Goal: Information Seeking & Learning: Learn about a topic

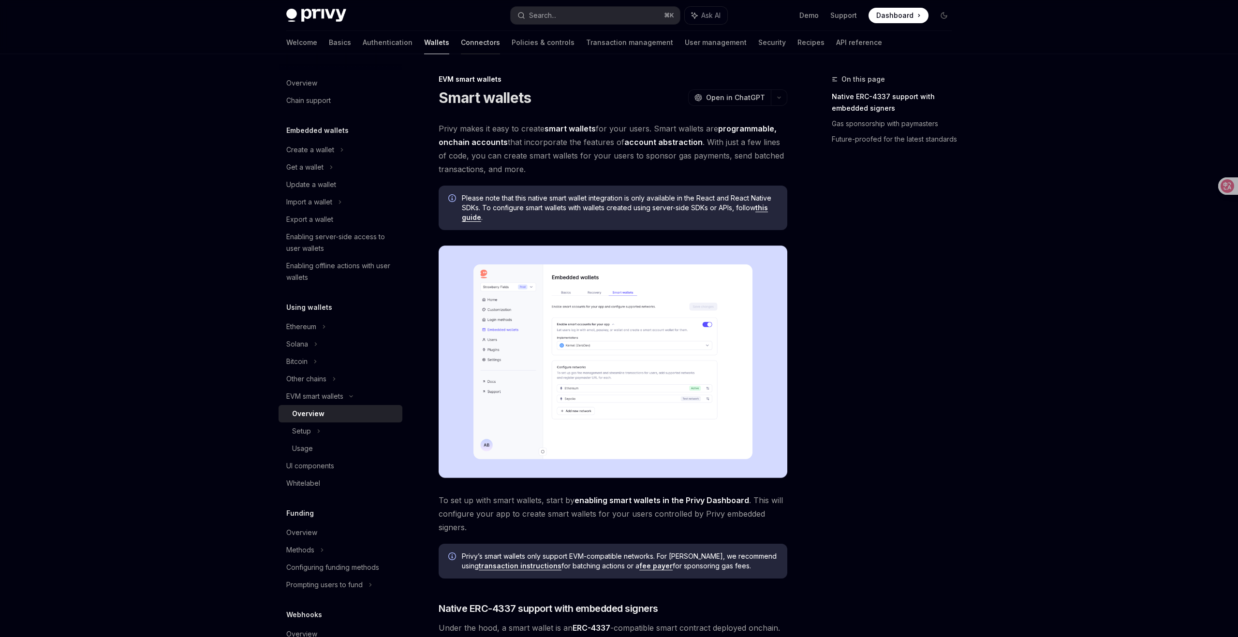
click at [461, 37] on link "Connectors" at bounding box center [480, 42] width 39 height 23
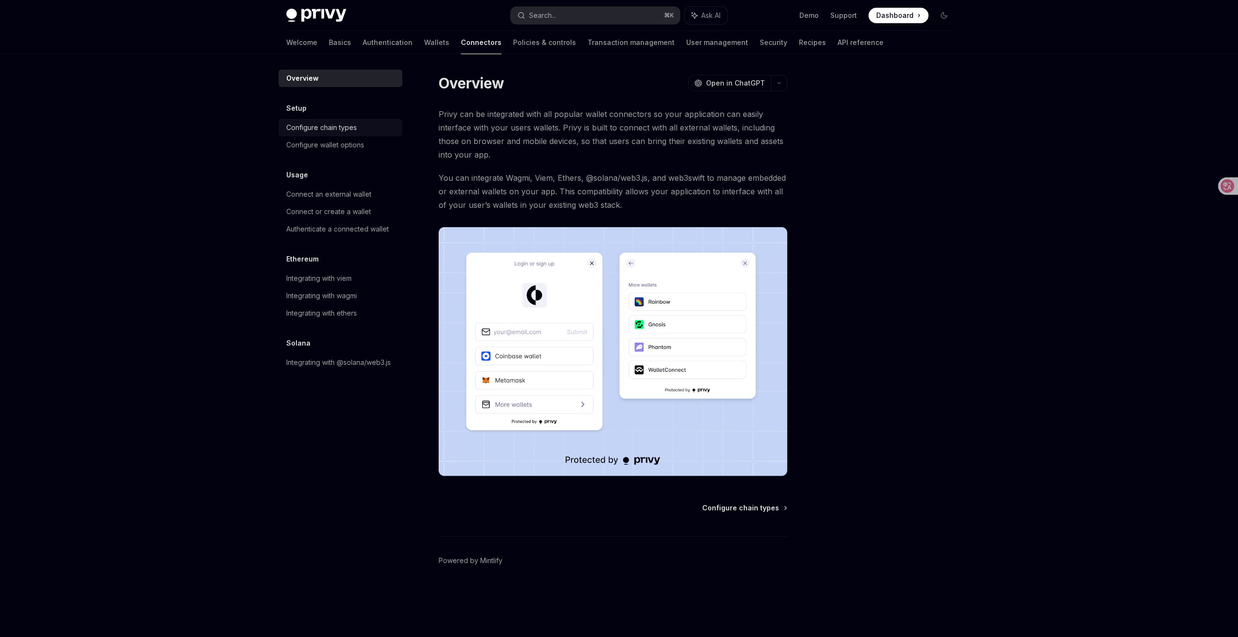
click at [328, 127] on div "Configure chain types" at bounding box center [321, 128] width 71 height 12
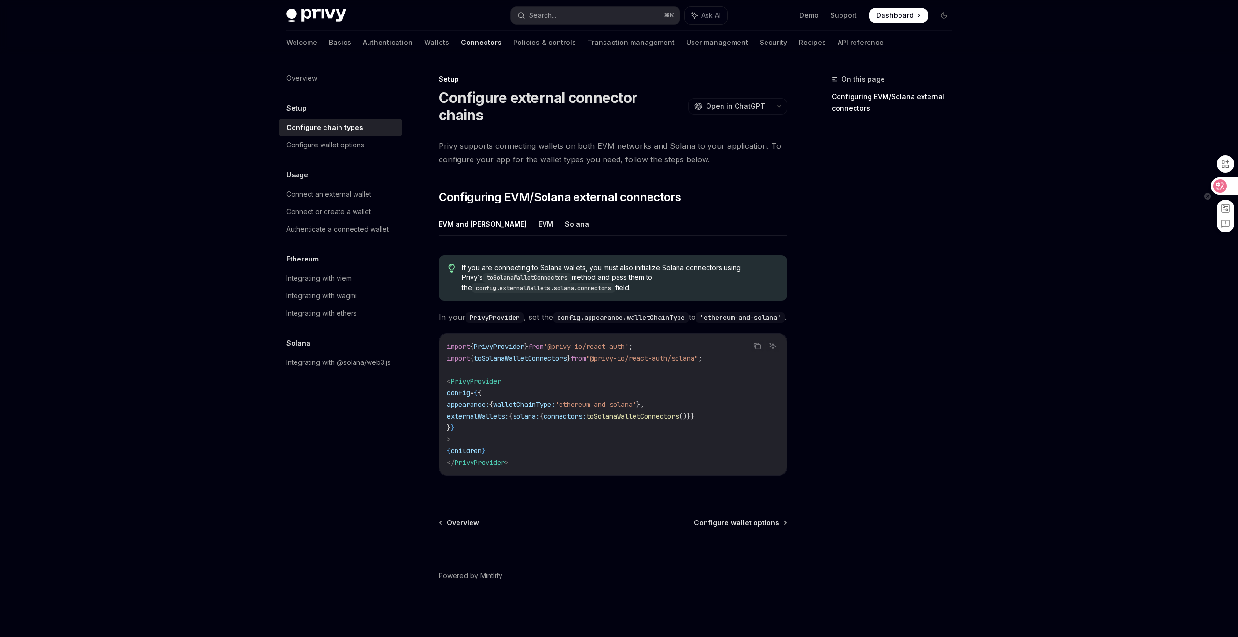
click at [1219, 183] on icon at bounding box center [1220, 186] width 8 height 8
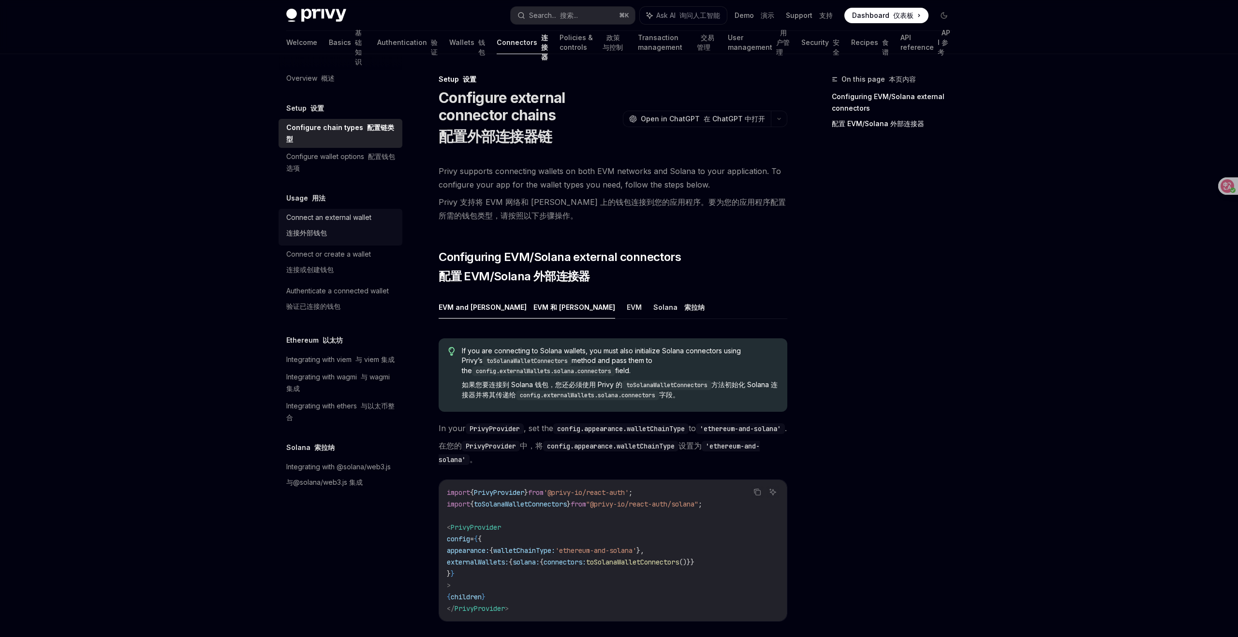
click at [322, 212] on div "Connect an external wallet 连接外部钱包" at bounding box center [328, 227] width 85 height 31
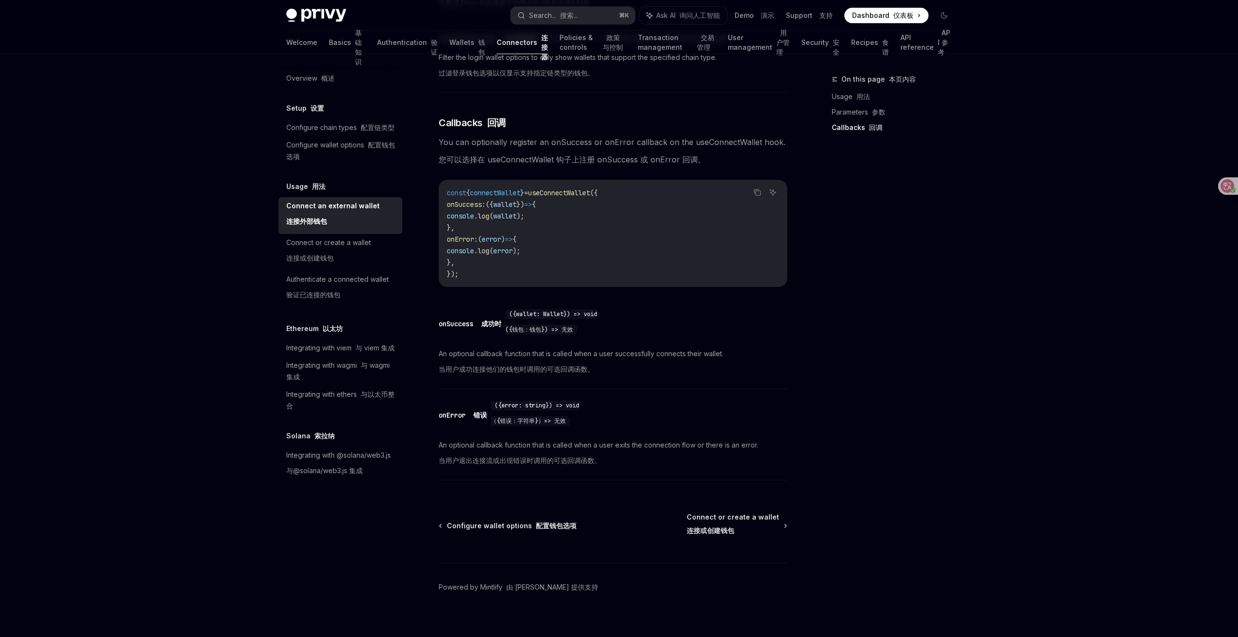
scroll to position [706, 0]
click at [332, 240] on div "Connect or create a wallet 连接或创建钱包" at bounding box center [328, 252] width 85 height 31
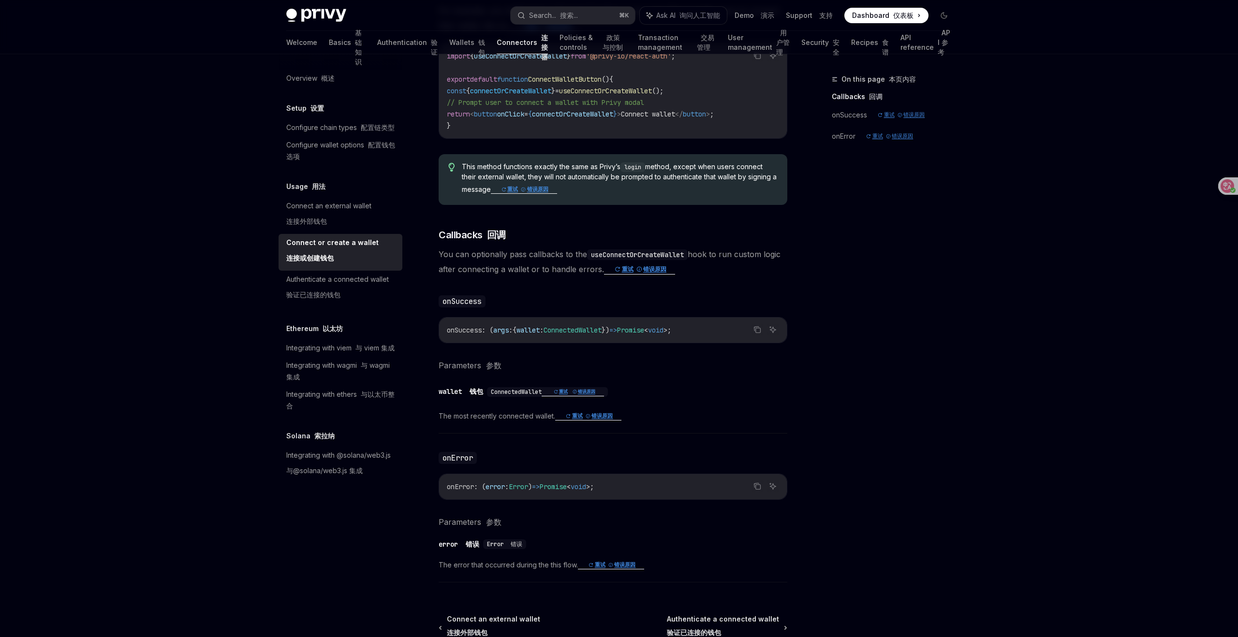
scroll to position [526, 0]
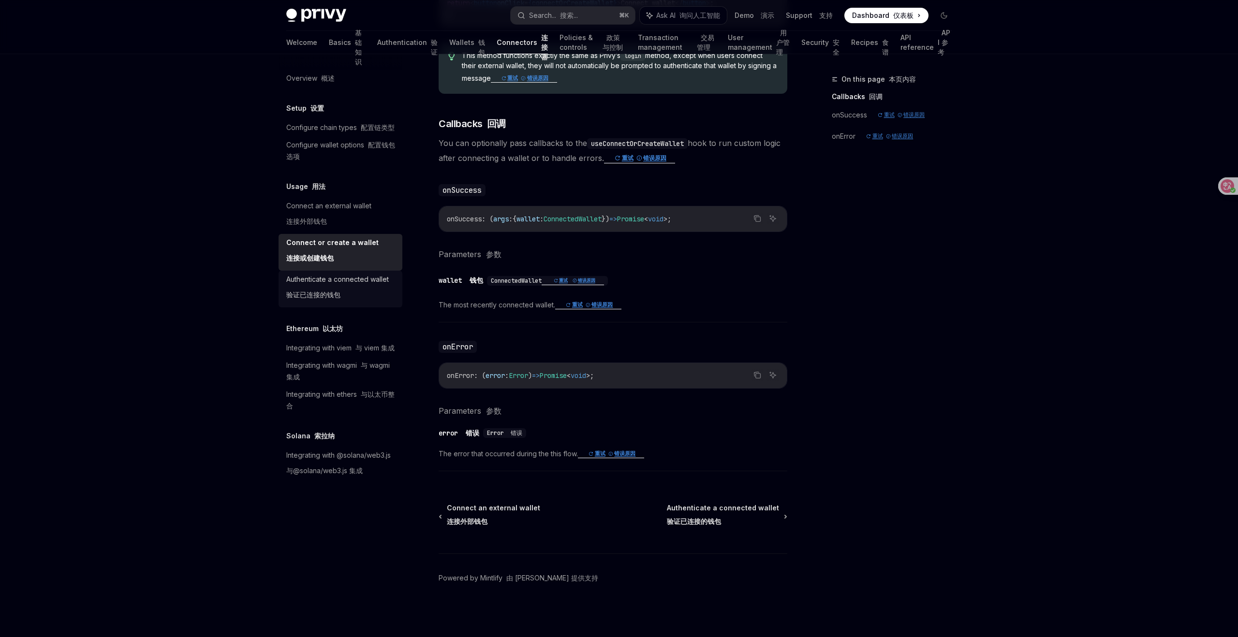
click at [357, 280] on div "Authenticate a connected wallet 验证已连接的钱包" at bounding box center [337, 289] width 102 height 31
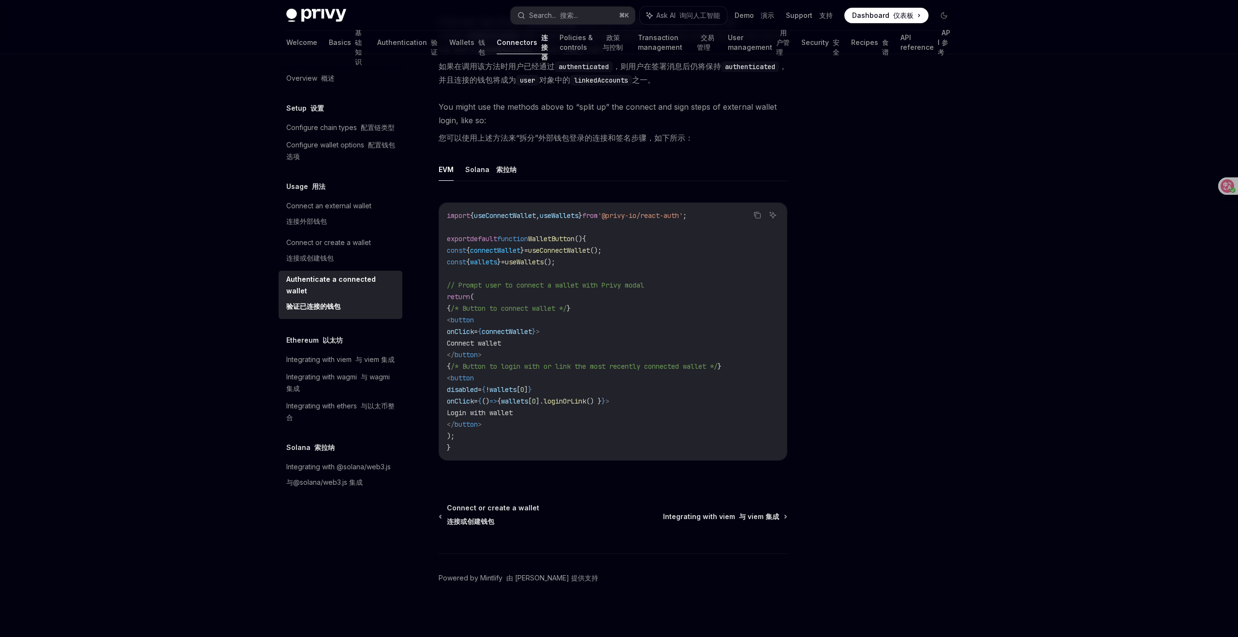
scroll to position [625, 0]
click at [343, 354] on div "Integrating with viem 与 viem 集成" at bounding box center [340, 360] width 108 height 12
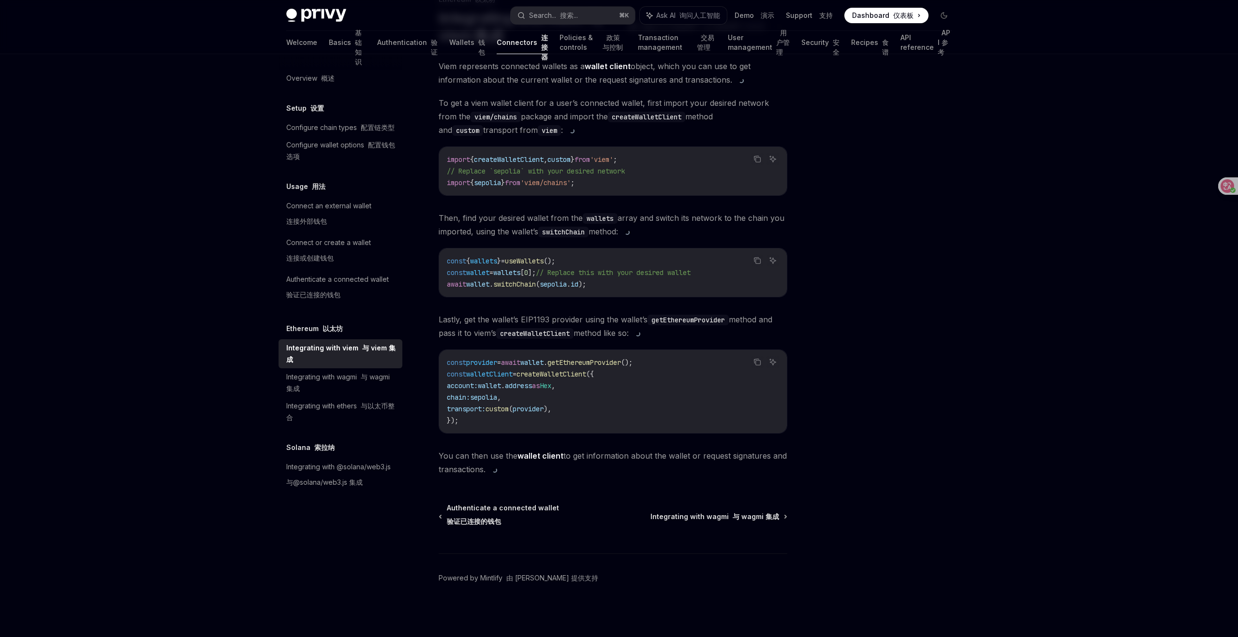
scroll to position [240, 0]
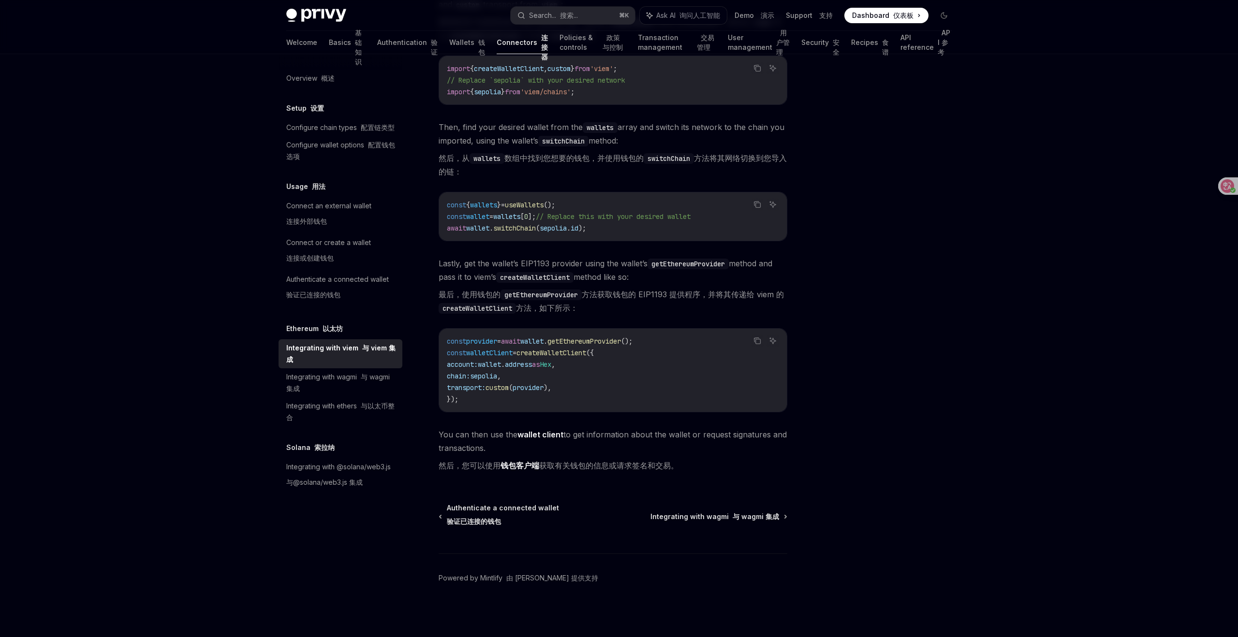
click at [324, 112] on font "以太坊" at bounding box center [317, 108] width 14 height 8
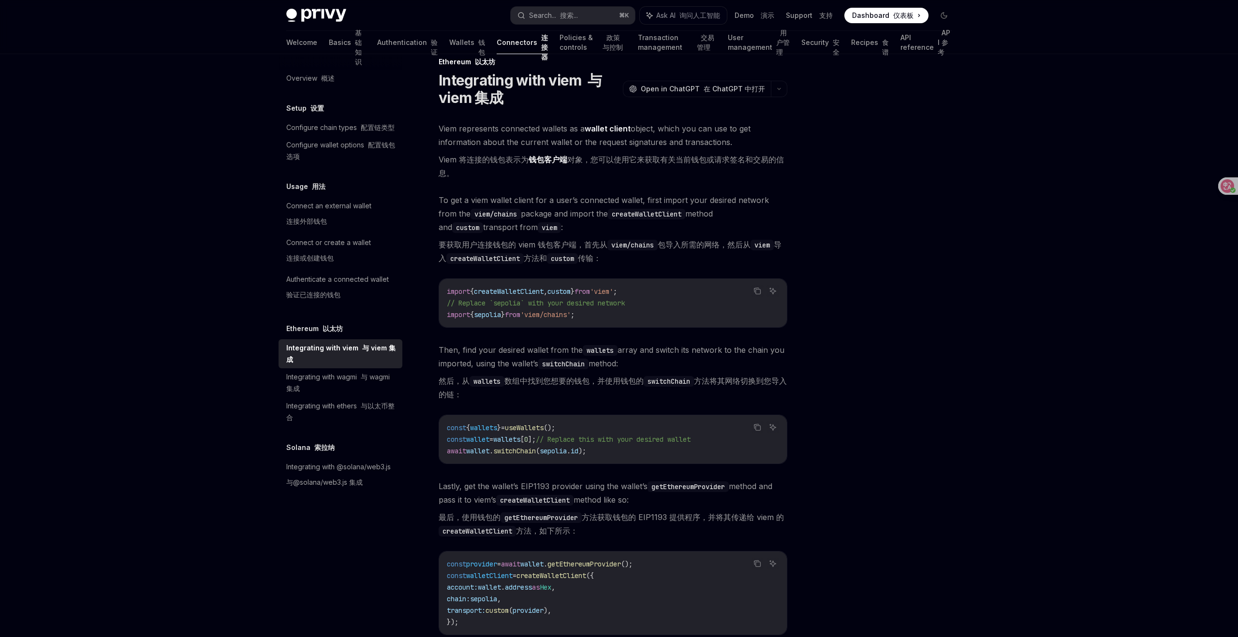
scroll to position [0, 0]
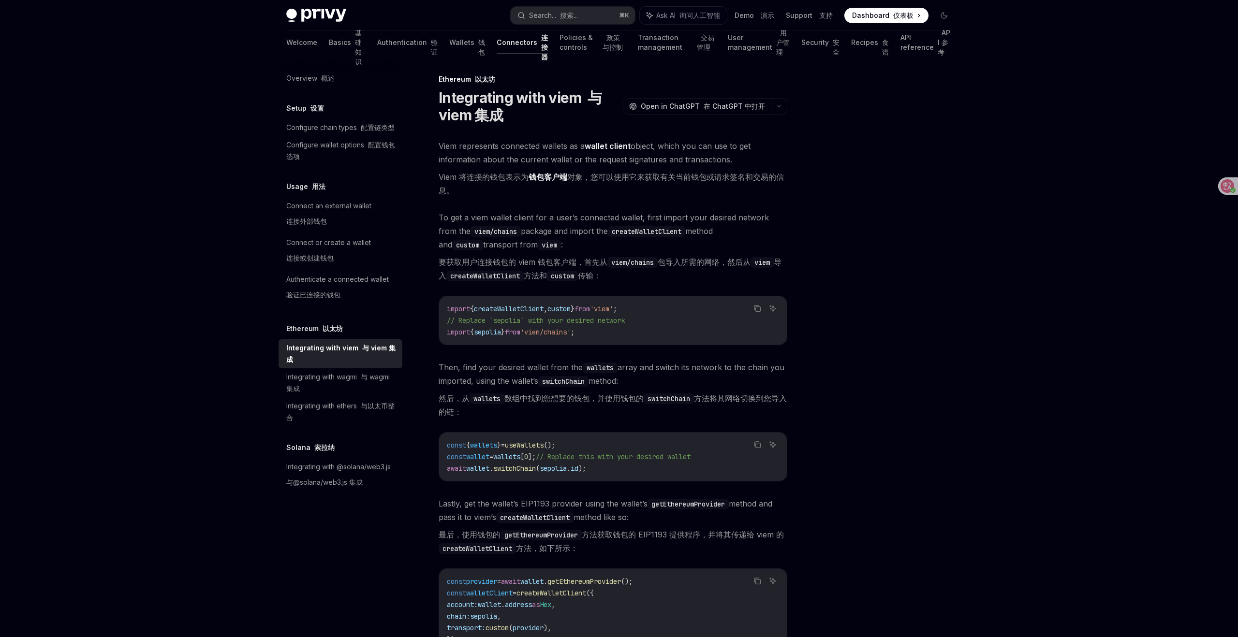
click at [920, 265] on div at bounding box center [885, 355] width 147 height 564
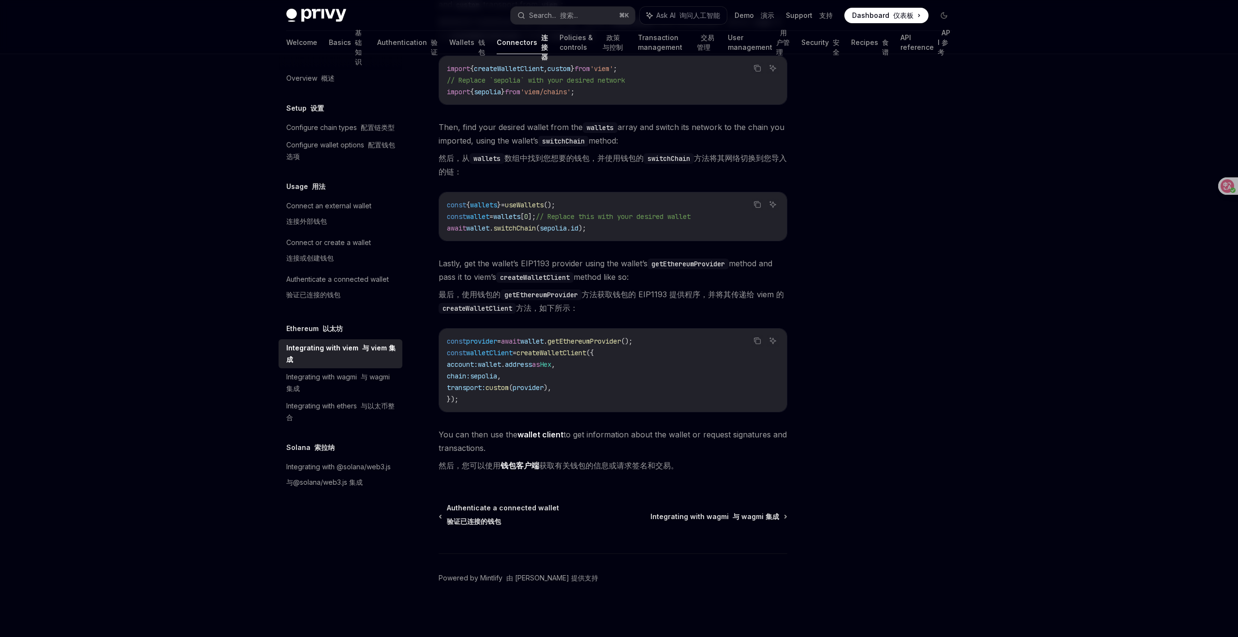
scroll to position [240, 0]
click at [367, 376] on font "与 wagmi 集成" at bounding box center [337, 383] width 103 height 20
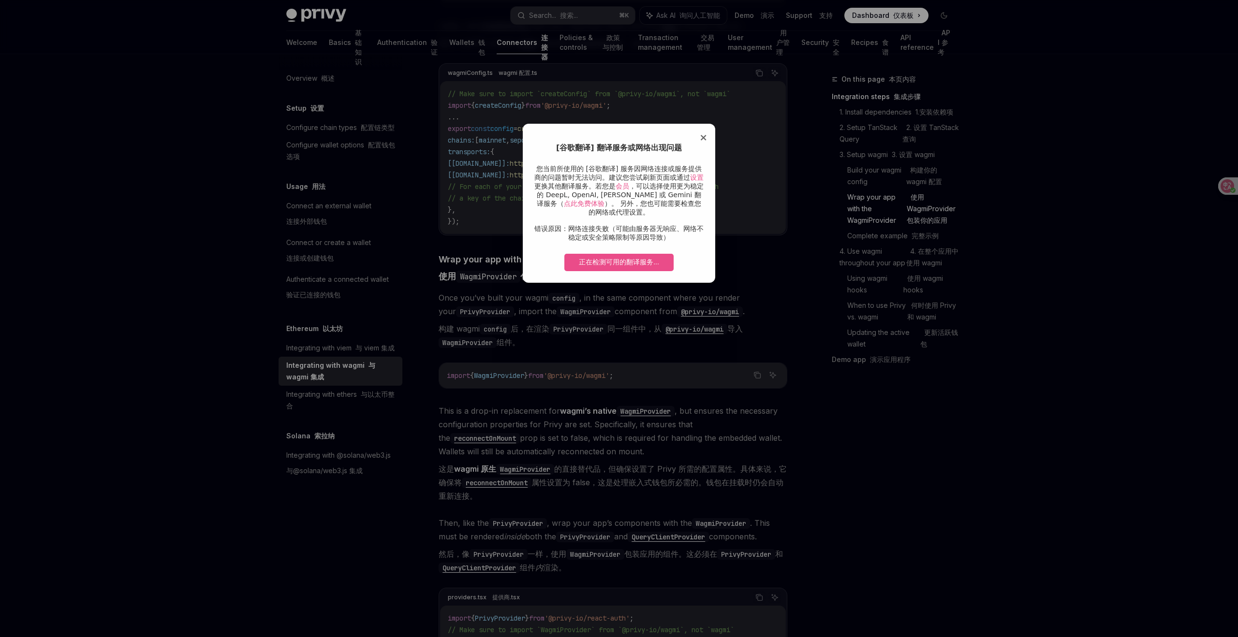
scroll to position [1589, 0]
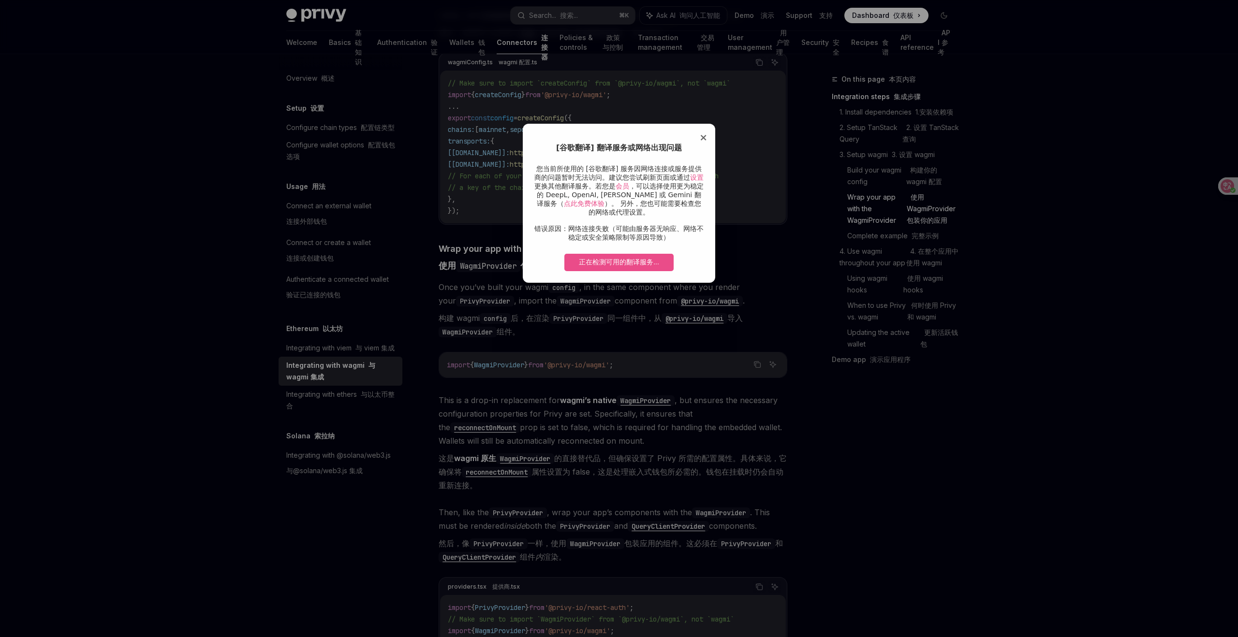
click at [704, 137] on span "×" at bounding box center [703, 138] width 8 height 12
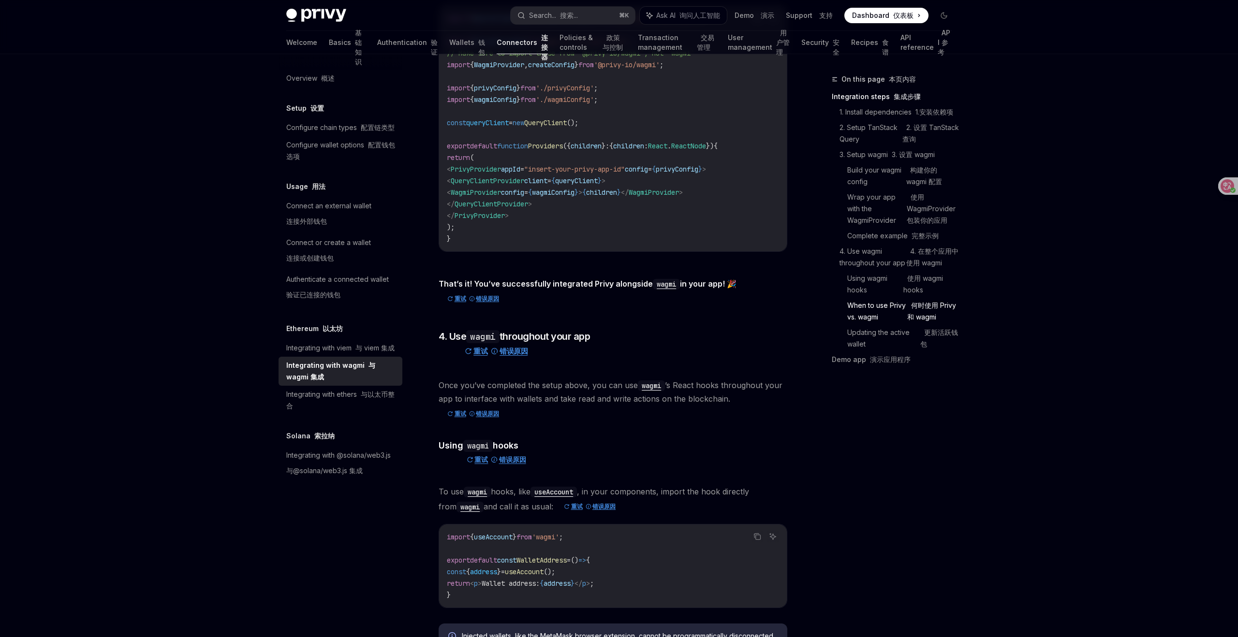
scroll to position [2509, 0]
click at [344, 394] on div "Integrating with ethers 与以太币整合" at bounding box center [341, 400] width 110 height 23
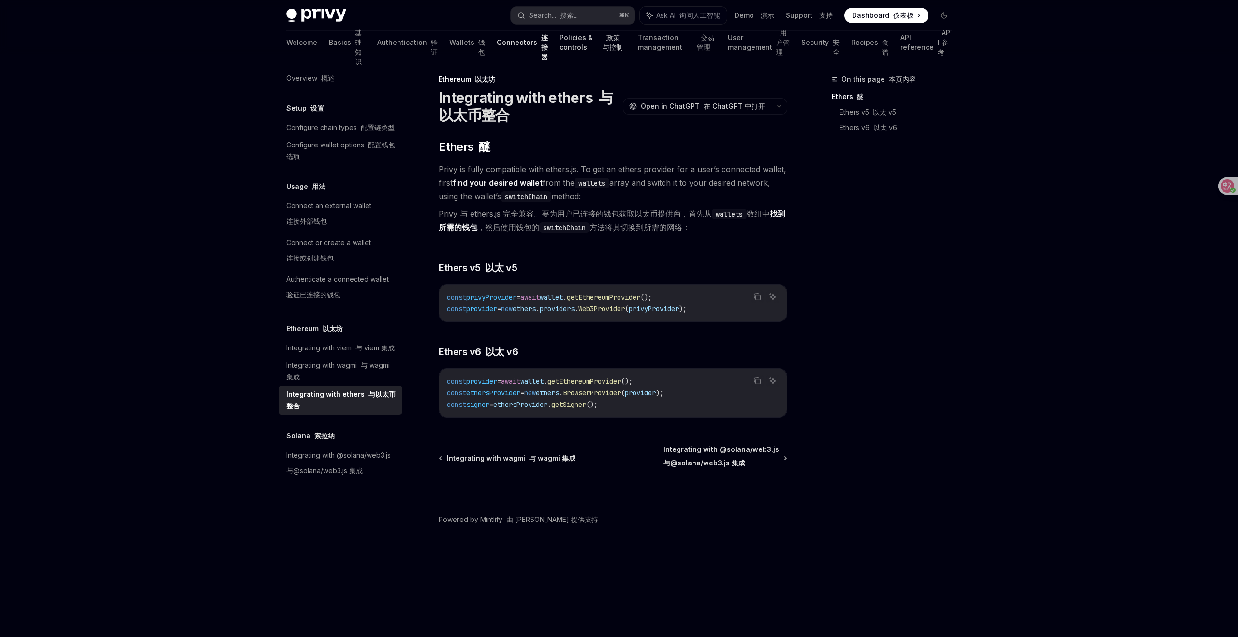
click at [559, 39] on link "Policies & controls 政策与控制" at bounding box center [592, 42] width 67 height 23
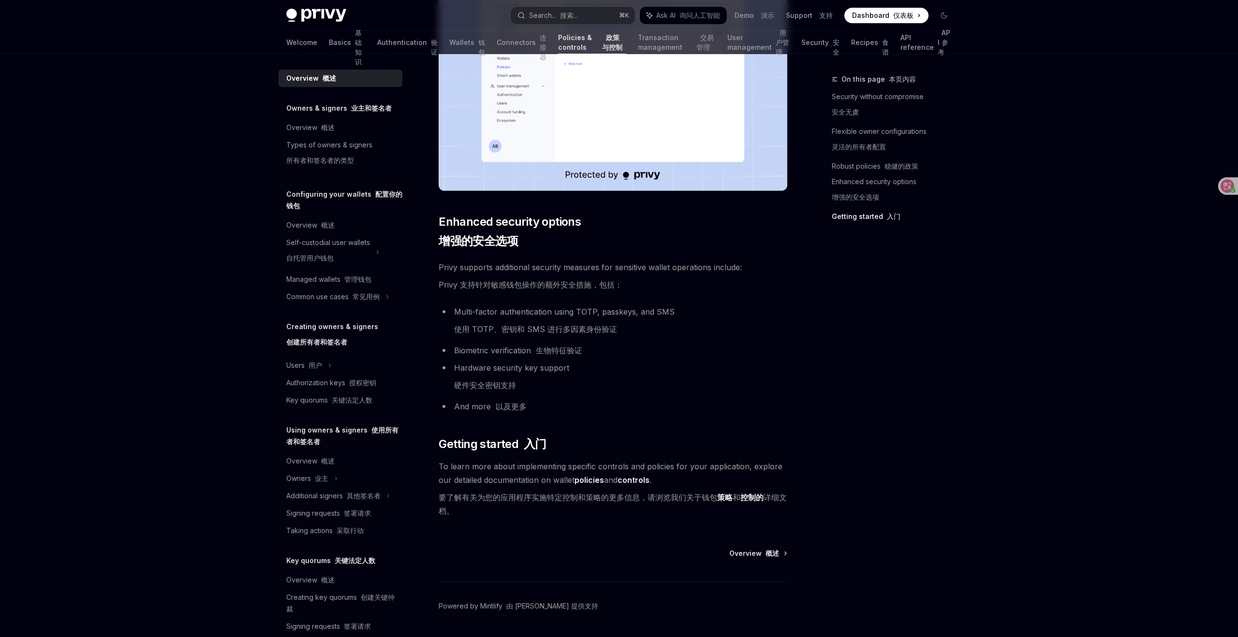
scroll to position [1092, 0]
click at [602, 41] on font "政策与控制" at bounding box center [612, 42] width 20 height 18
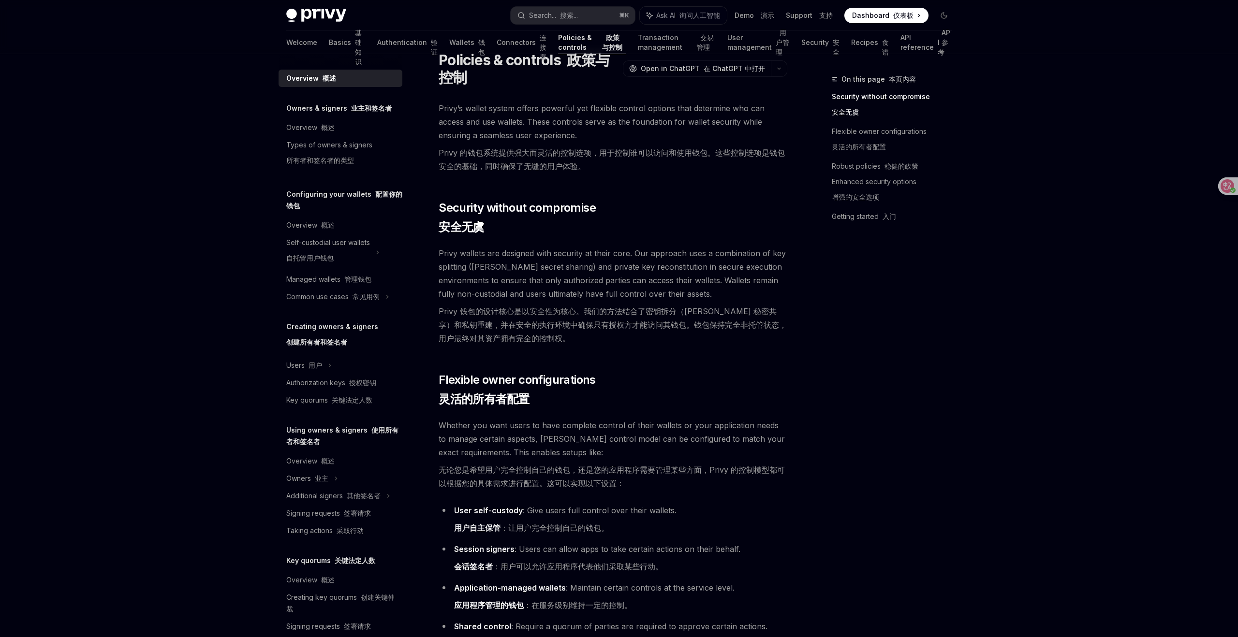
scroll to position [0, 0]
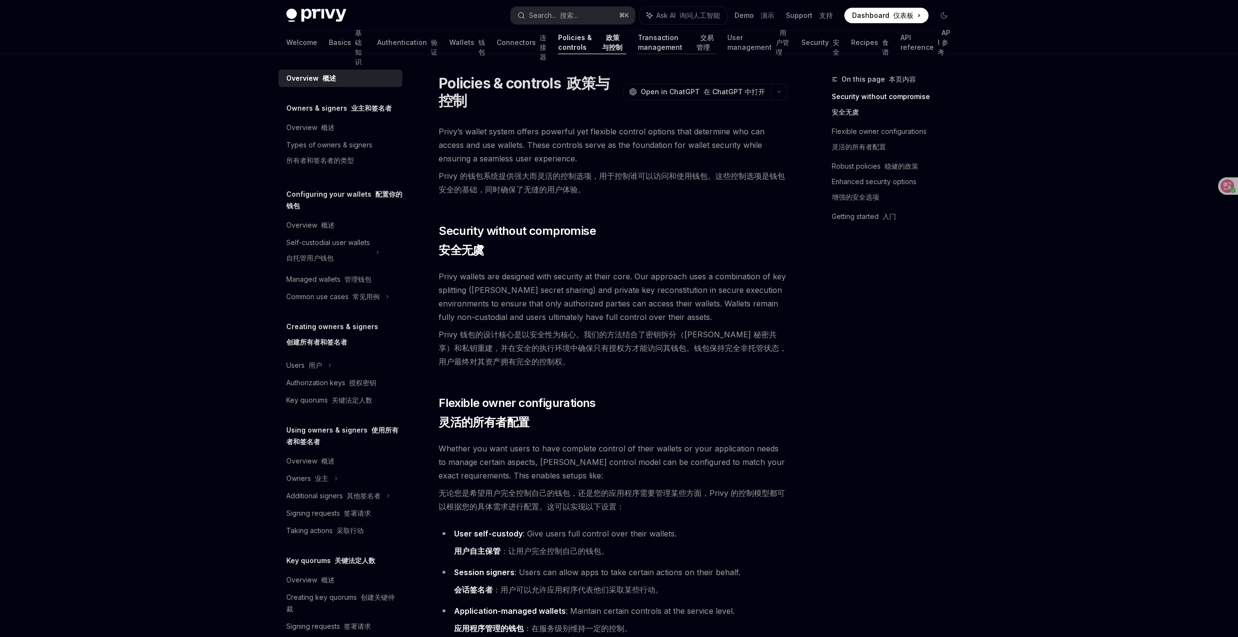
click at [638, 42] on link "Transaction management 交易管理" at bounding box center [677, 42] width 78 height 23
click at [638, 44] on link "Transaction management 交易管理" at bounding box center [677, 42] width 78 height 23
click at [603, 43] on div "Welcome Basics 基础知识 Authentication 验证 Wallets 钱包 Connectors 连接器 Policies & cont…" at bounding box center [618, 42] width 665 height 23
click at [638, 43] on link "Transaction management 交易管理" at bounding box center [677, 42] width 78 height 23
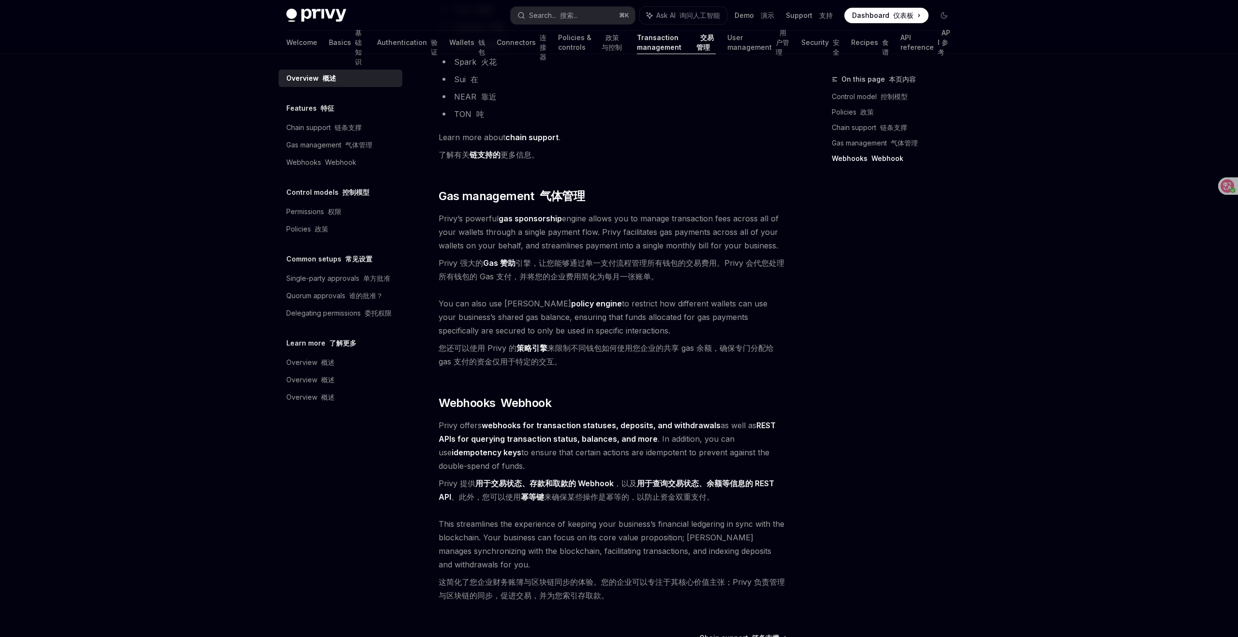
scroll to position [1153, 0]
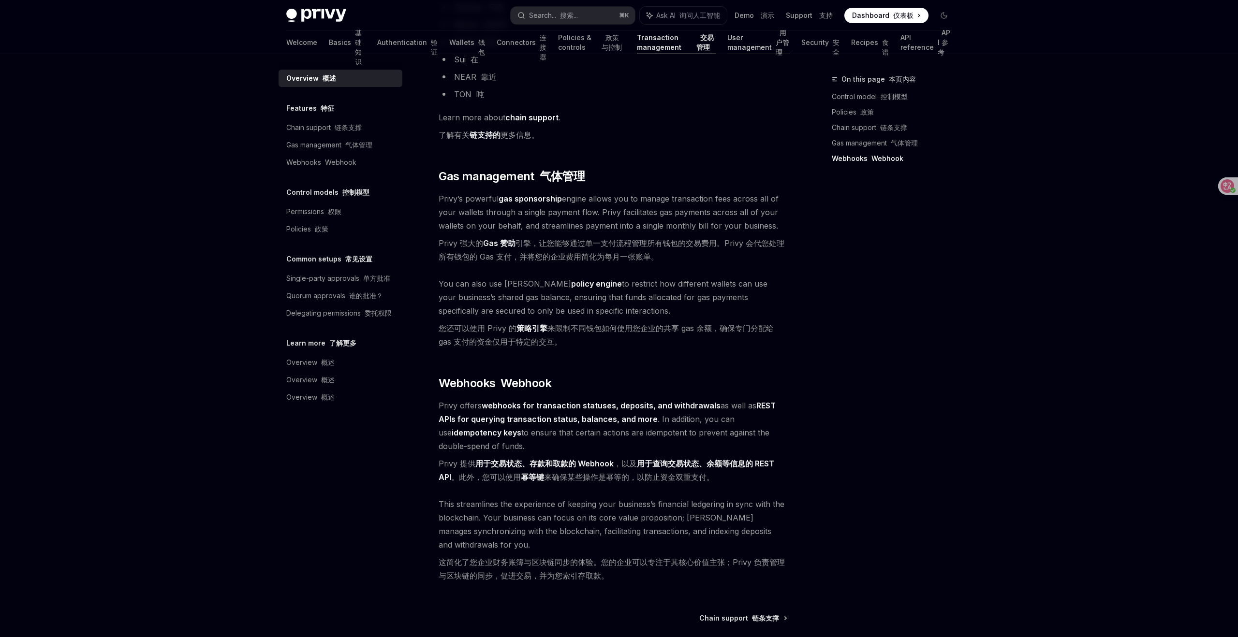
click at [727, 39] on link "User management 用户管理" at bounding box center [758, 42] width 62 height 23
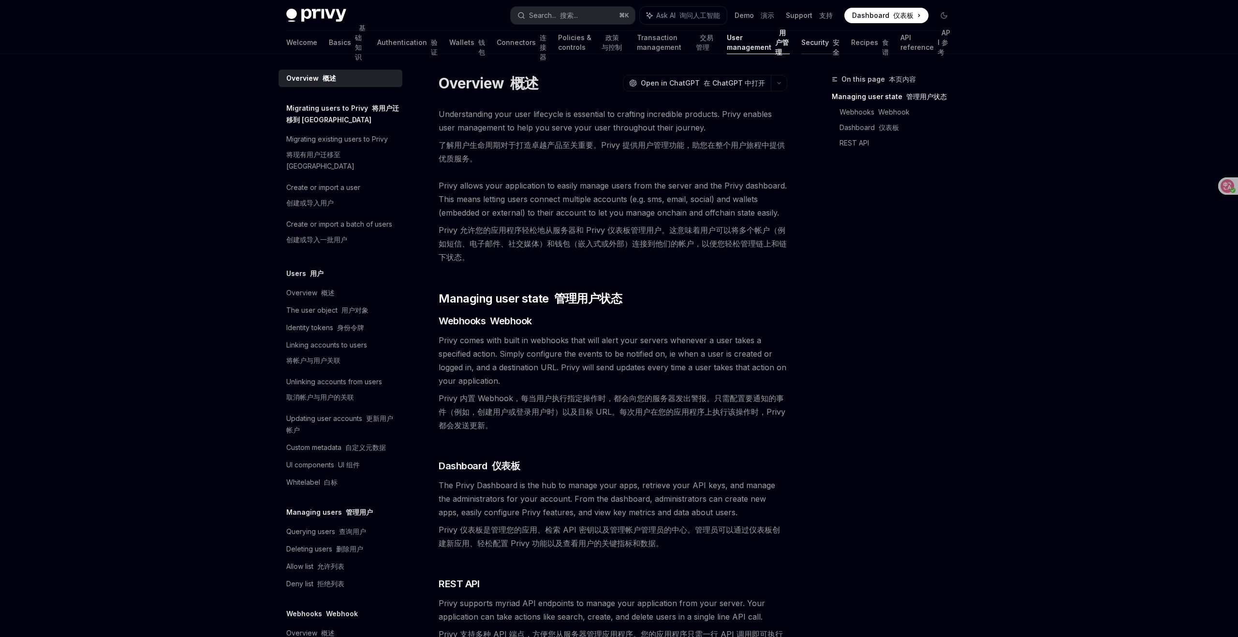
click at [812, 42] on link "Security 安全" at bounding box center [820, 42] width 38 height 23
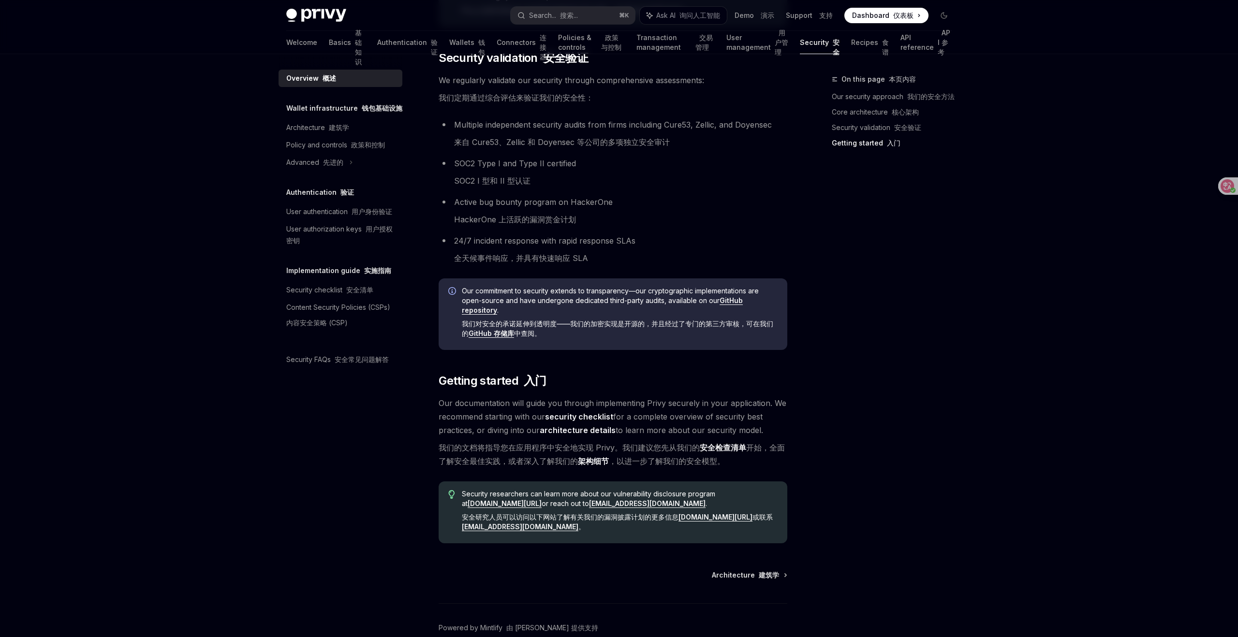
scroll to position [909, 0]
click at [862, 41] on link "Recipes 食谱" at bounding box center [870, 42] width 38 height 23
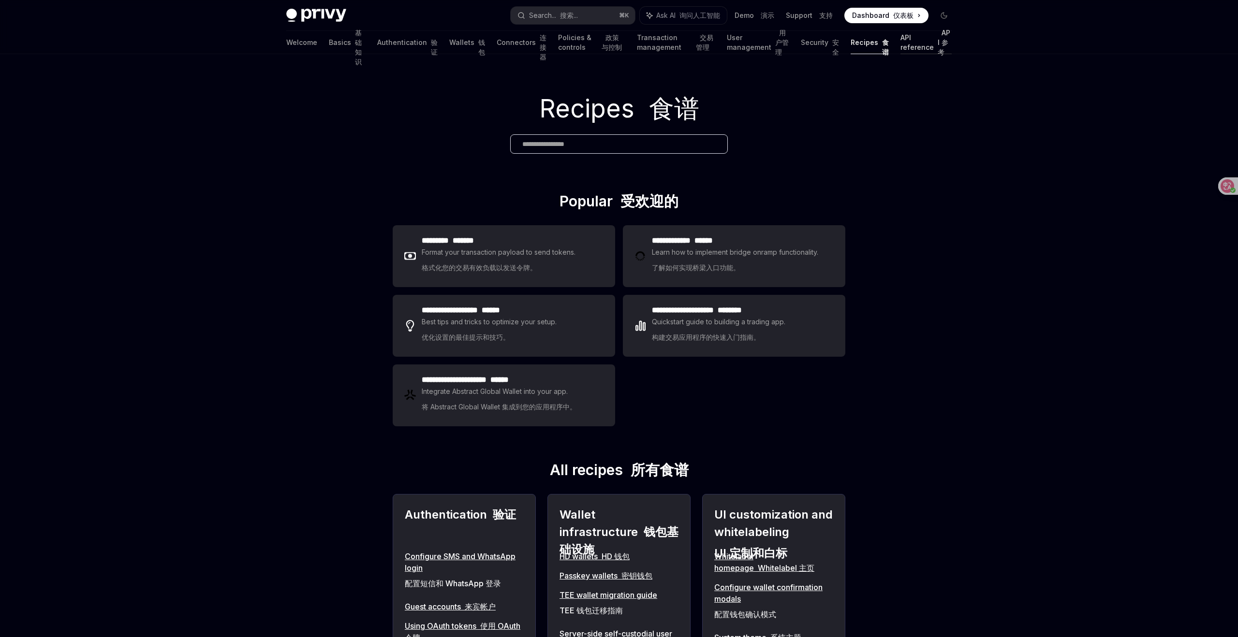
click at [900, 44] on link "API reference API 参考" at bounding box center [925, 42] width 51 height 23
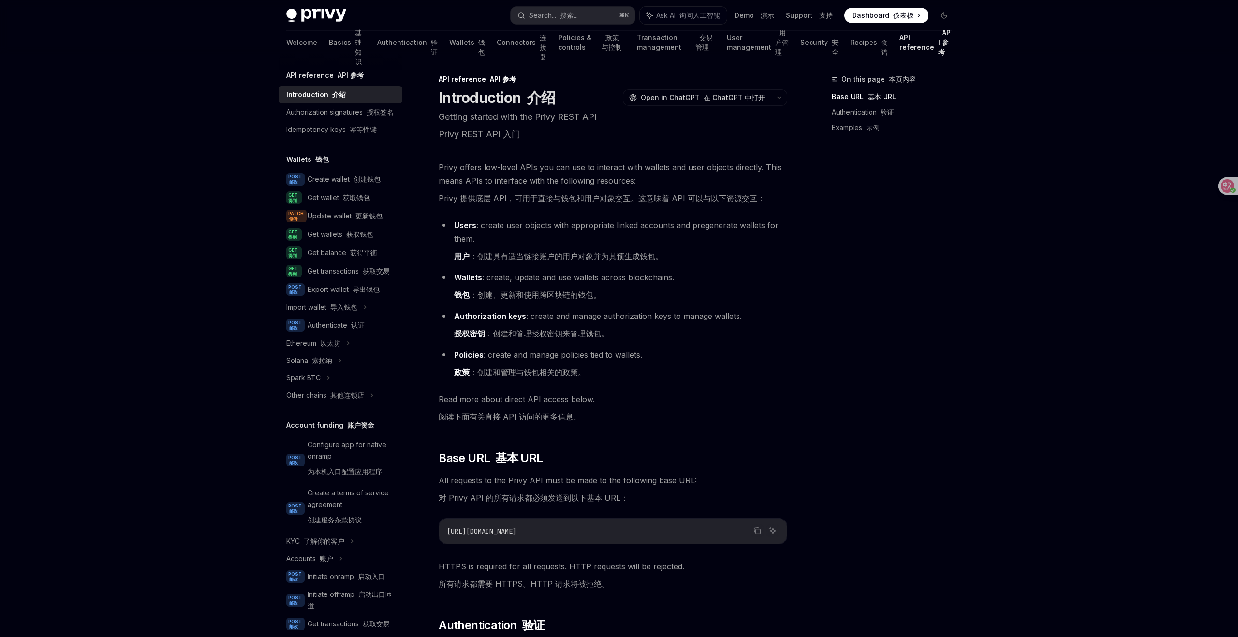
type textarea "*"
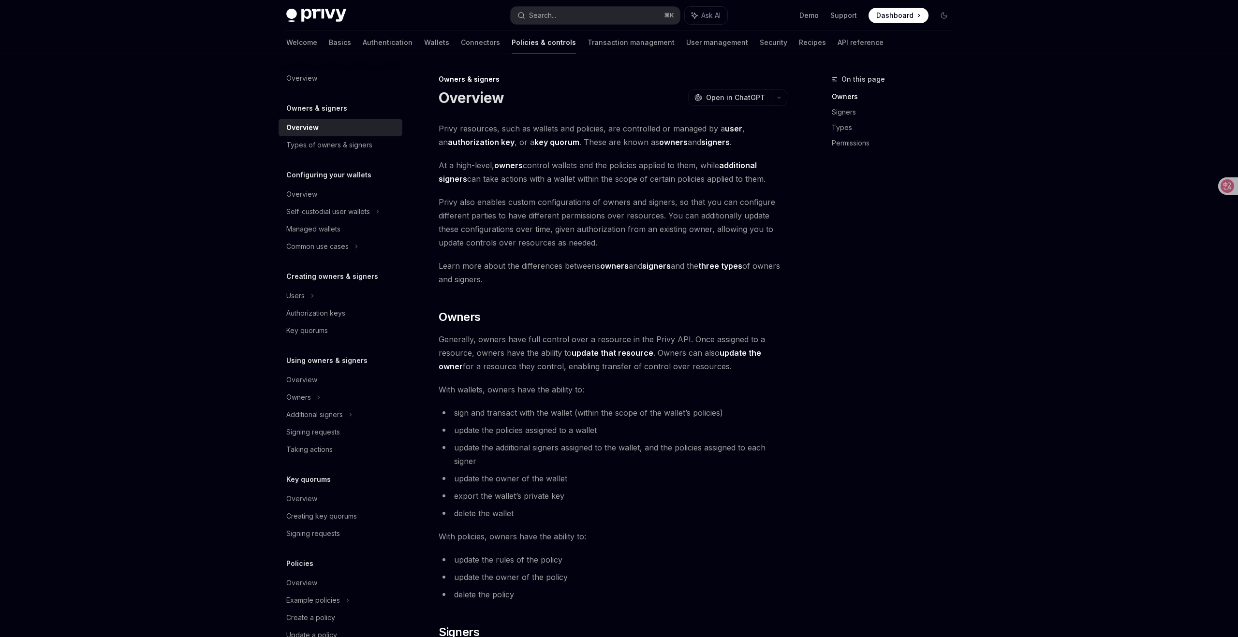
type textarea "*"
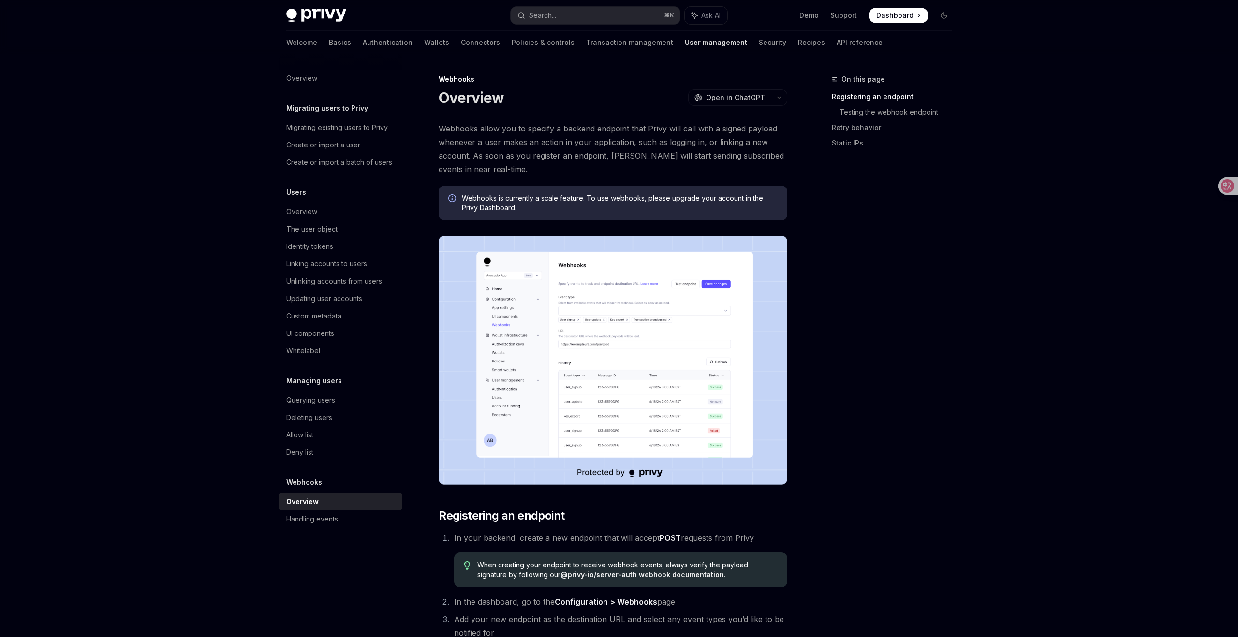
click at [952, 310] on div "On this page Registering an endpoint Testing the webhook endpoint Retry behavio…" at bounding box center [885, 355] width 147 height 564
click at [666, 389] on img at bounding box center [613, 360] width 349 height 249
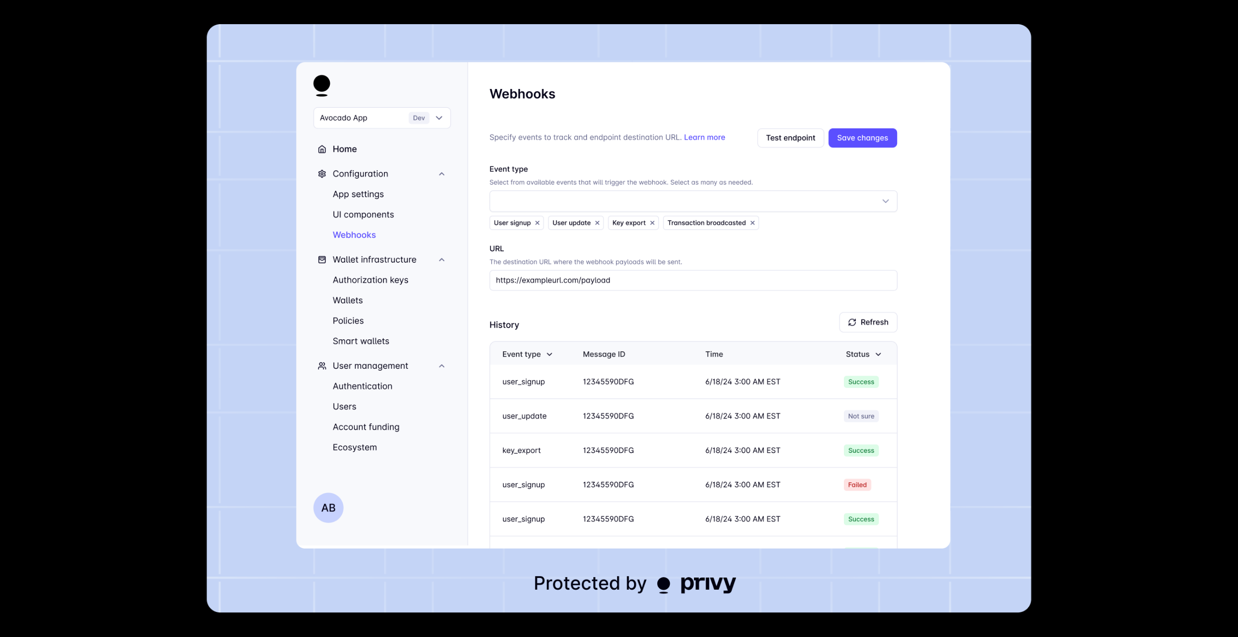
click at [1069, 242] on div at bounding box center [619, 318] width 1238 height 637
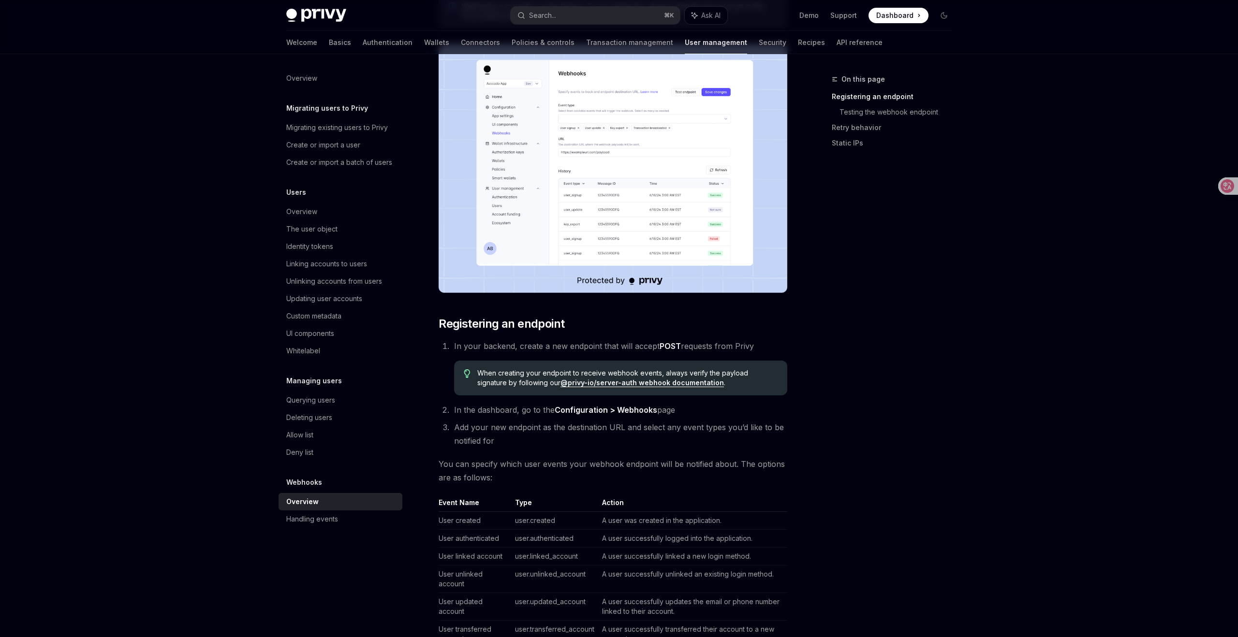
scroll to position [176, 0]
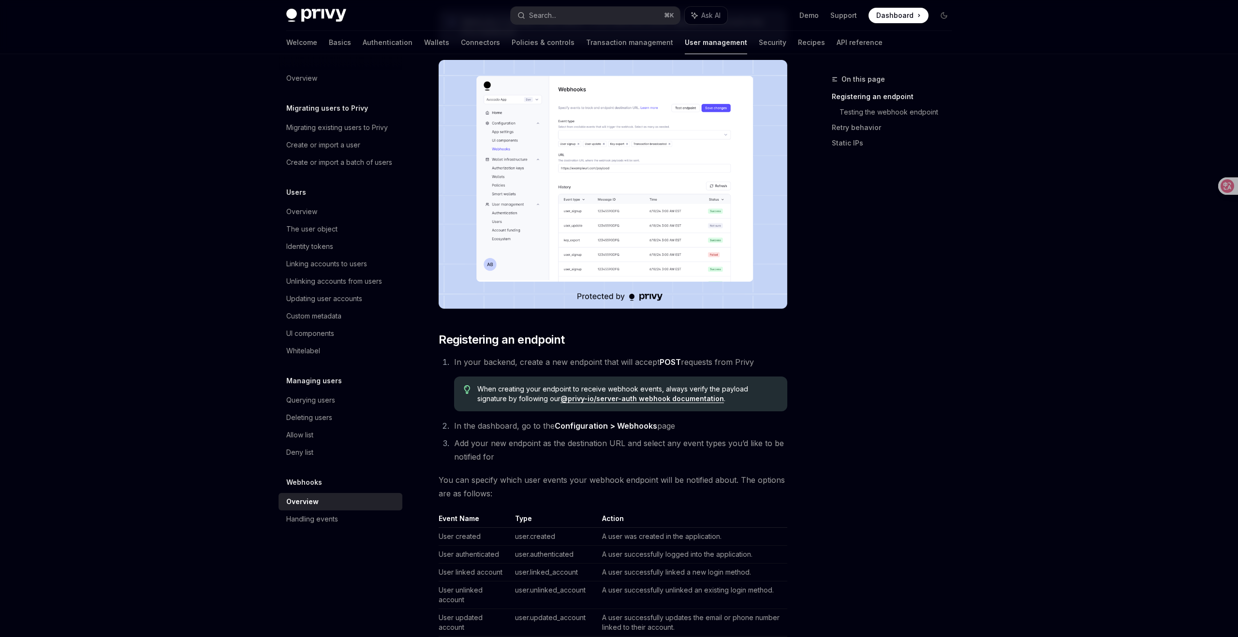
click at [920, 430] on div "On this page Registering an endpoint Testing the webhook endpoint Retry behavio…" at bounding box center [885, 355] width 147 height 564
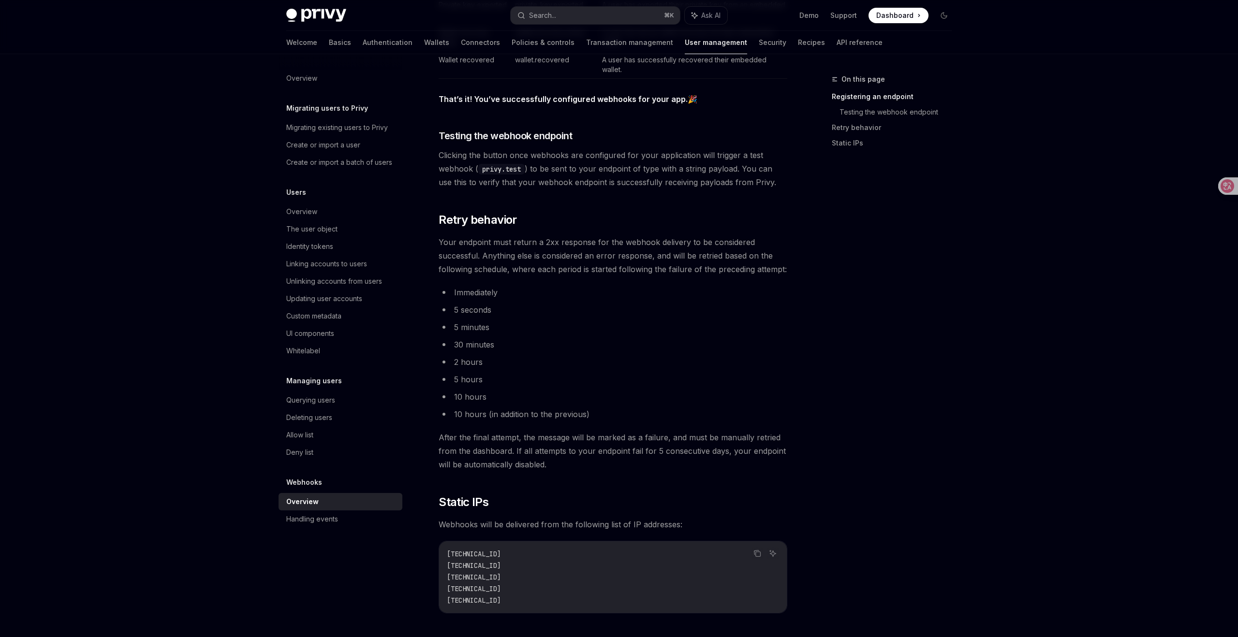
scroll to position [909, 0]
click at [308, 114] on h5 "Webhooks" at bounding box center [327, 108] width 82 height 12
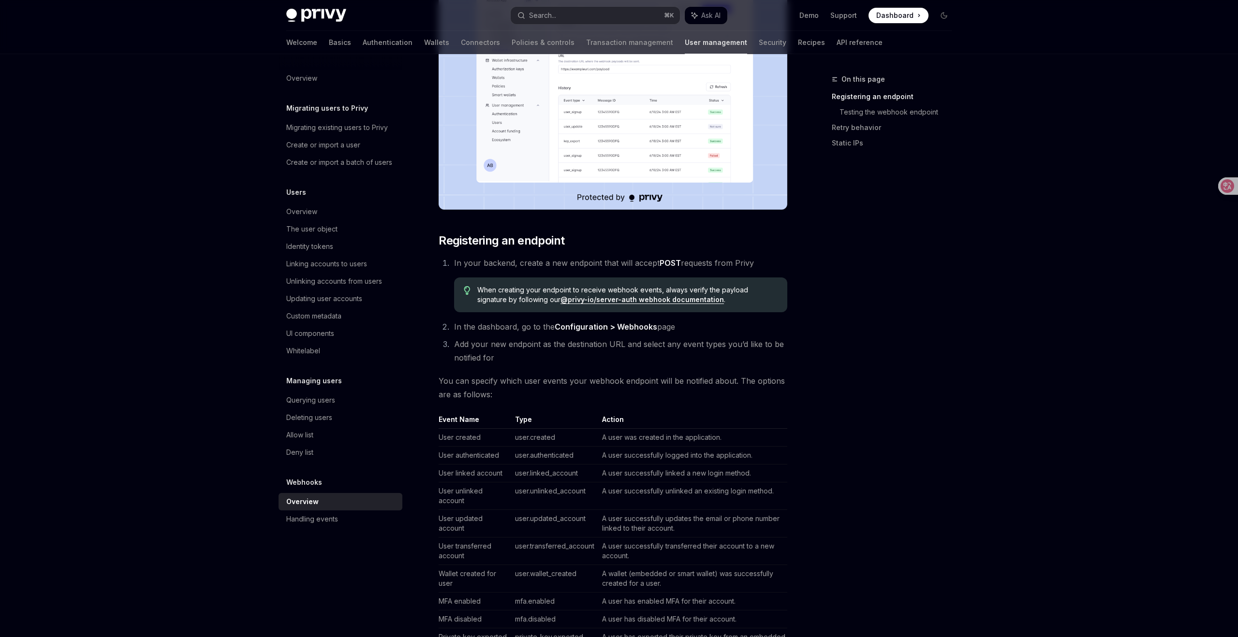
scroll to position [0, 0]
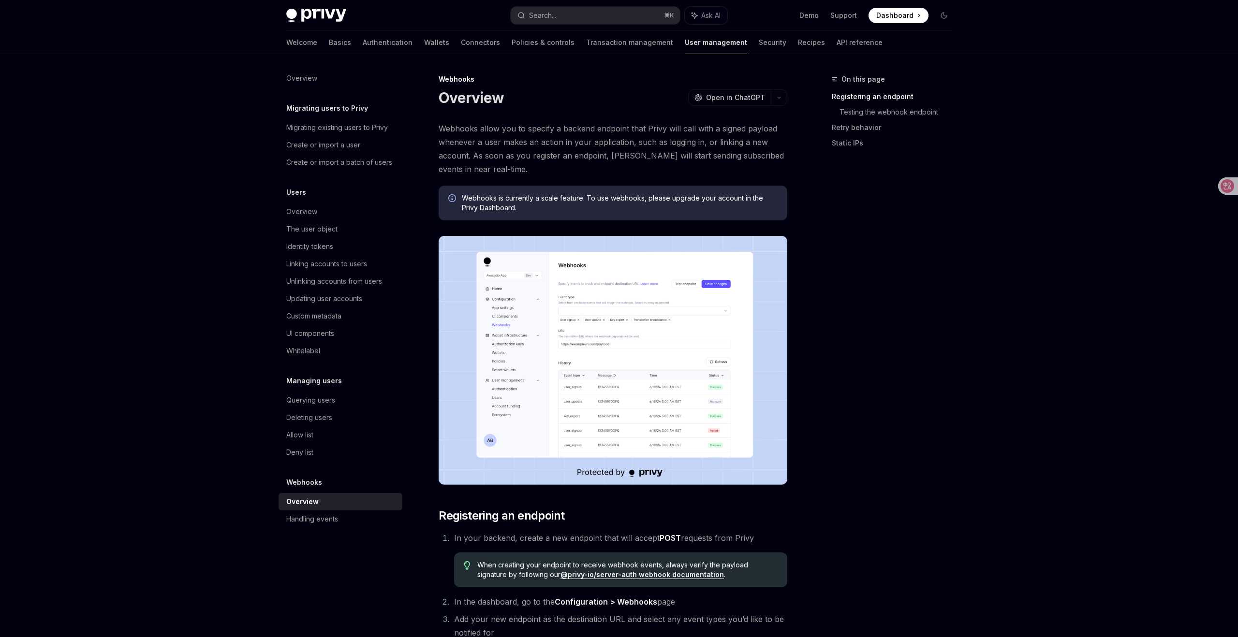
drag, startPoint x: 440, startPoint y: 128, endPoint x: 493, endPoint y: 167, distance: 65.6
click at [493, 167] on span "Webhooks allow you to specify a backend endpoint that Privy will call with a si…" at bounding box center [613, 149] width 349 height 54
copy span "Webhooks allow you to specify a backend endpoint that Privy will call with a si…"
click at [608, 342] on img at bounding box center [613, 360] width 349 height 249
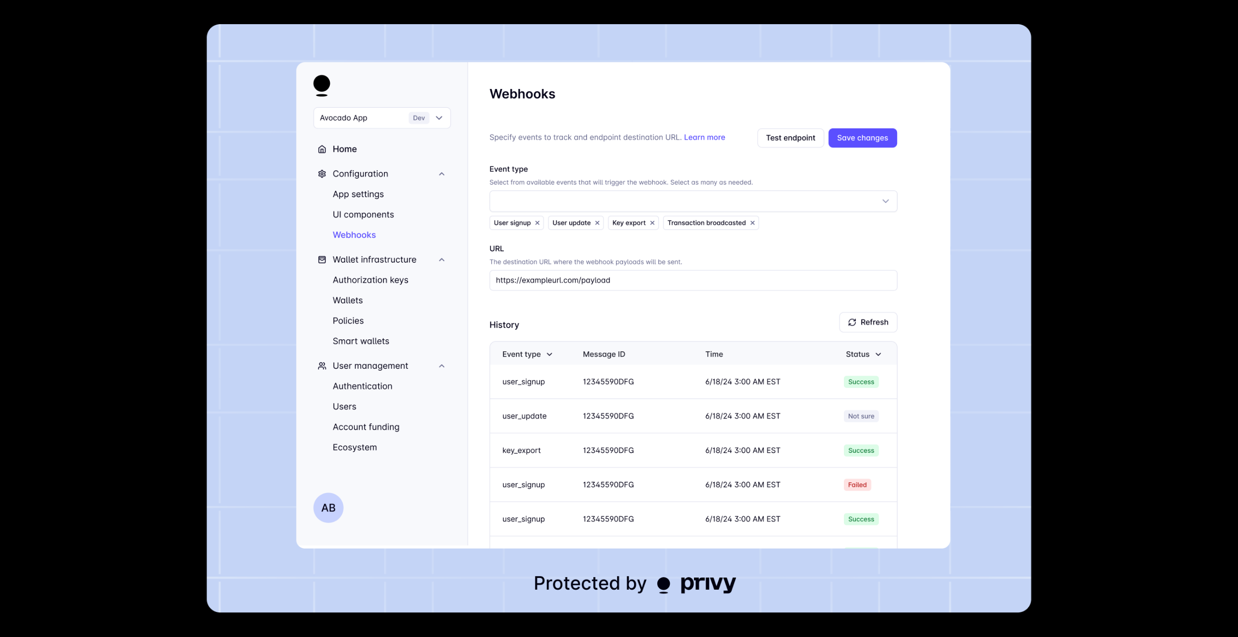
click at [1156, 255] on div at bounding box center [619, 318] width 1238 height 637
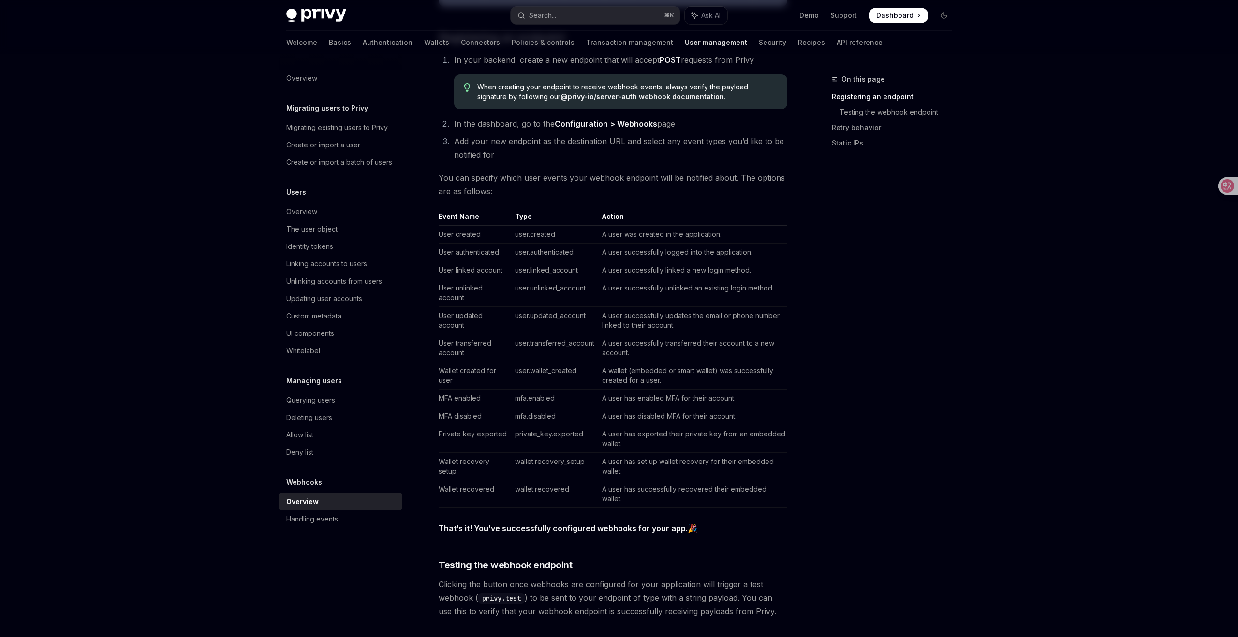
scroll to position [516, 0]
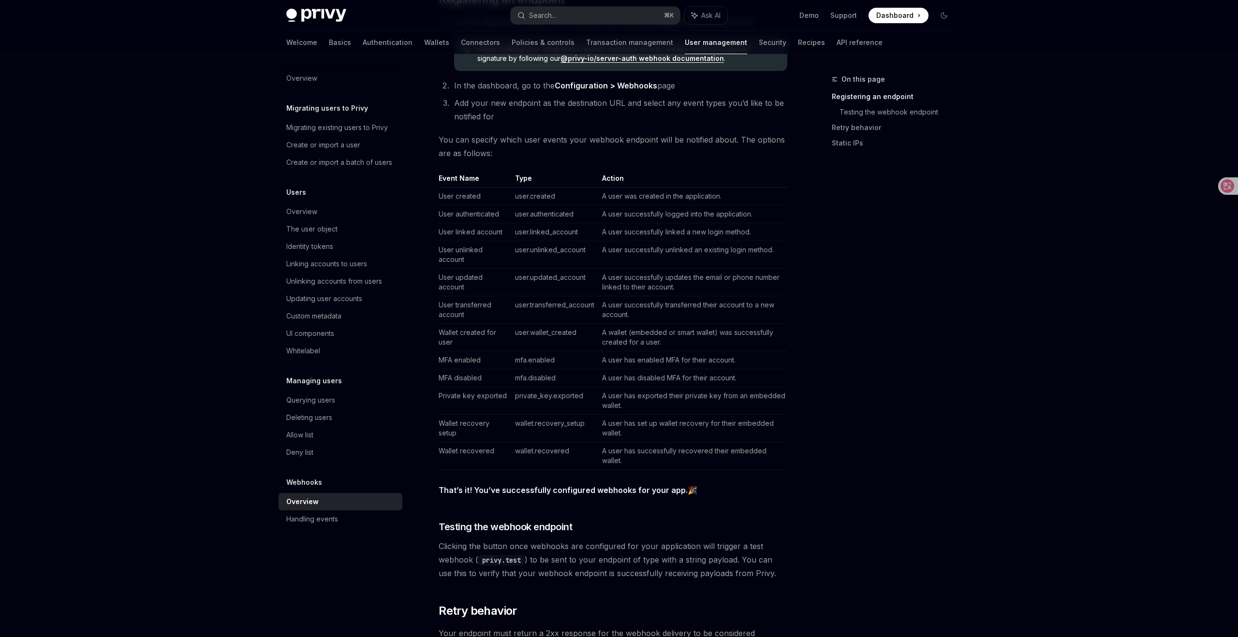
click at [690, 560] on span "Clicking the button once webhooks are configured for your application will trig…" at bounding box center [613, 560] width 349 height 41
drag, startPoint x: 680, startPoint y: 559, endPoint x: 733, endPoint y: 561, distance: 53.2
click at [733, 561] on span "Clicking the button once webhooks are configured for your application will trig…" at bounding box center [613, 560] width 349 height 41
copy span "string payload"
click at [847, 572] on div "On this page Registering an endpoint Testing the webhook endpoint Retry behavio…" at bounding box center [885, 355] width 147 height 564
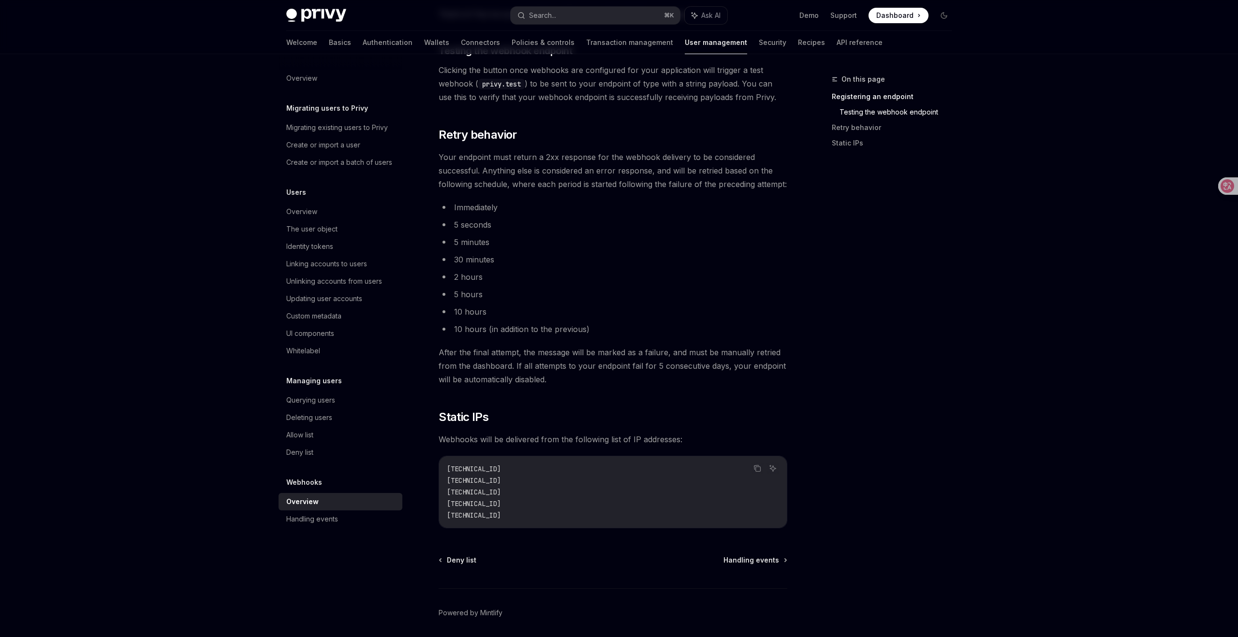
scroll to position [994, 0]
click at [845, 426] on div "On this page Registering an endpoint Testing the webhook endpoint Retry behavio…" at bounding box center [885, 355] width 147 height 564
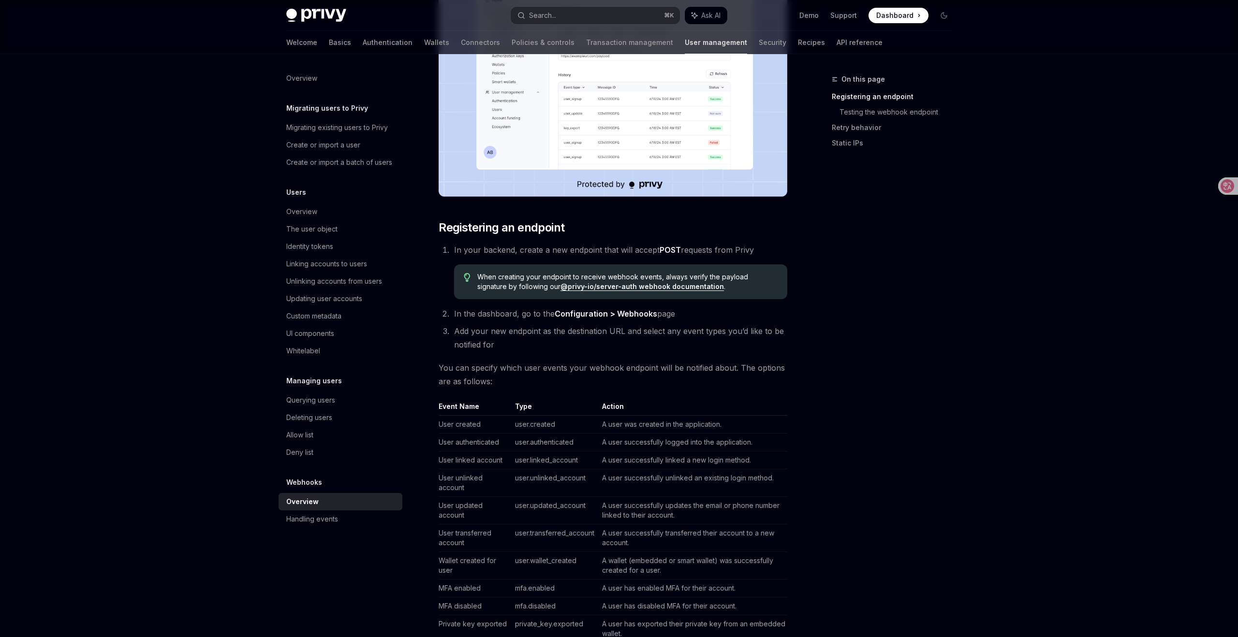
scroll to position [0, 0]
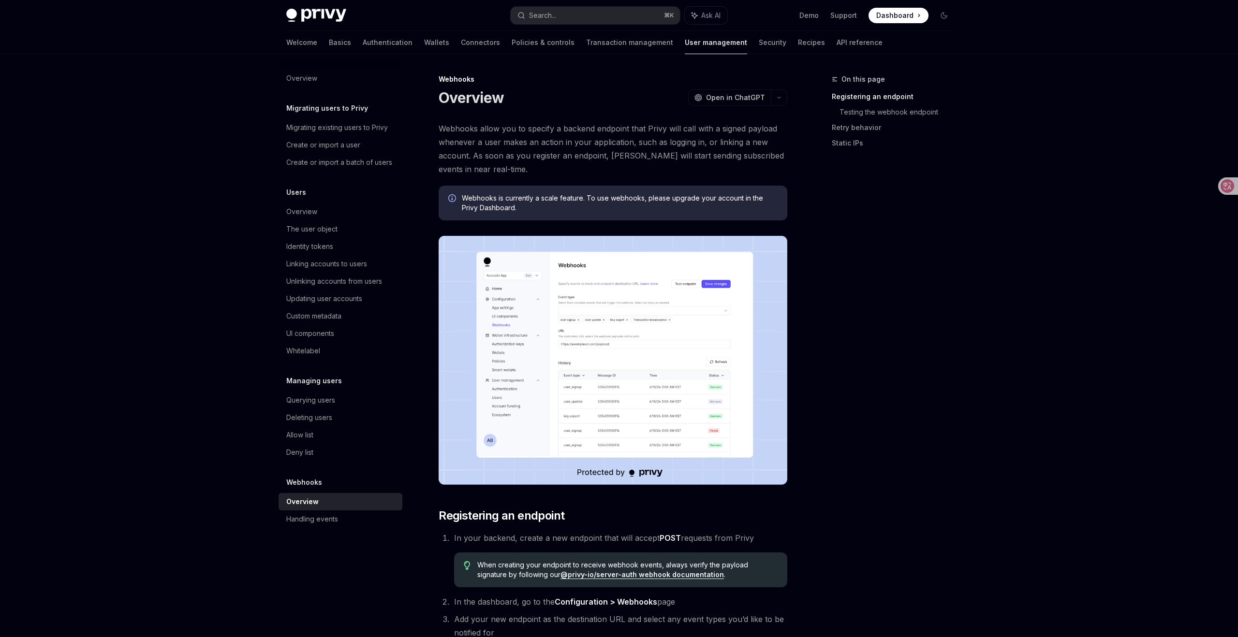
click at [646, 369] on img at bounding box center [613, 360] width 349 height 249
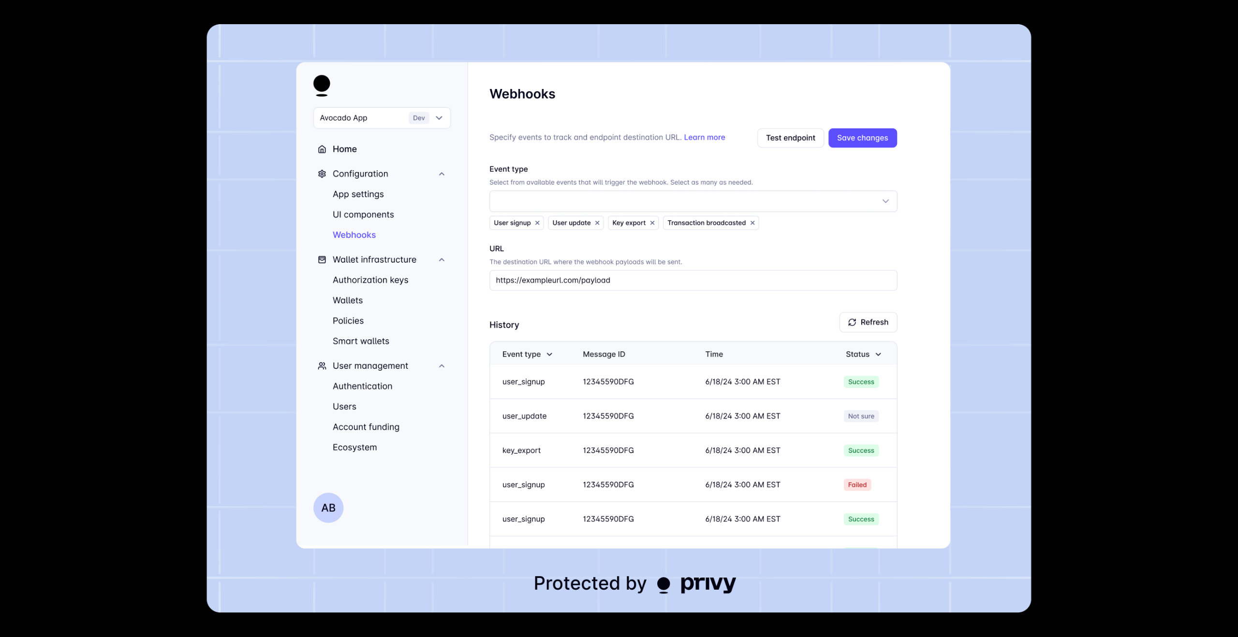
click at [646, 369] on img at bounding box center [619, 318] width 824 height 589
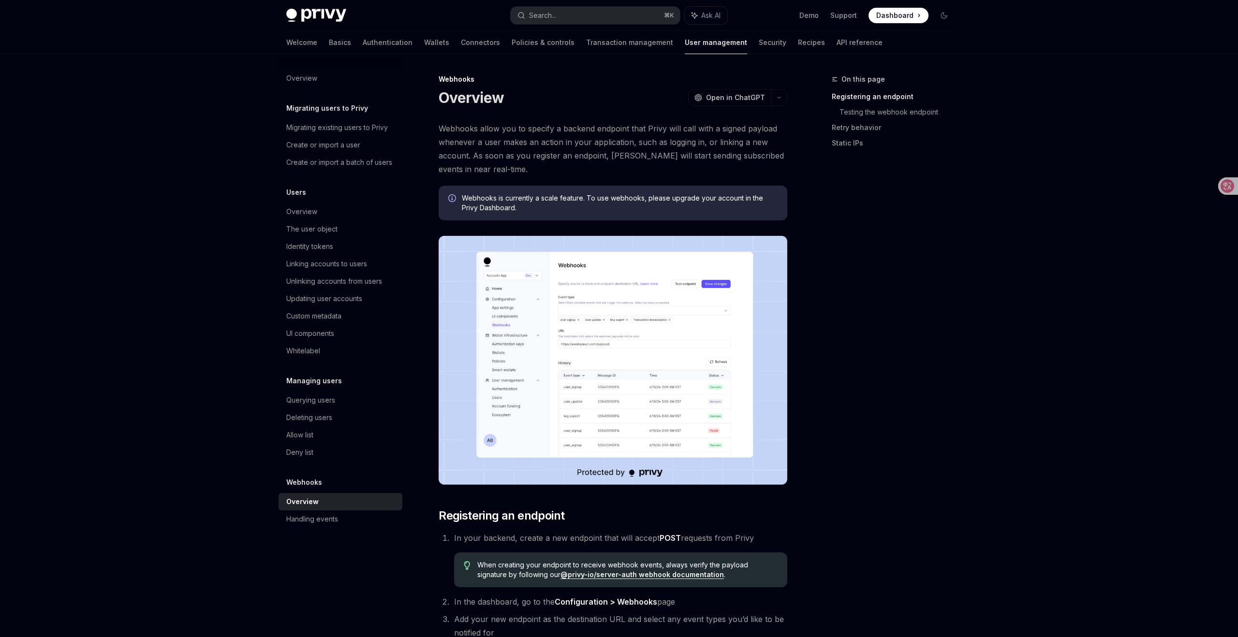
click at [921, 302] on div "On this page Registering an endpoint Testing the webhook endpoint Retry behavio…" at bounding box center [885, 355] width 147 height 564
type textarea "*"
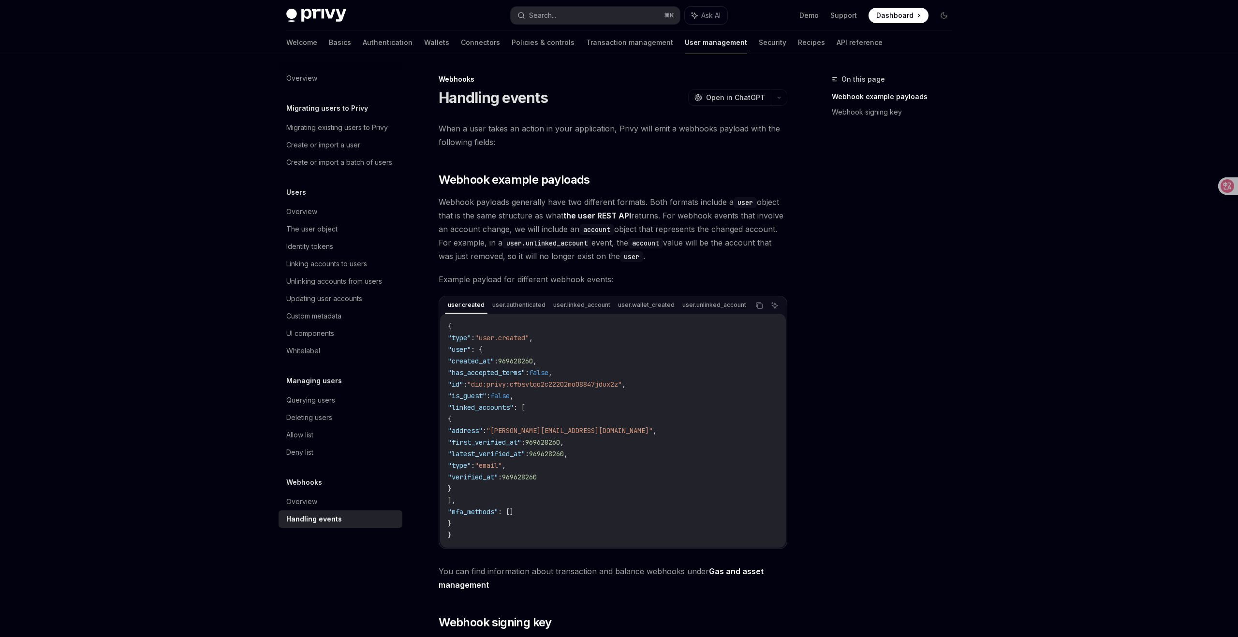
click at [977, 196] on div "Privy Docs home page Search... ⌘ K Ask AI Demo Support Dashboard Dashboard Sear…" at bounding box center [619, 422] width 1238 height 845
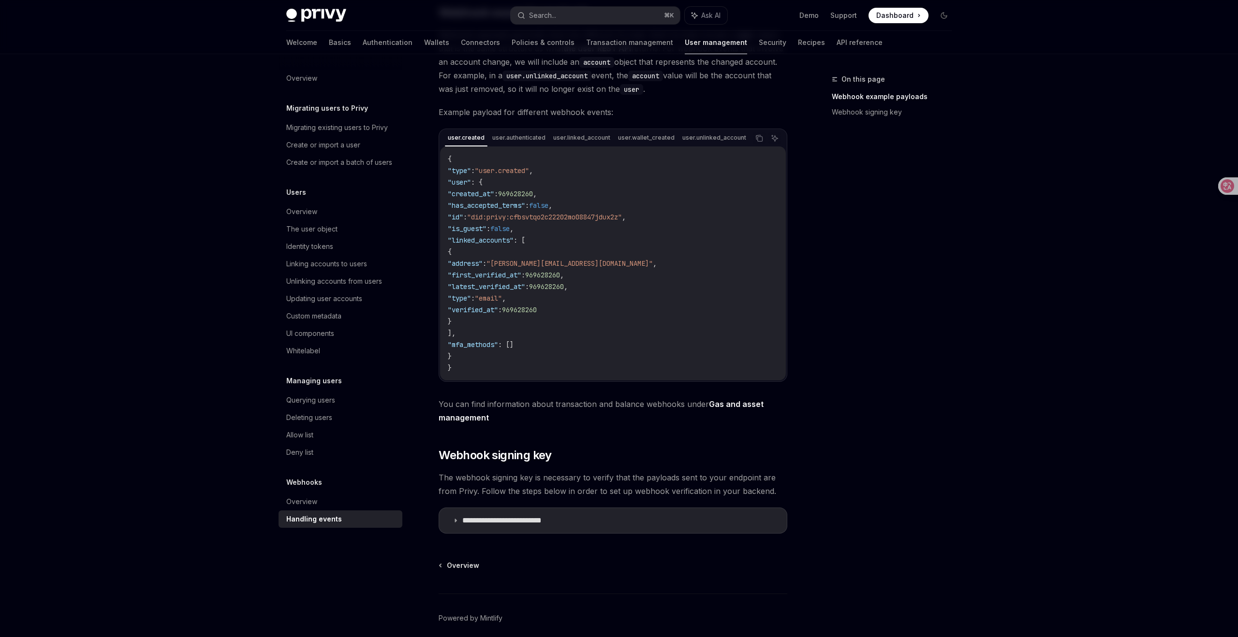
scroll to position [167, 0]
click at [483, 524] on p "**********" at bounding box center [515, 521] width 107 height 10
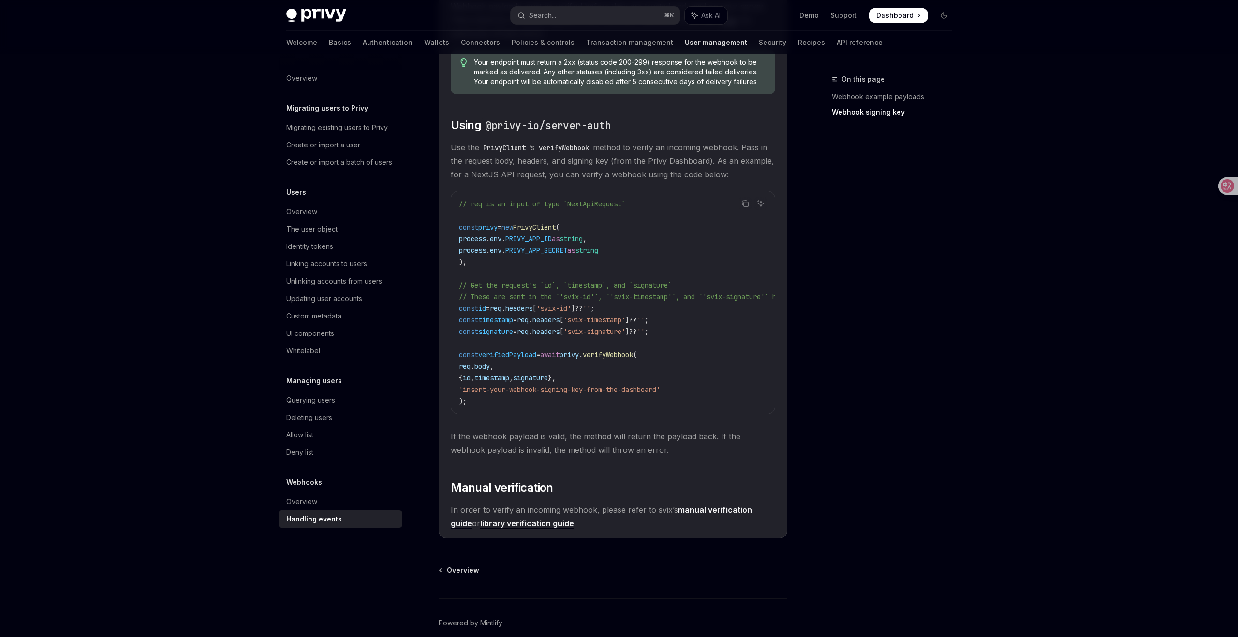
scroll to position [706, 0]
click at [716, 516] on link "manual verification guide" at bounding box center [601, 516] width 301 height 24
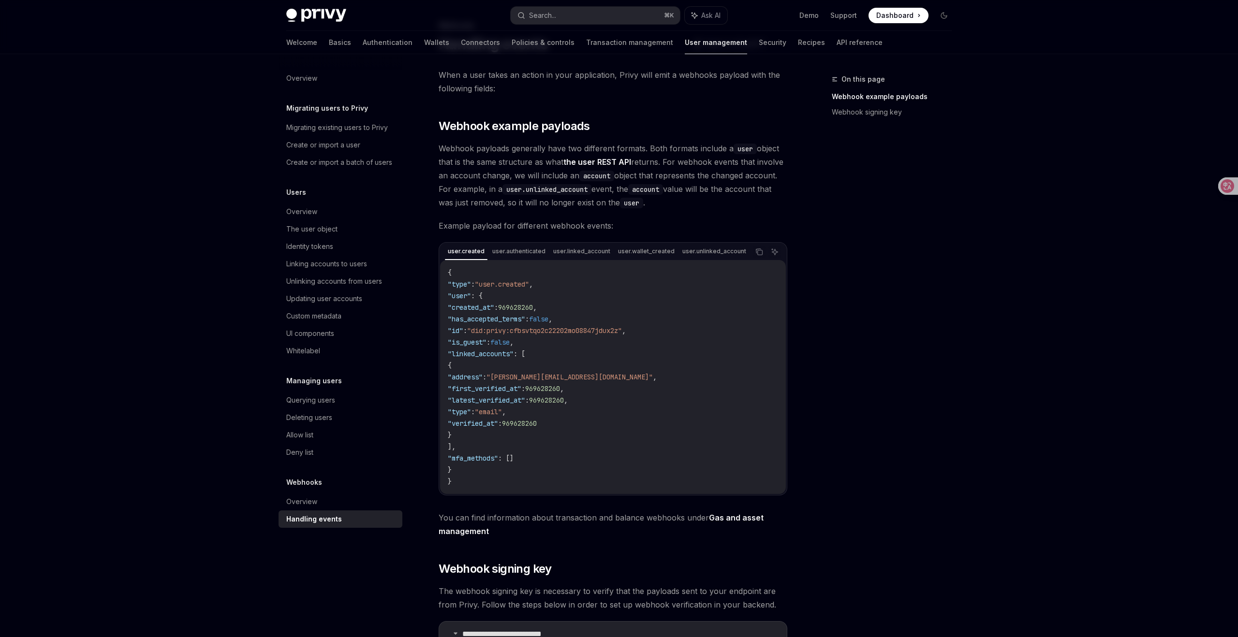
scroll to position [0, 0]
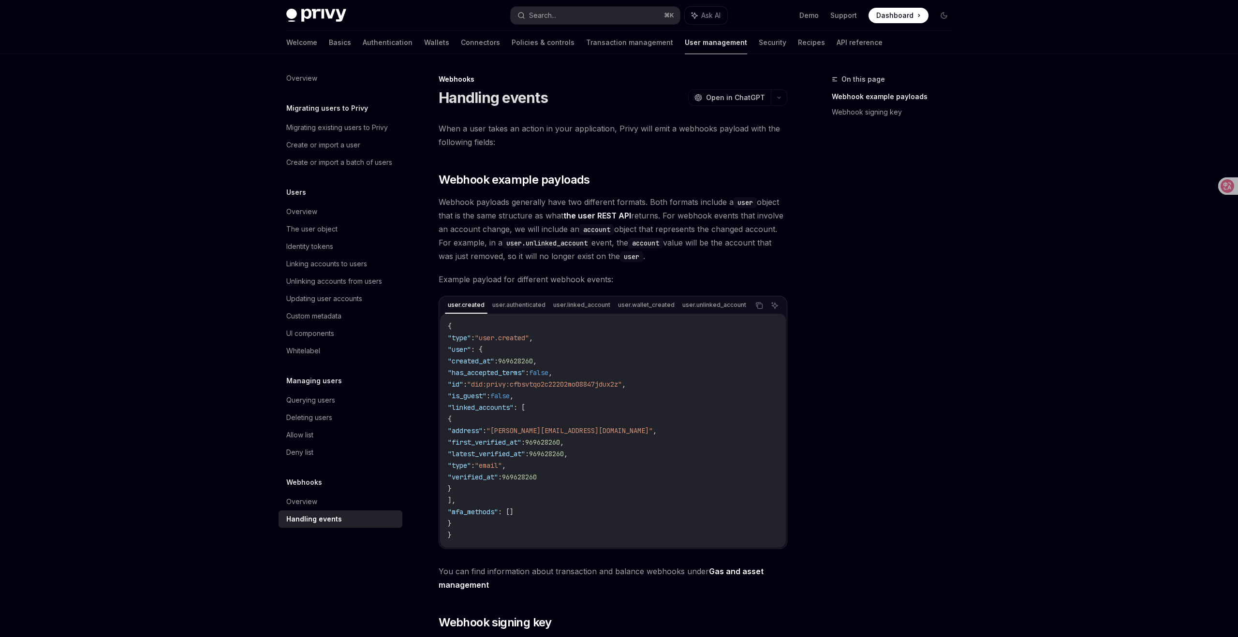
click at [913, 202] on div "On this page Webhook example payloads Webhook signing key" at bounding box center [885, 355] width 147 height 564
click at [903, 266] on div "On this page Webhook example payloads Webhook signing key" at bounding box center [885, 355] width 147 height 564
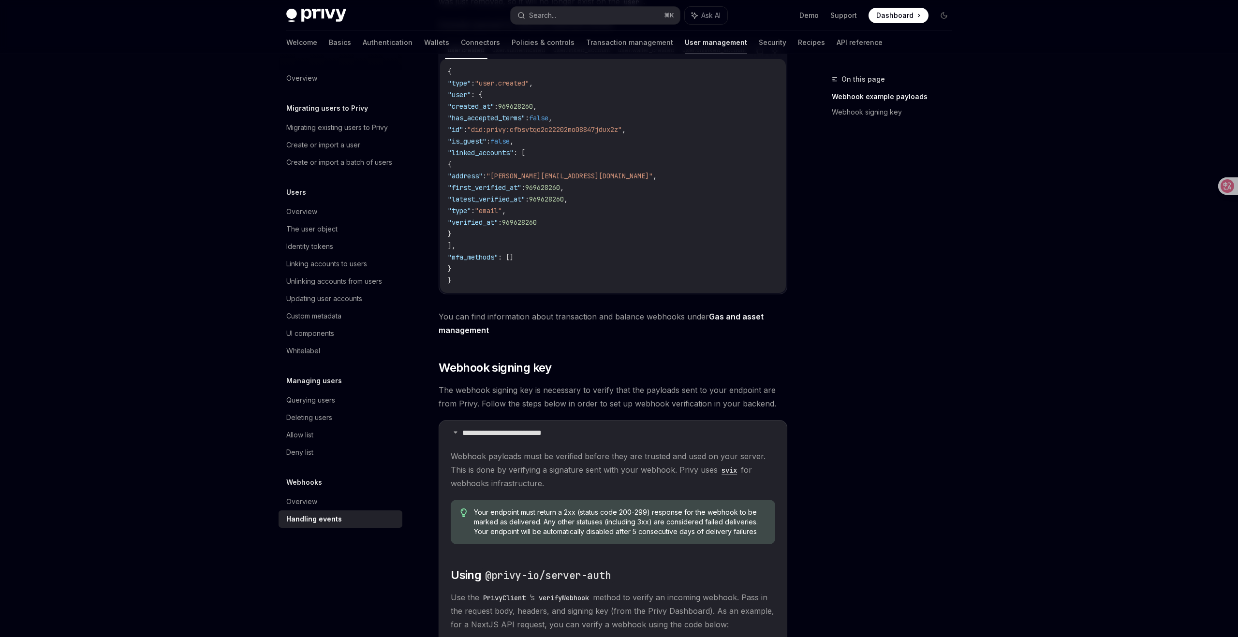
scroll to position [254, 0]
drag, startPoint x: 560, startPoint y: 369, endPoint x: 443, endPoint y: 375, distance: 117.2
click at [443, 375] on h2 "​ Webhook signing key" at bounding box center [613, 368] width 349 height 15
copy span "Webhook signing key"
click at [888, 399] on div "On this page Webhook example payloads Webhook signing key" at bounding box center [885, 355] width 147 height 564
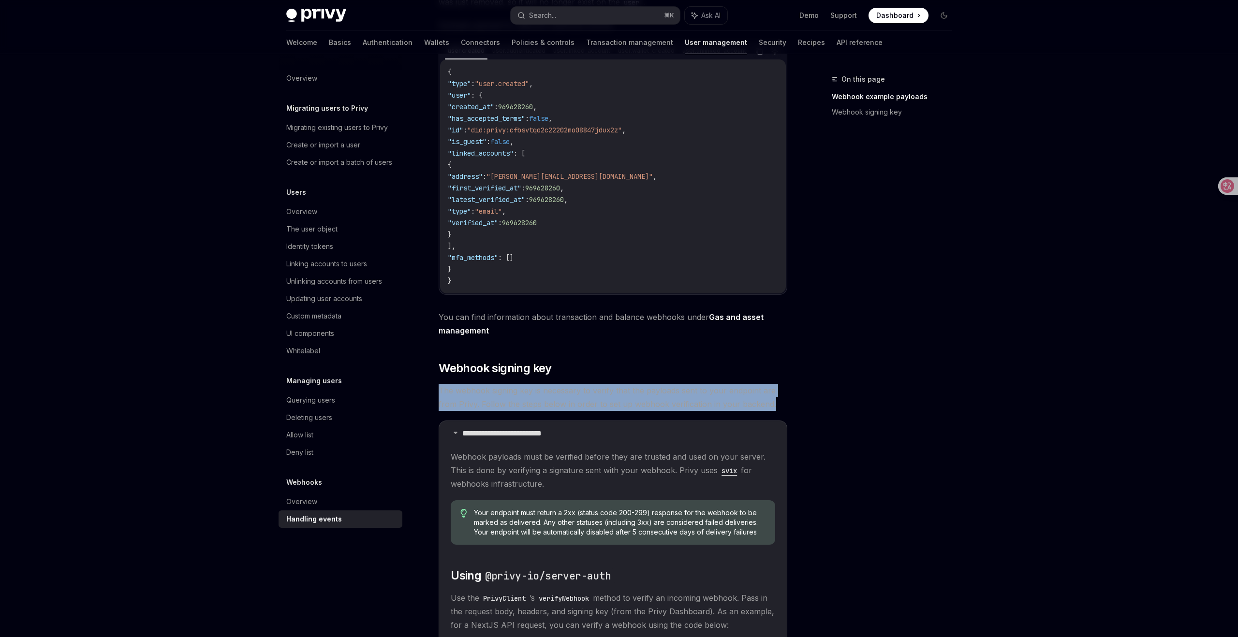
drag, startPoint x: 440, startPoint y: 394, endPoint x: 780, endPoint y: 414, distance: 340.5
click at [780, 411] on span "The webhook signing key is necessary to verify that the payloads sent to your e…" at bounding box center [613, 397] width 349 height 27
copy span "The webhook signing key is necessary to verify that the payloads sent to your e…"
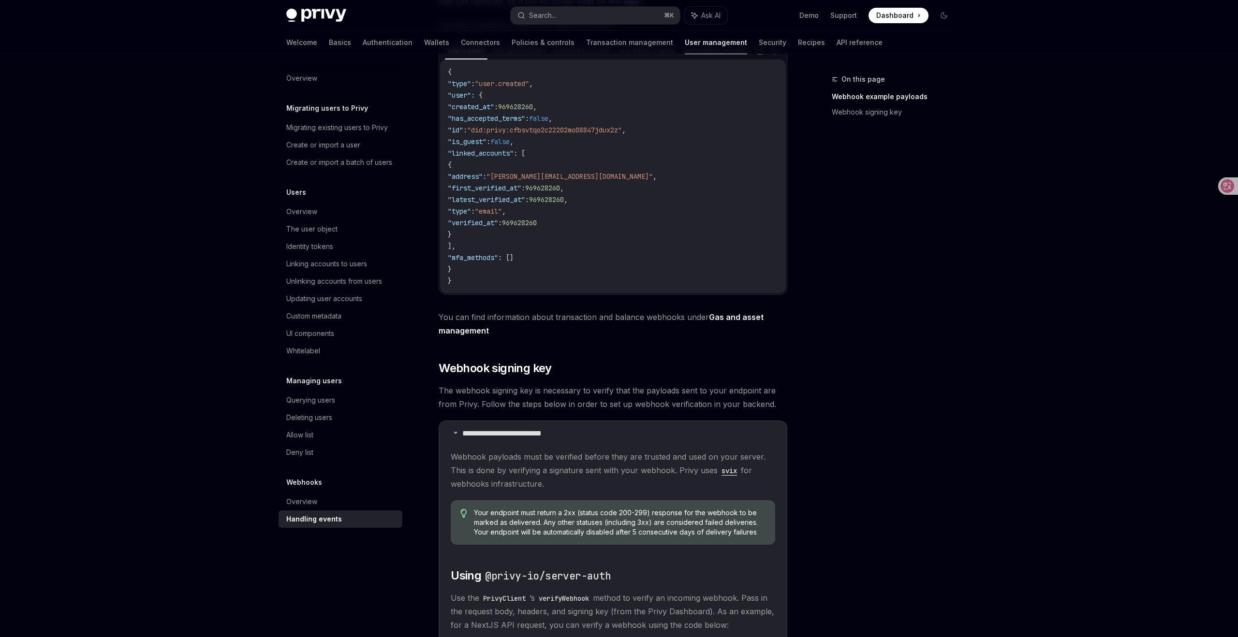
click at [693, 460] on span "Webhook payloads must be verified before they are trusted and used on your serv…" at bounding box center [613, 470] width 324 height 41
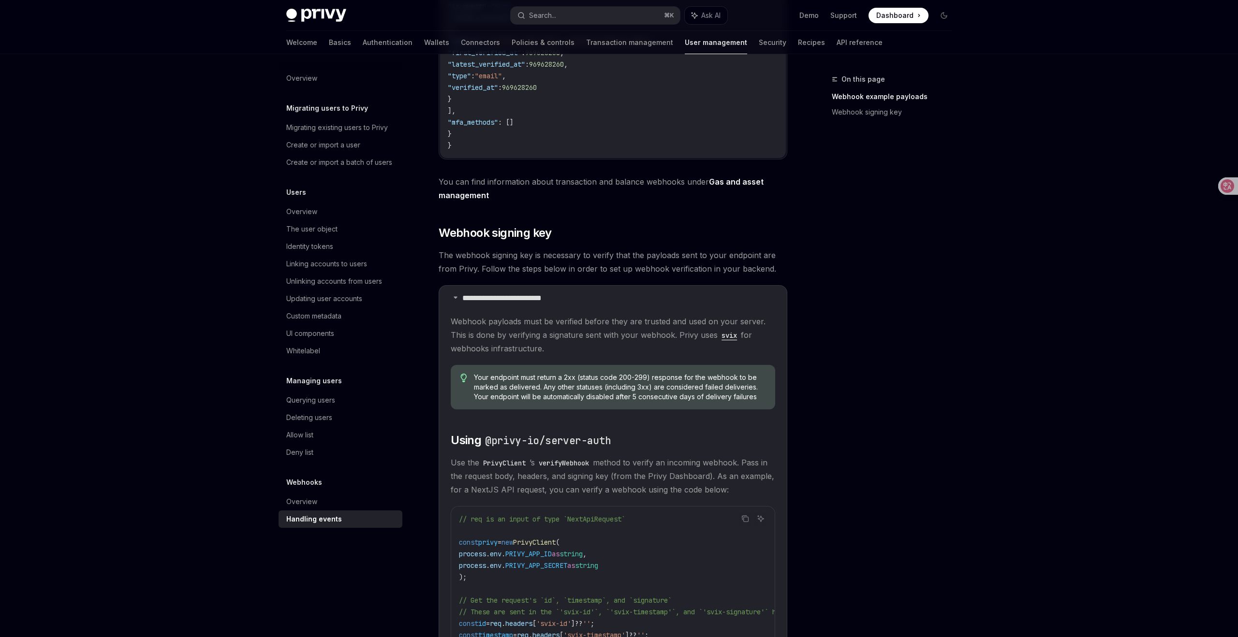
scroll to position [392, 0]
click at [894, 385] on div "On this page Webhook example payloads Webhook signing key" at bounding box center [885, 355] width 147 height 564
drag, startPoint x: 448, startPoint y: 321, endPoint x: 551, endPoint y: 354, distance: 108.2
click at [552, 354] on details "**********" at bounding box center [613, 567] width 349 height 569
copy span "Webhook payloads must be verified before they are trusted and used on your serv…"
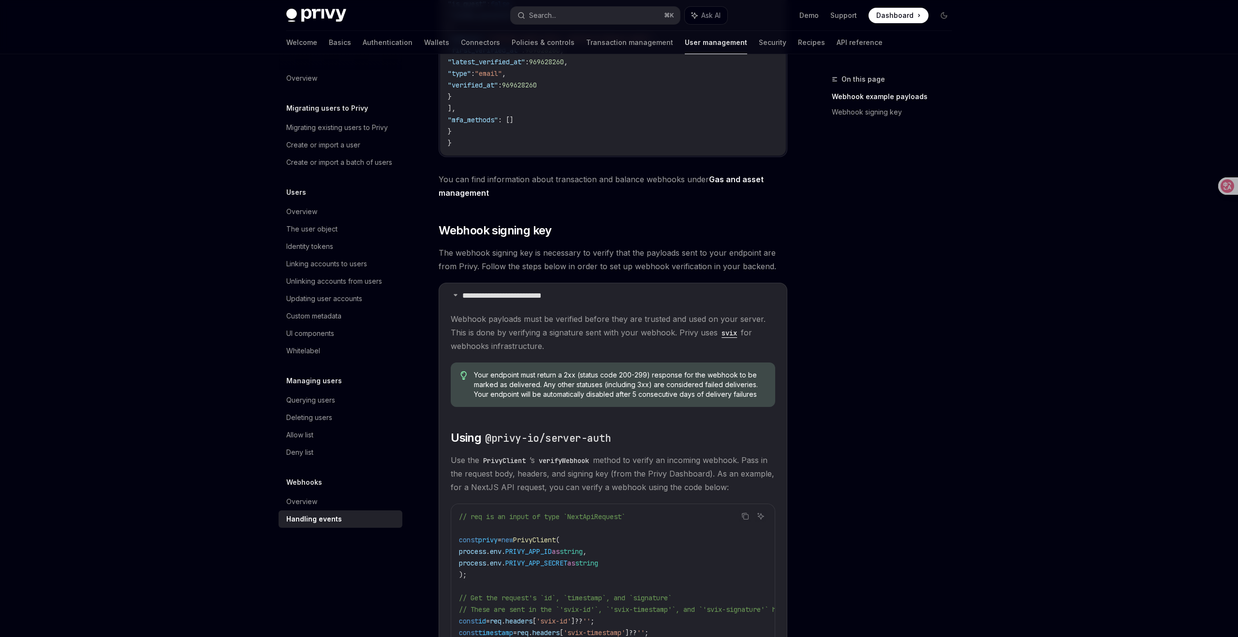
click at [831, 322] on div "On this page Webhook example payloads Webhook signing key" at bounding box center [885, 355] width 147 height 564
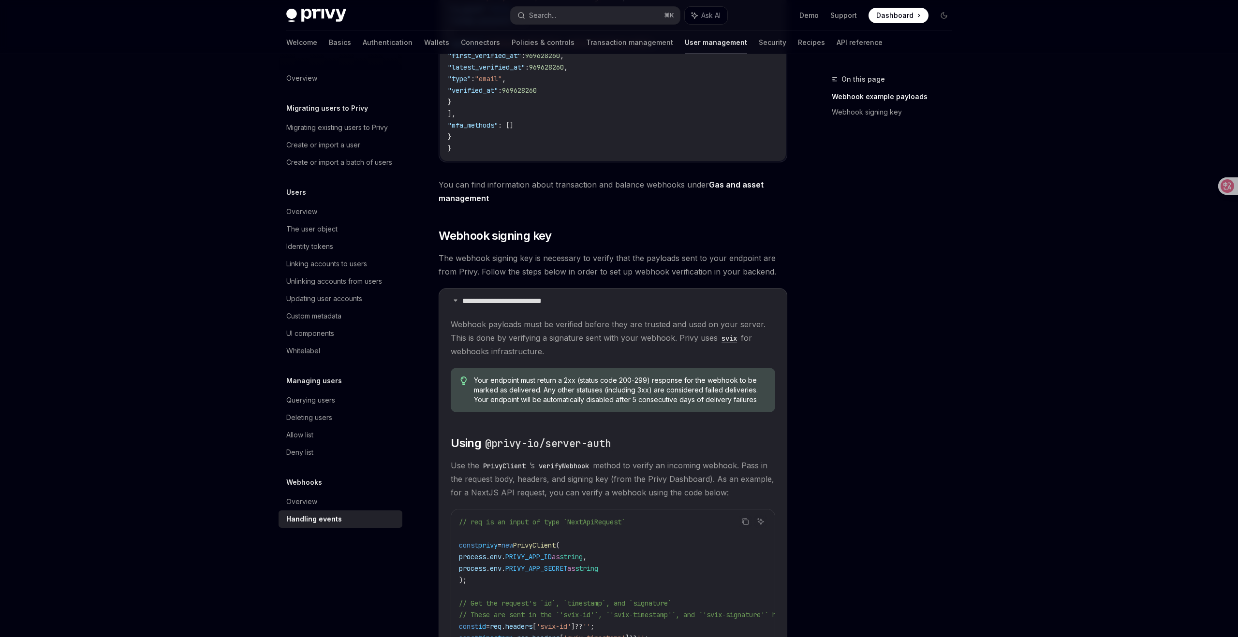
scroll to position [386, 0]
drag, startPoint x: 487, startPoint y: 447, endPoint x: 625, endPoint y: 449, distance: 137.8
click at [625, 450] on h2 "​ Using @privy-io/server-auth" at bounding box center [613, 444] width 324 height 15
copy code "@privy-io/server-auth"
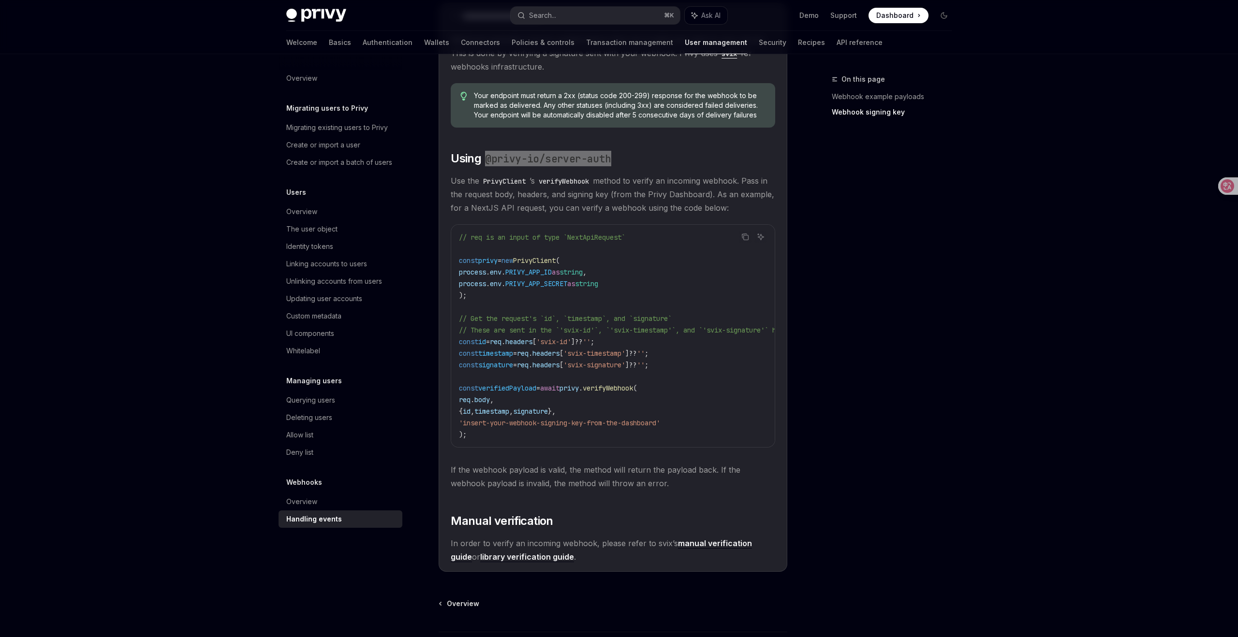
scroll to position [673, 0]
click at [965, 195] on div "Overview Migrating users to Privy Migrating existing users to Privy Create or i…" at bounding box center [619, 48] width 712 height 1333
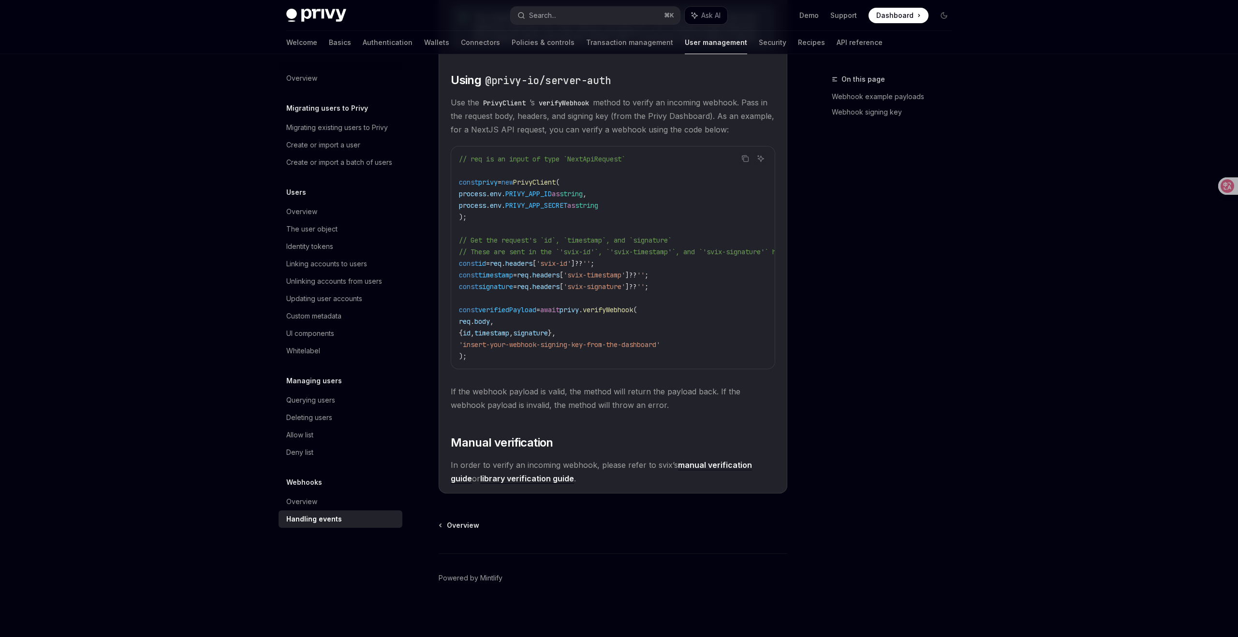
scroll to position [754, 0]
click at [759, 39] on link "Security" at bounding box center [773, 42] width 28 height 23
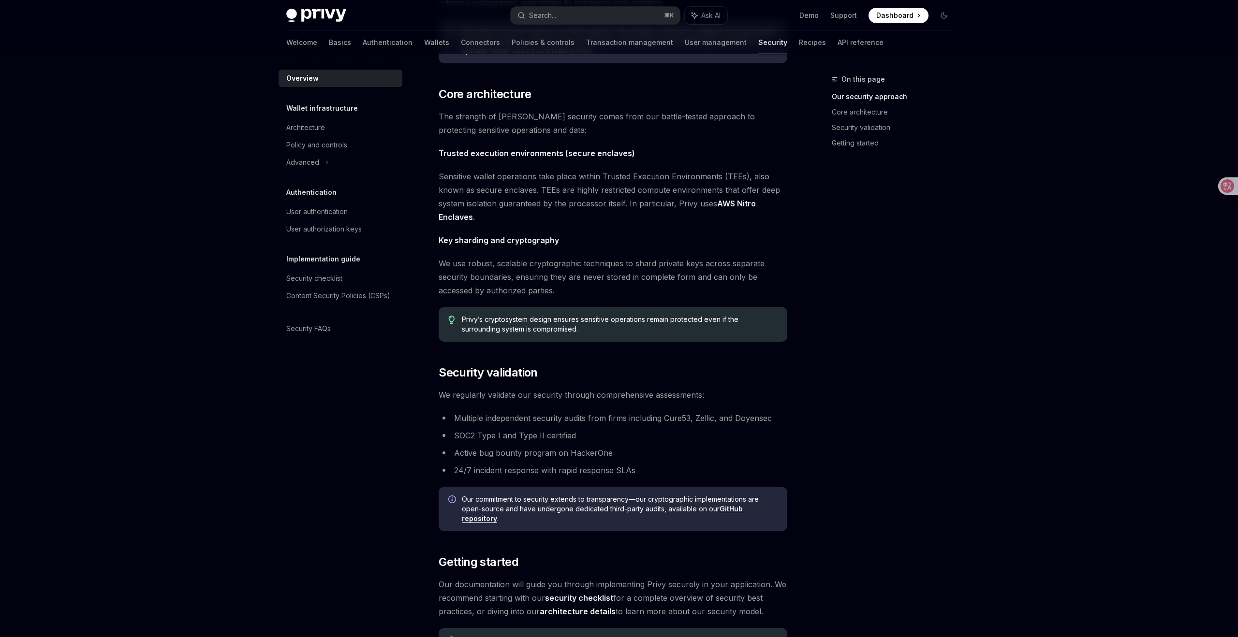
scroll to position [342, 0]
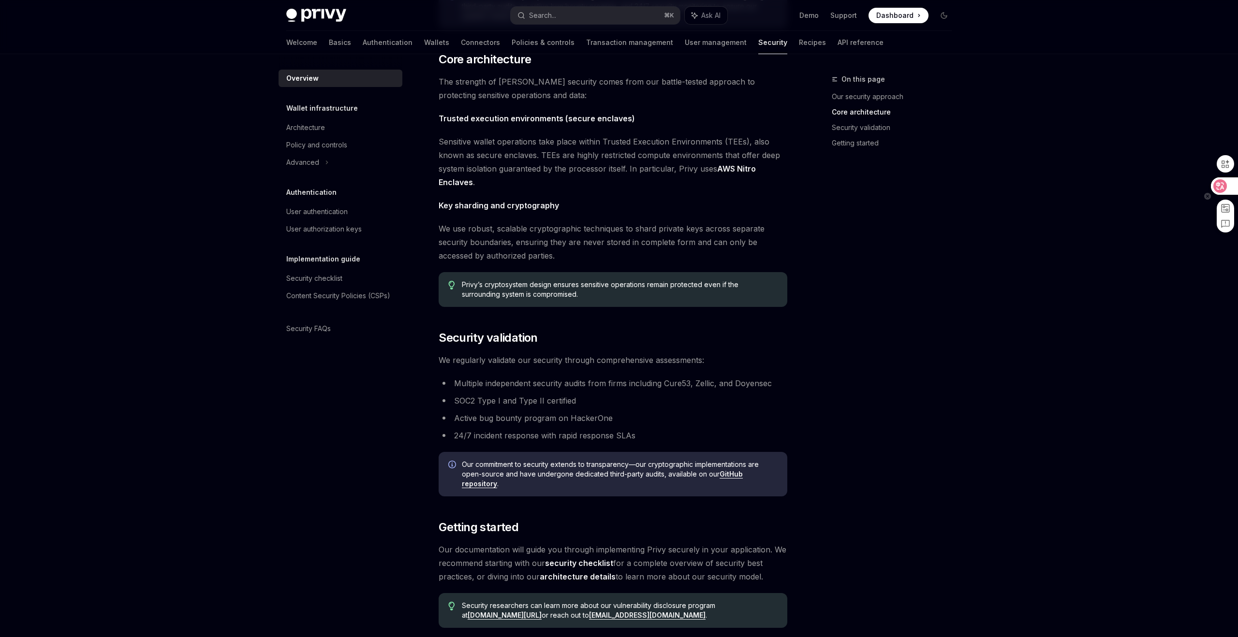
click at [1223, 190] on icon at bounding box center [1220, 186] width 8 height 8
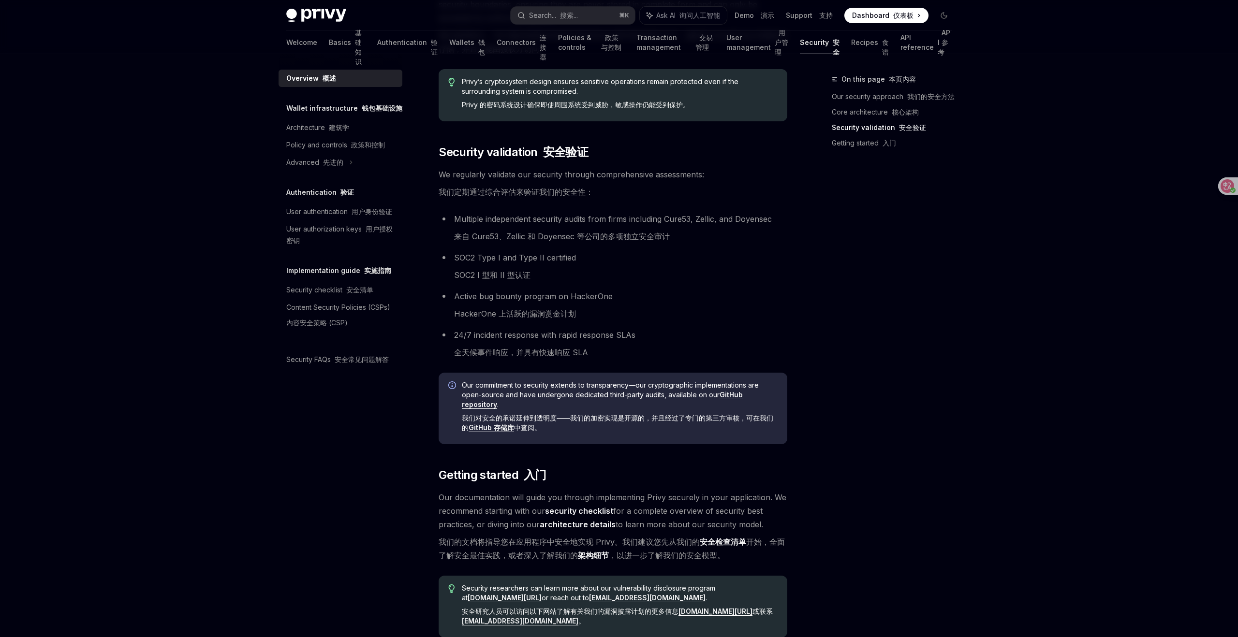
scroll to position [849, 0]
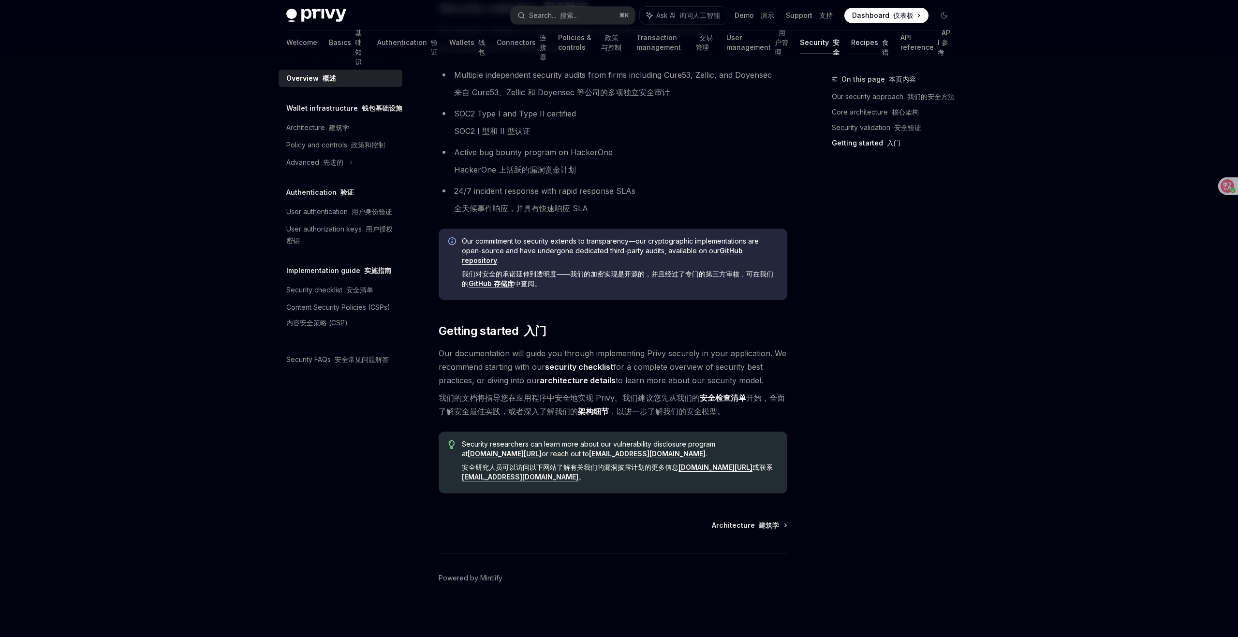
click at [862, 40] on link "Recipes 食谱" at bounding box center [870, 42] width 38 height 23
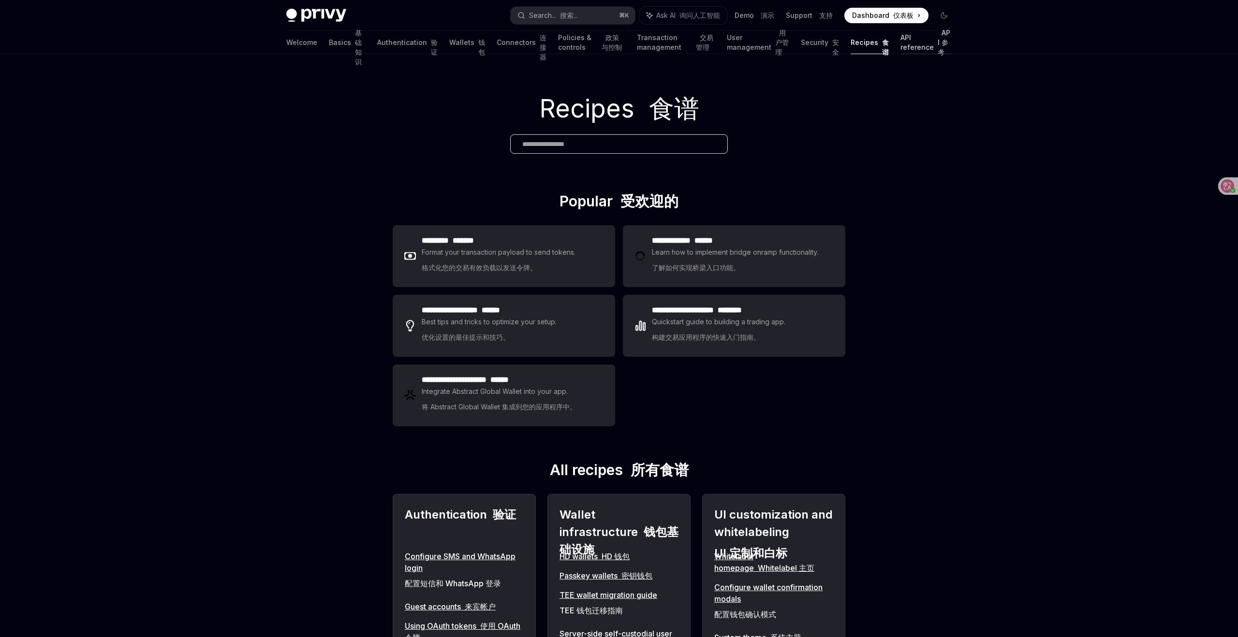
click at [900, 38] on link "API reference API 参考" at bounding box center [925, 42] width 51 height 23
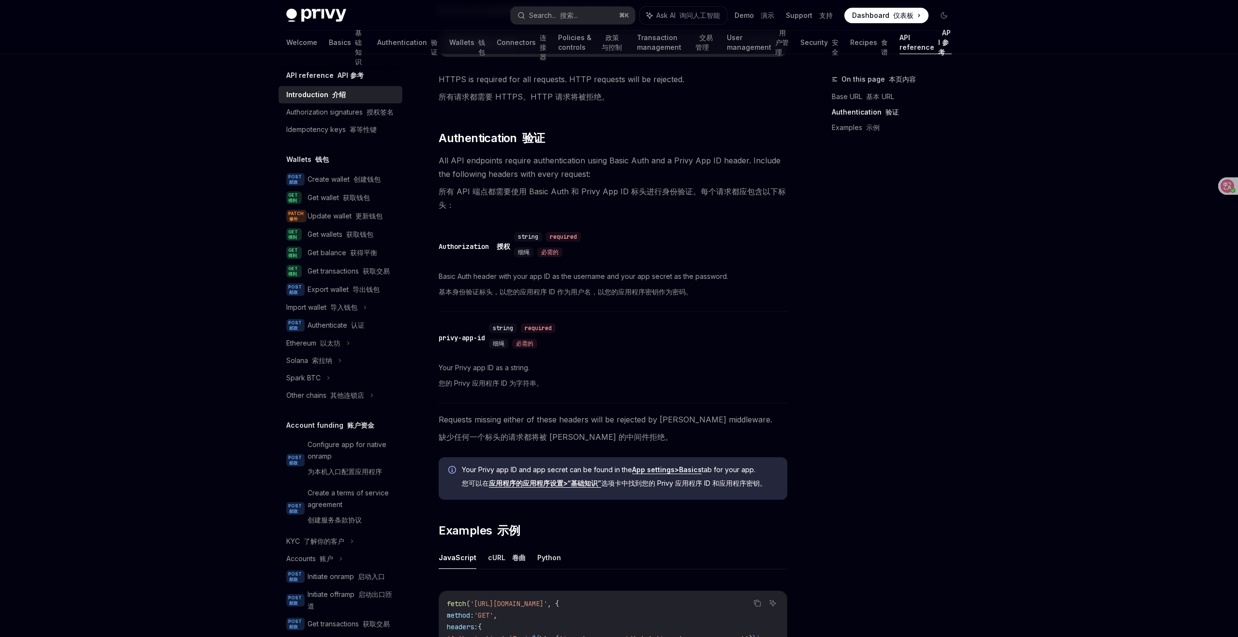
scroll to position [480, 0]
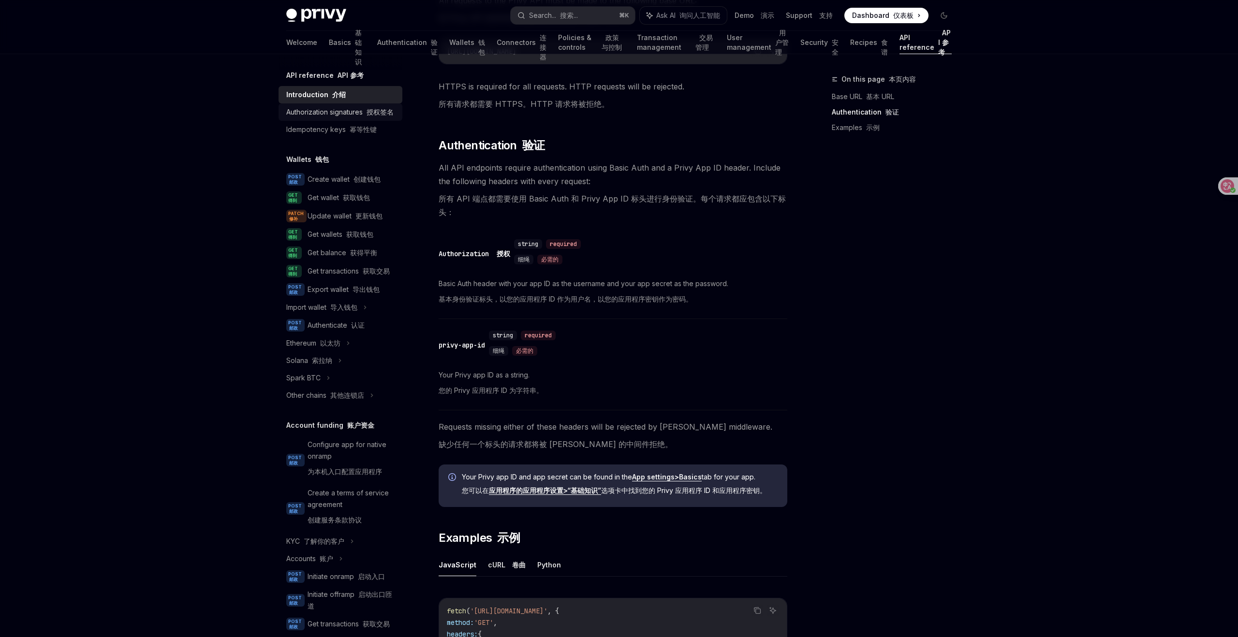
click at [355, 110] on div "Authorization signatures 授权签名" at bounding box center [339, 112] width 107 height 12
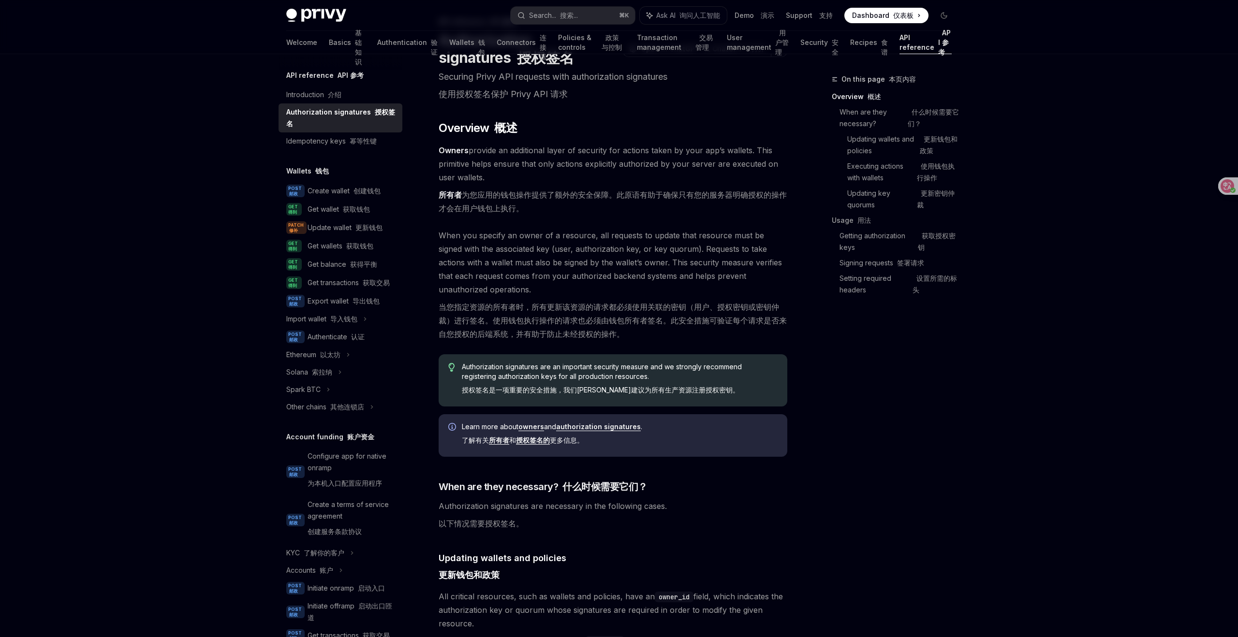
scroll to position [61, 0]
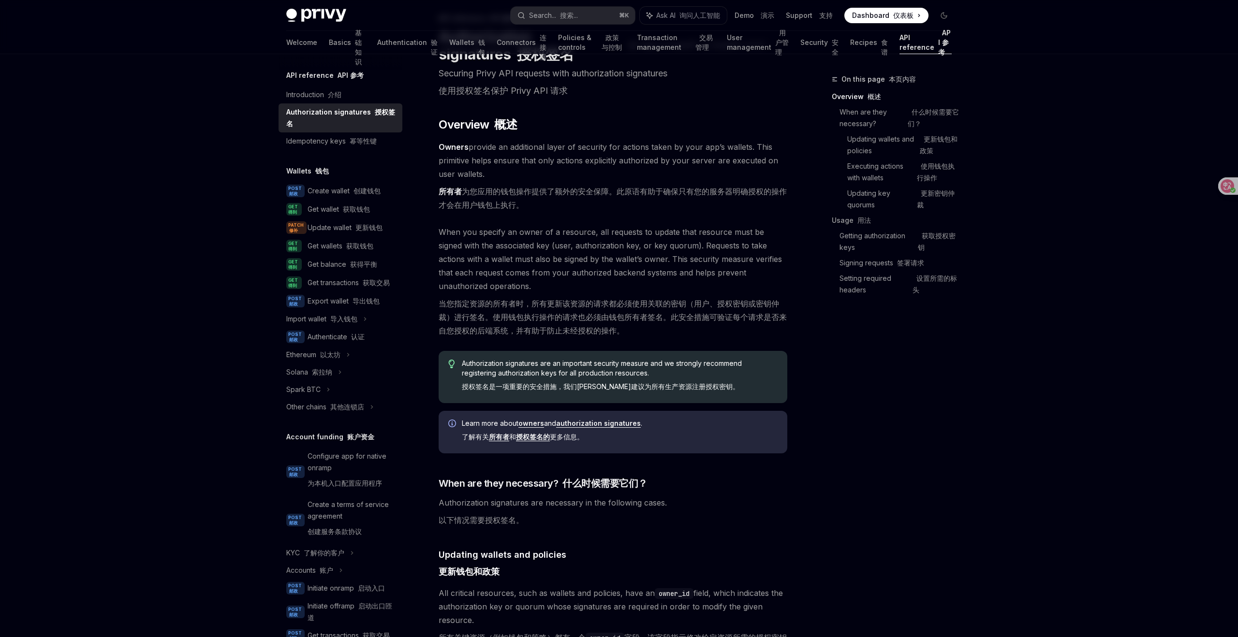
click at [852, 500] on div "On this page 本页内容 Overview 概述 When are they necessary? 什么时候需要它们？ Updating walle…" at bounding box center [885, 355] width 147 height 564
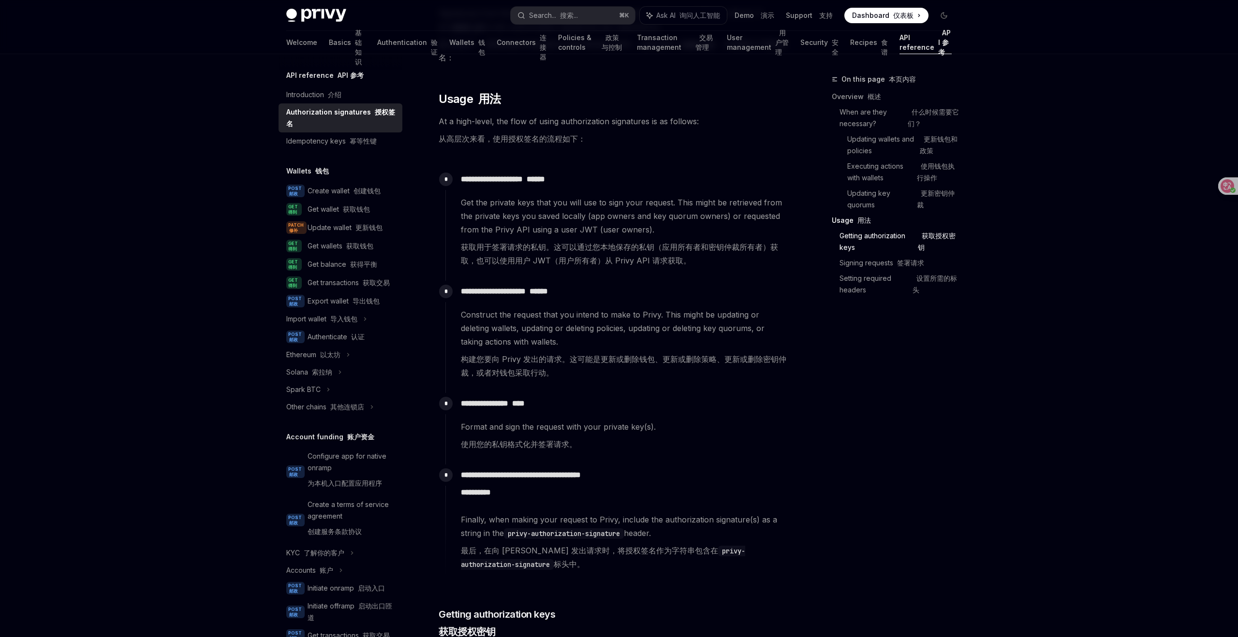
scroll to position [1250, 0]
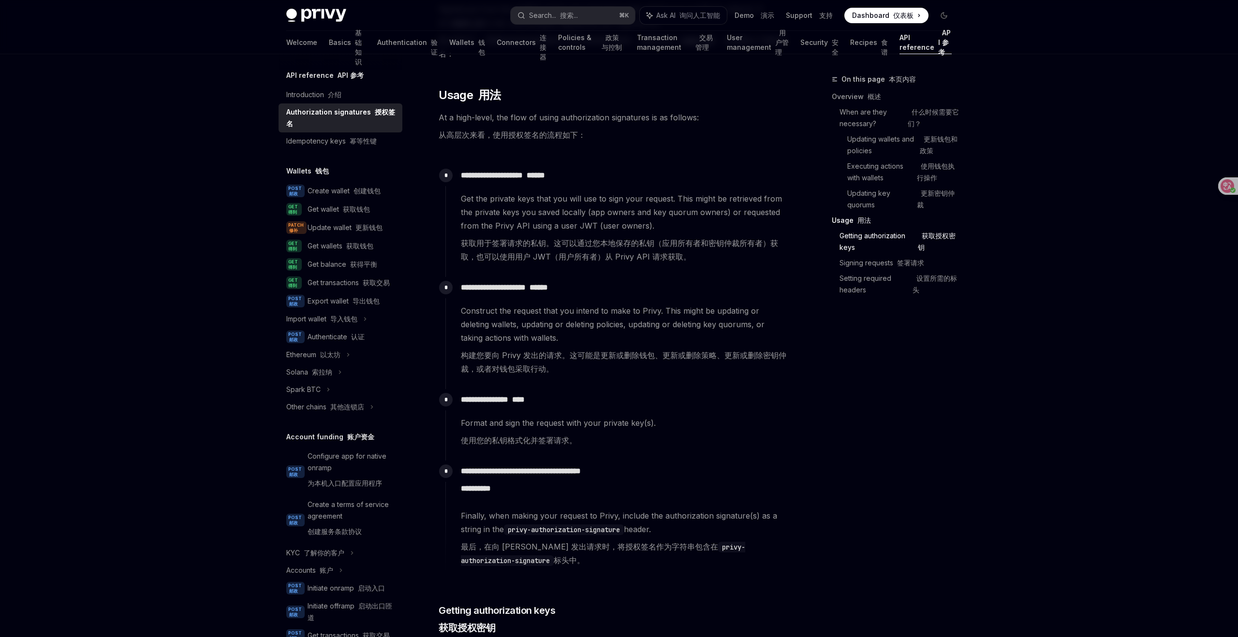
click at [852, 496] on div "On this page 本页内容 Overview 概述 When are they necessary? 什么时候需要它们？ Updating walle…" at bounding box center [885, 355] width 147 height 564
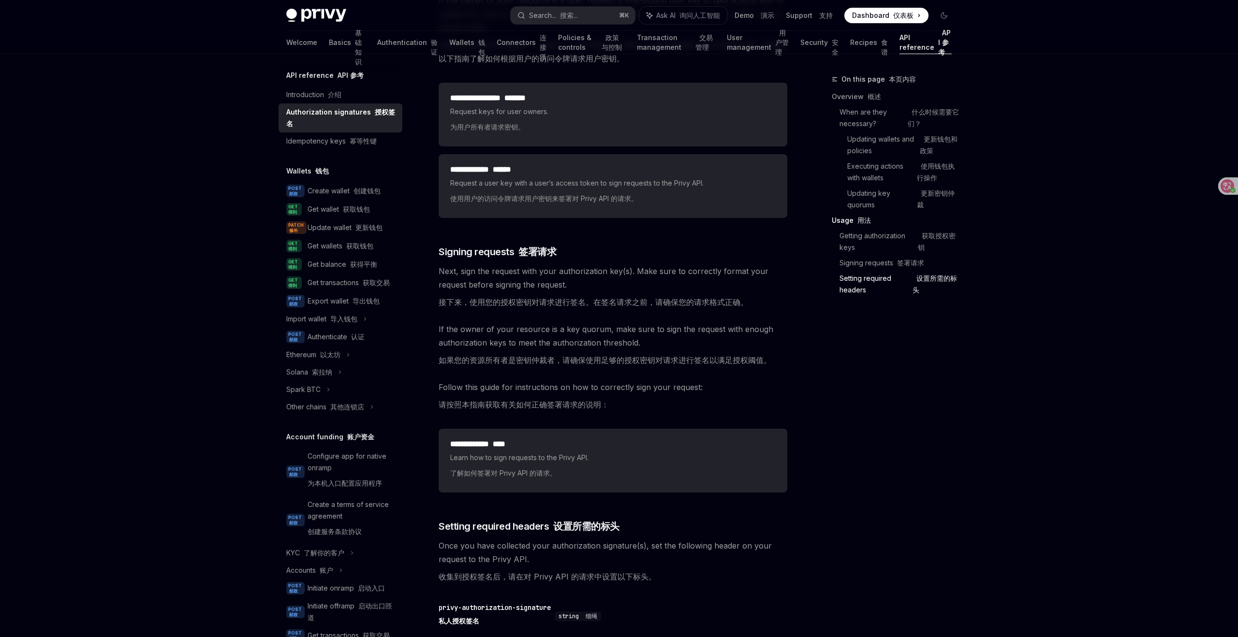
scroll to position [2045, 0]
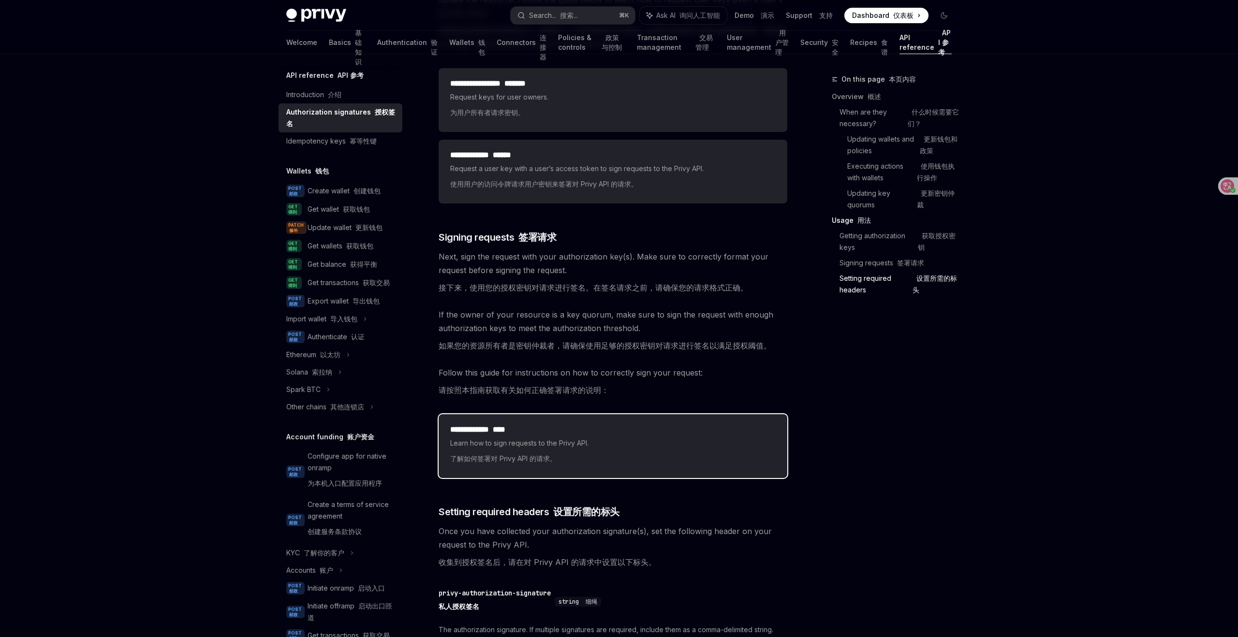
click at [529, 442] on span "Learn how to sign requests to the Privy API. 了解如何签署对 Privy API 的请求。" at bounding box center [612, 453] width 325 height 31
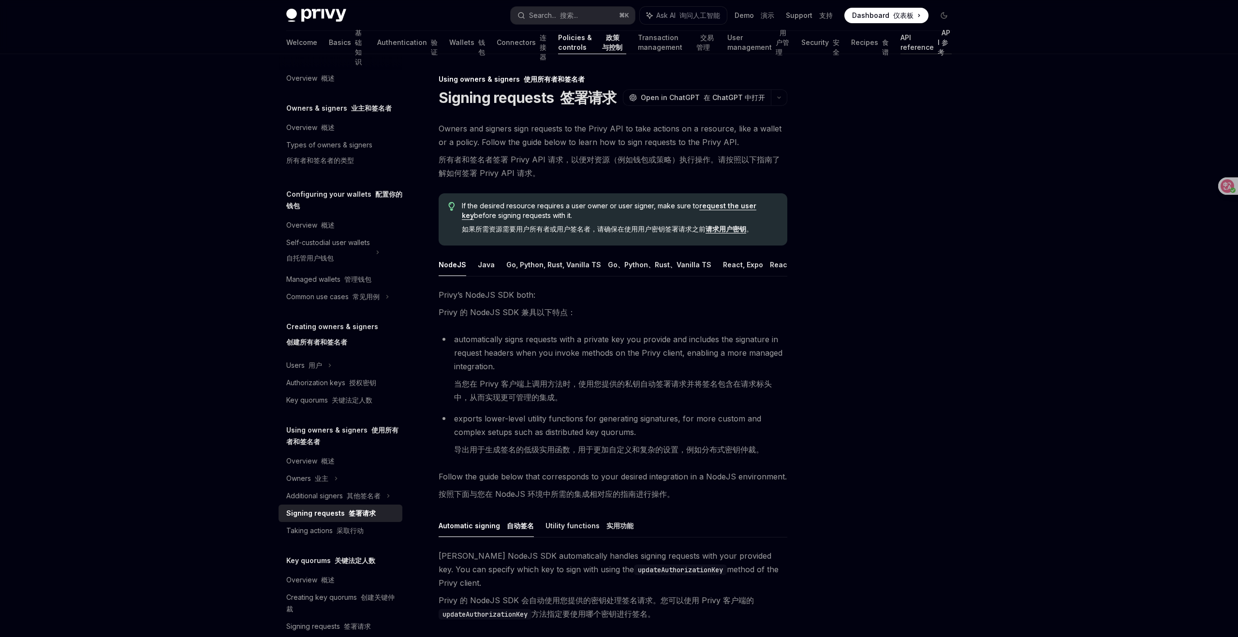
click at [902, 44] on link "API reference API 参考" at bounding box center [925, 42] width 51 height 23
click at [900, 48] on link "API reference API 参考" at bounding box center [925, 42] width 51 height 23
click at [900, 33] on link "API reference API 参考" at bounding box center [925, 42] width 51 height 23
click at [900, 44] on link "API reference API 参考" at bounding box center [925, 42] width 51 height 23
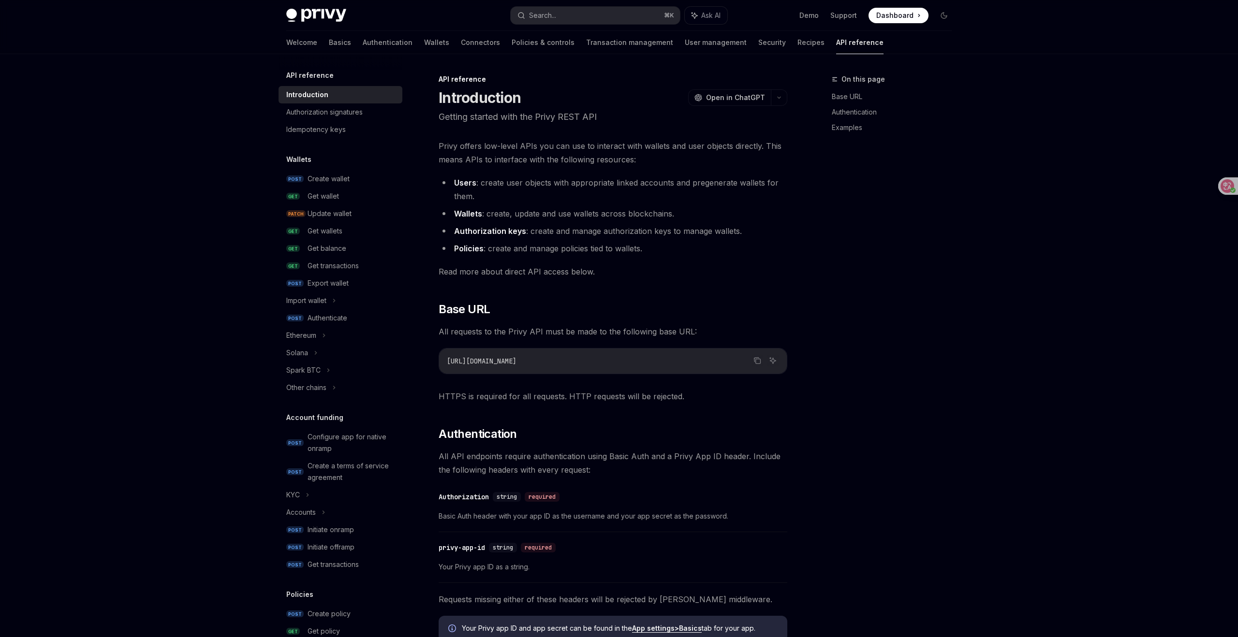
click at [913, 205] on div "On this page Base URL Authentication Examples" at bounding box center [885, 355] width 147 height 564
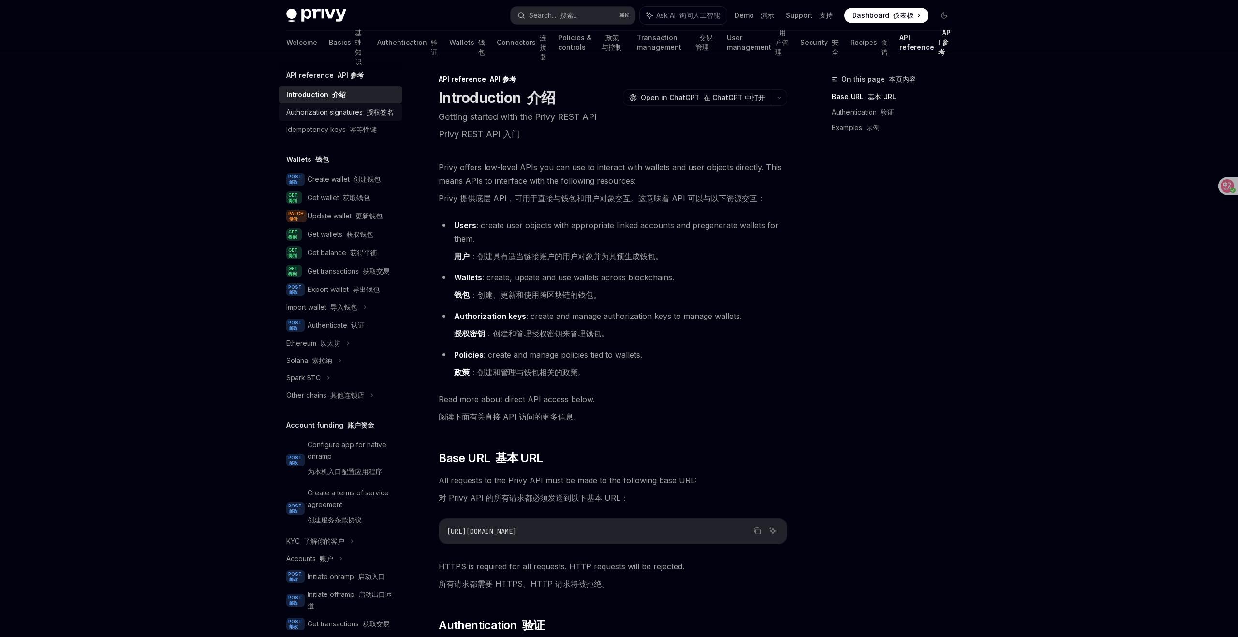
click at [373, 115] on font "授权签名" at bounding box center [379, 112] width 27 height 8
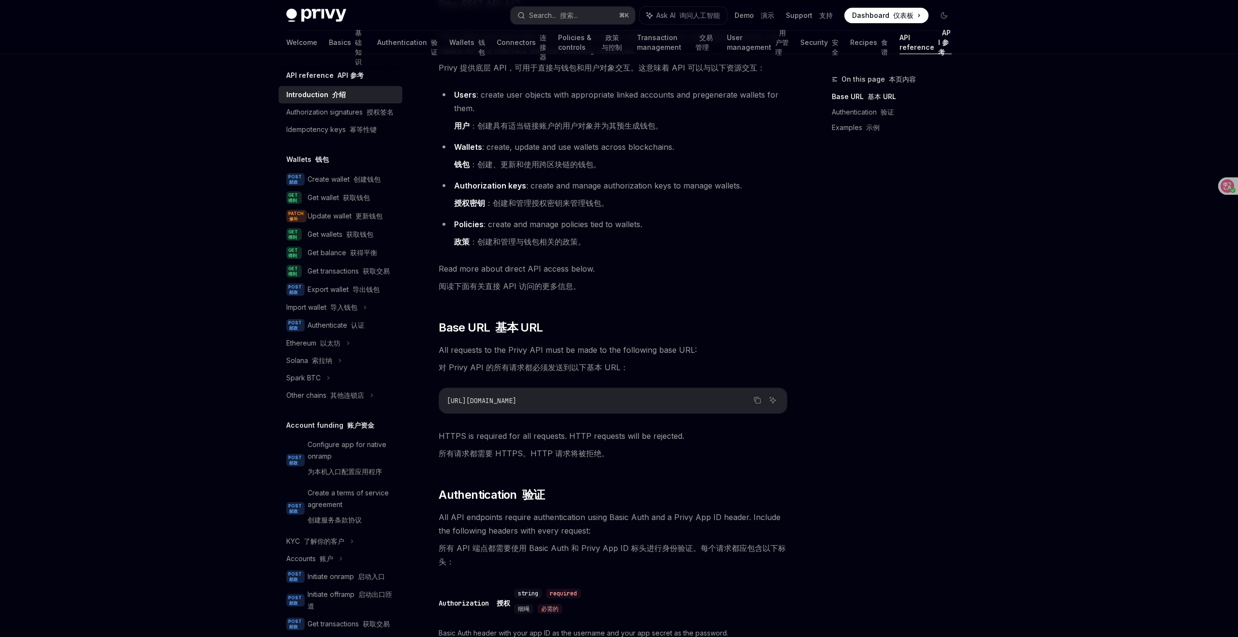
scroll to position [143, 0]
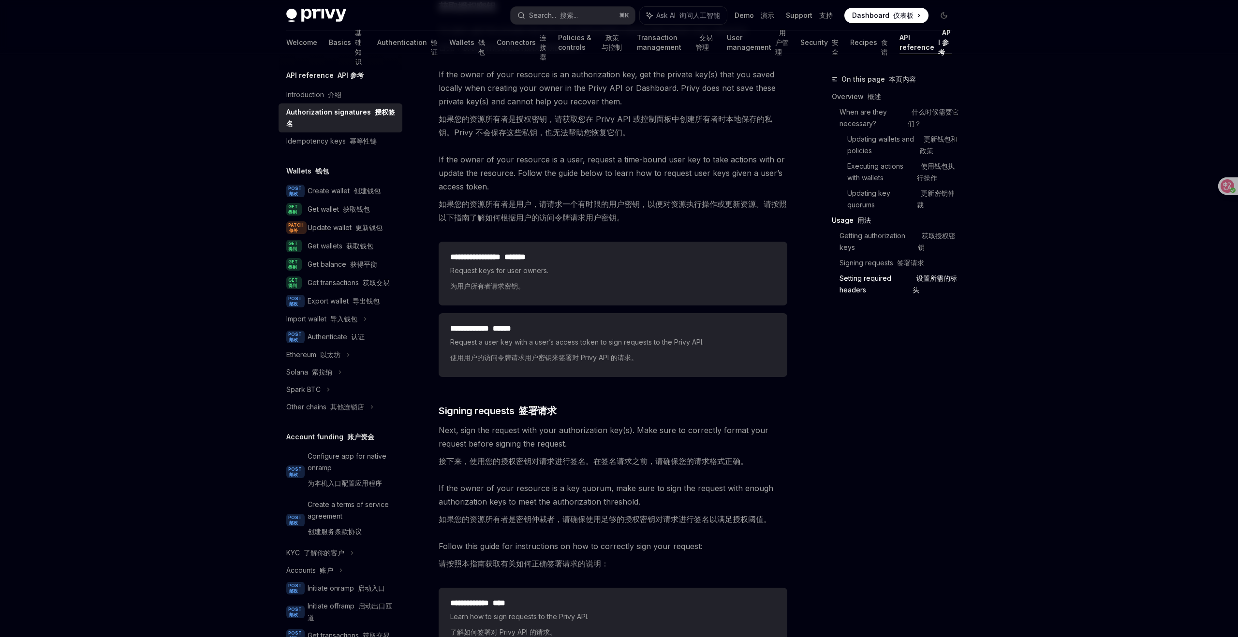
scroll to position [1872, 0]
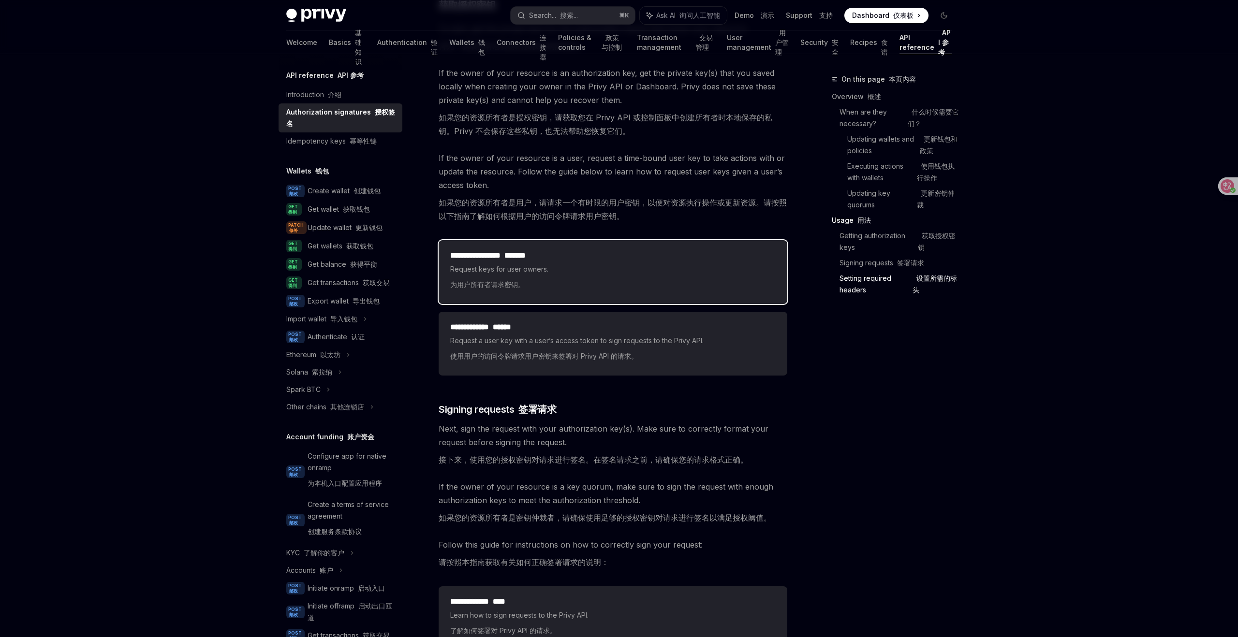
click at [569, 262] on div "**********" at bounding box center [612, 272] width 325 height 44
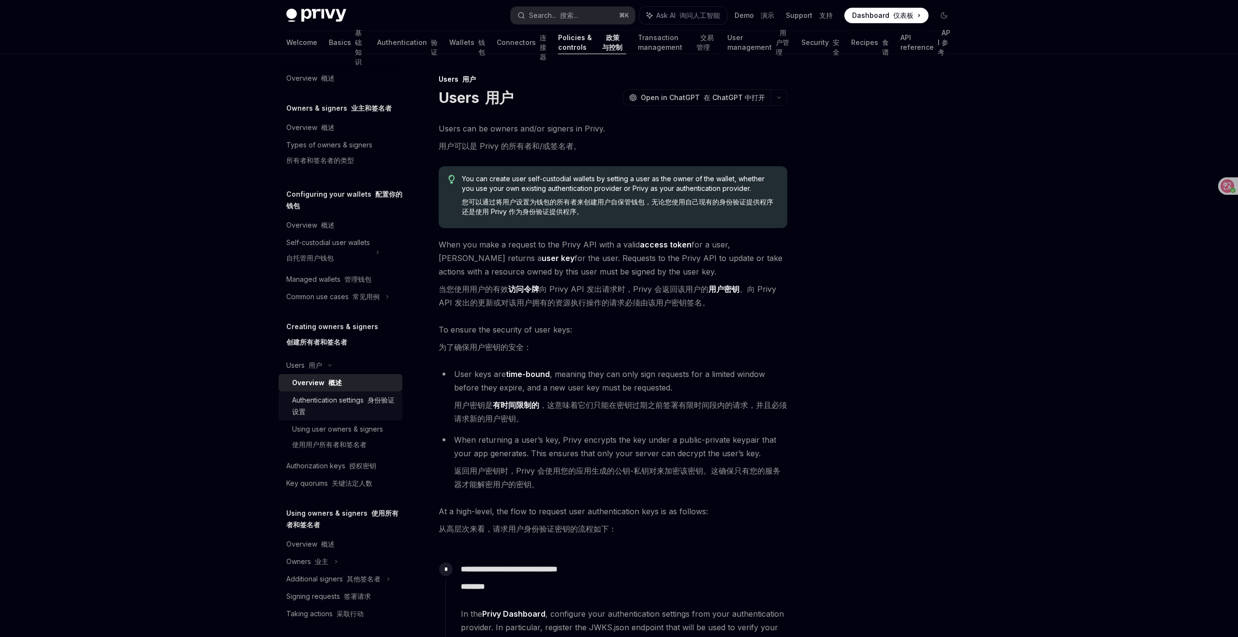
click at [325, 401] on div "Authentication settings 身份验证设置" at bounding box center [344, 406] width 104 height 23
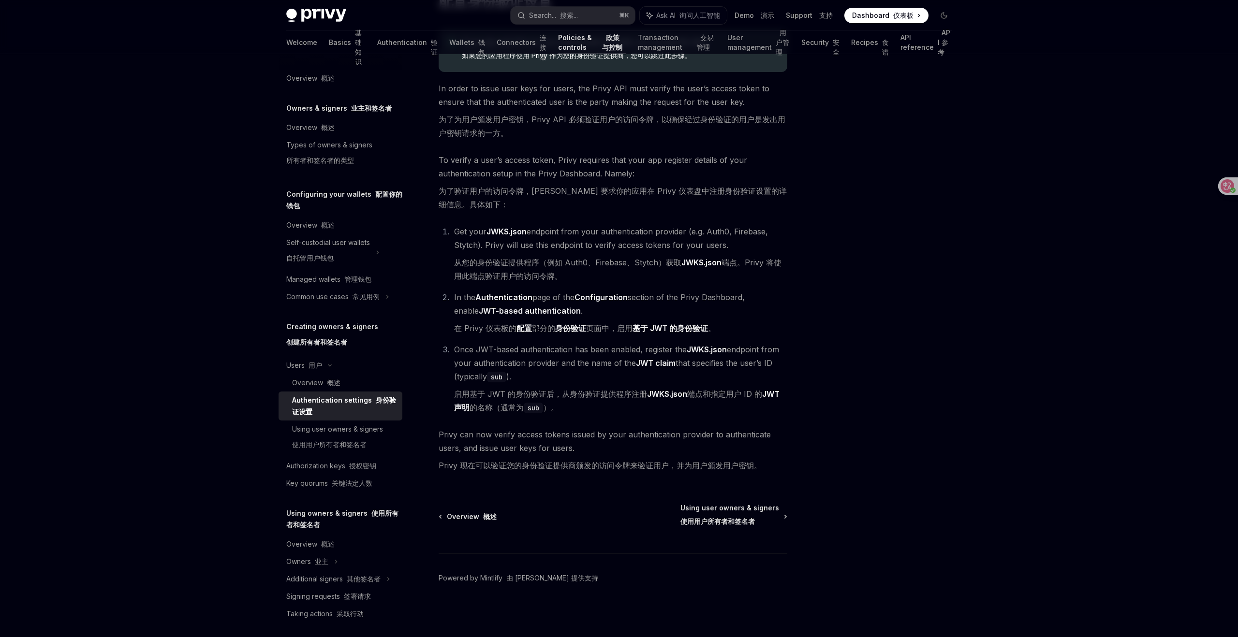
scroll to position [134, 0]
click at [329, 439] on font "使用用户所有者和签名者" at bounding box center [329, 445] width 74 height 12
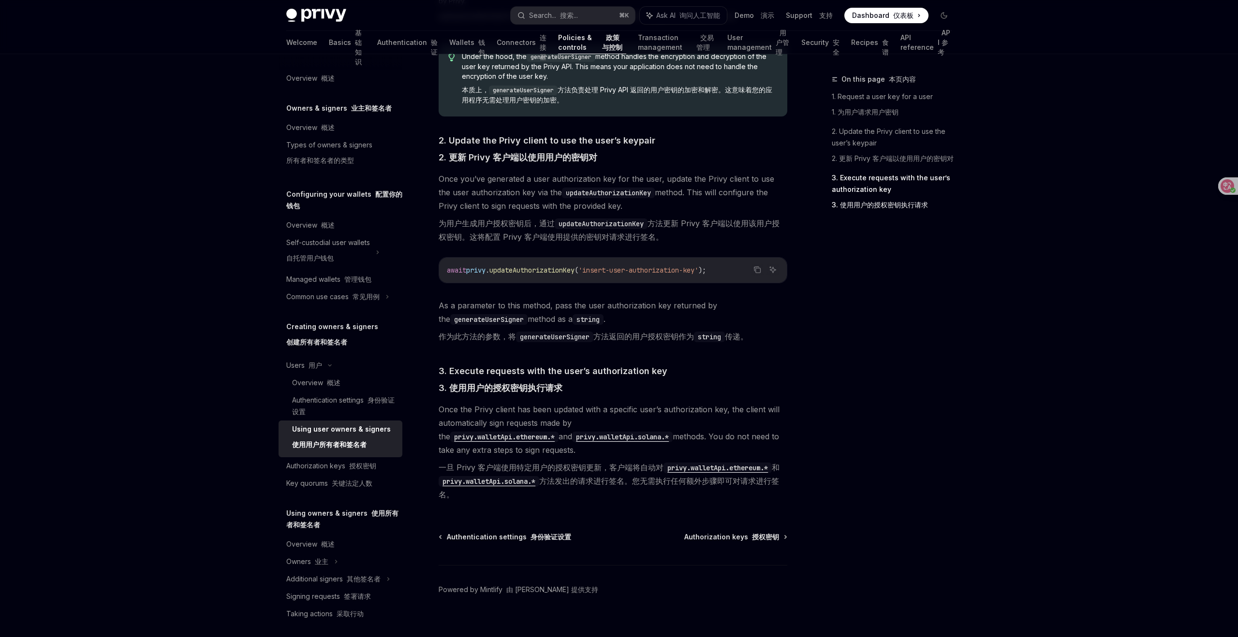
scroll to position [1089, 0]
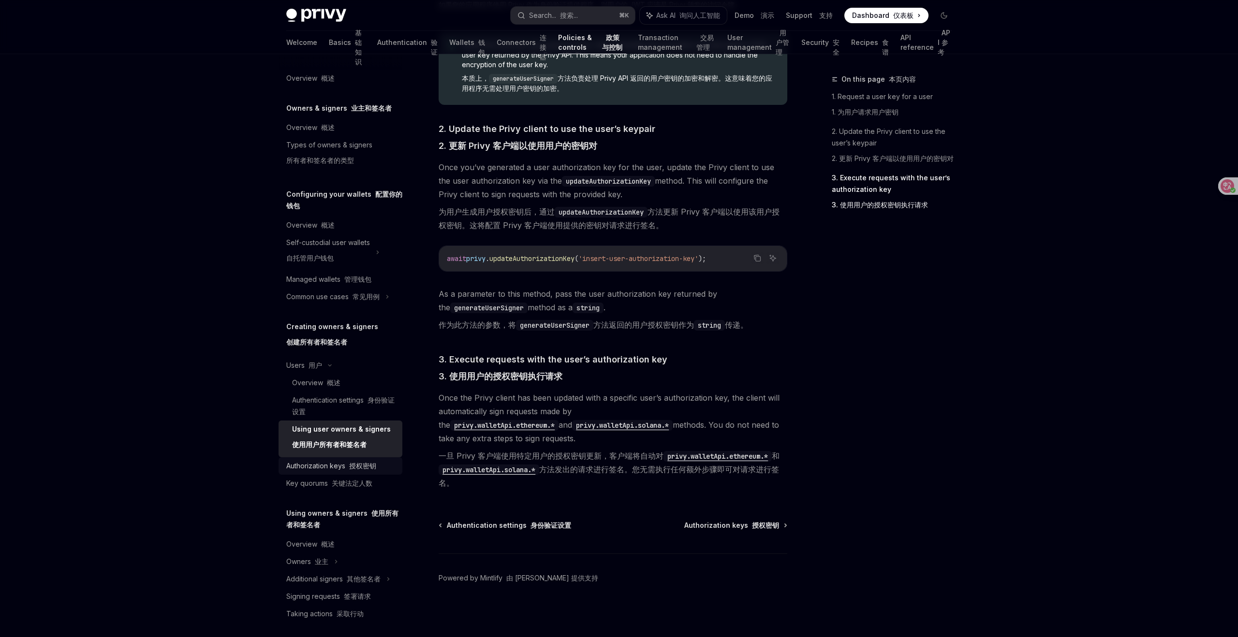
click at [357, 464] on font "授权密钥" at bounding box center [362, 466] width 27 height 8
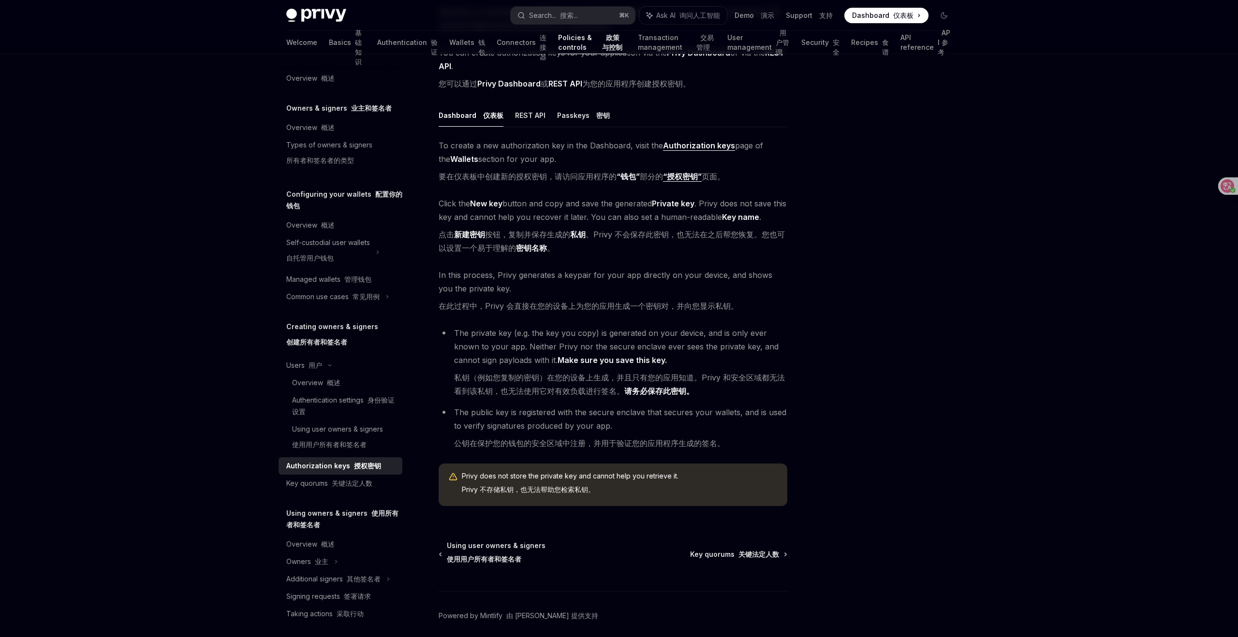
scroll to position [180, 0]
click at [323, 483] on div "Key quorums 关键法定人数" at bounding box center [329, 484] width 86 height 12
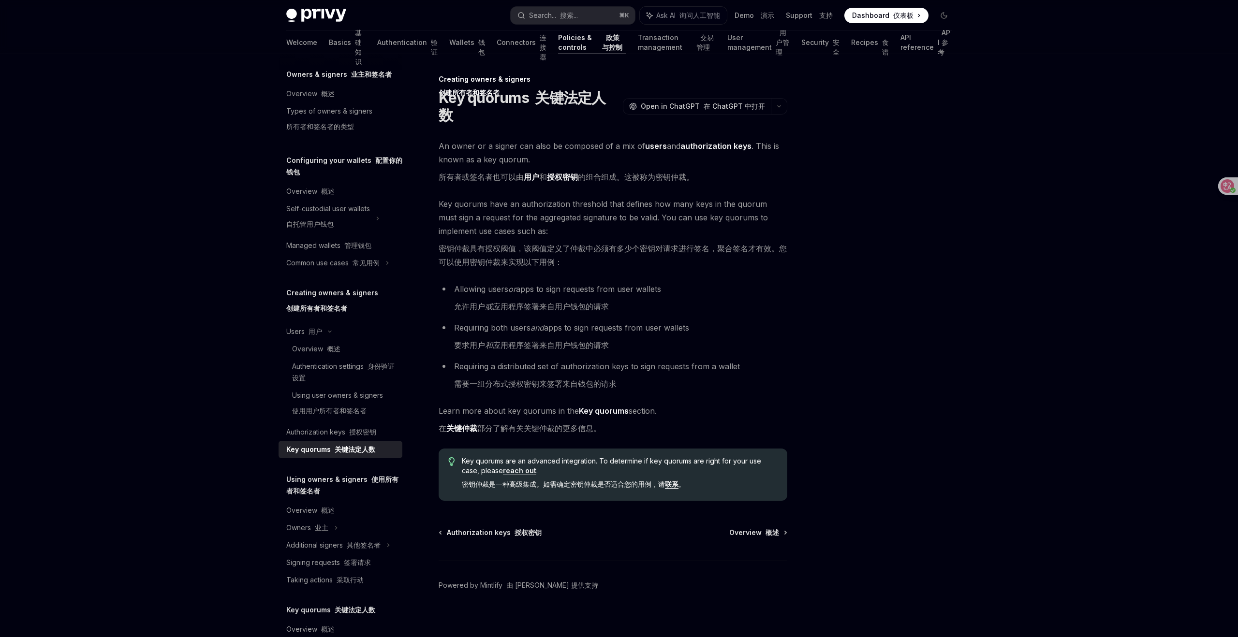
scroll to position [39, 0]
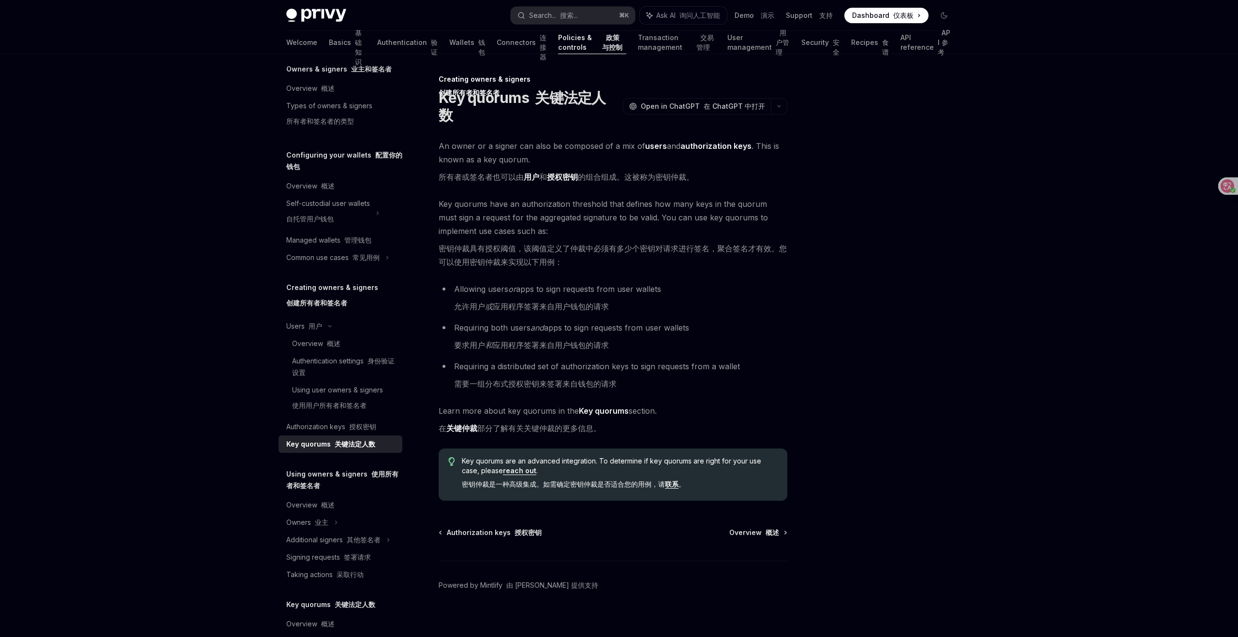
click at [351, 73] on font "使用所有者和签名者" at bounding box center [371, 69] width 41 height 8
click at [296, 75] on h5 "Using owners & signers 使用所有者和签名者" at bounding box center [338, 69] width 105 height 12
click at [292, 506] on div "Overview 概述" at bounding box center [310, 505] width 48 height 12
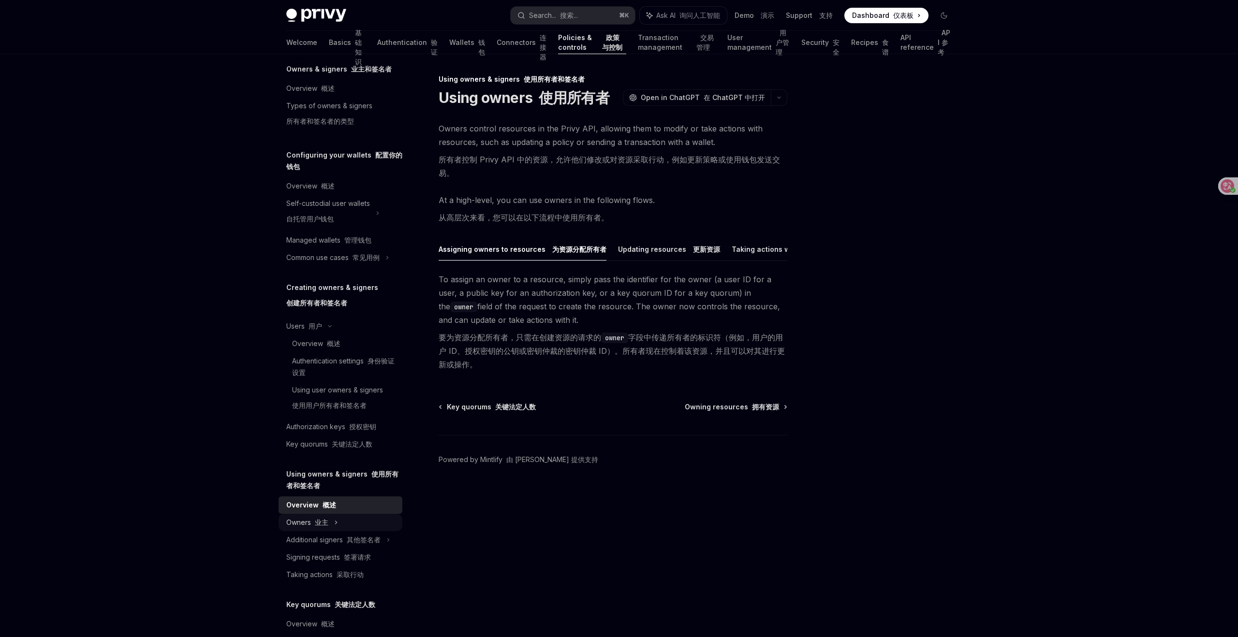
click at [332, 232] on div "Owners 业主" at bounding box center [340, 213] width 124 height 37
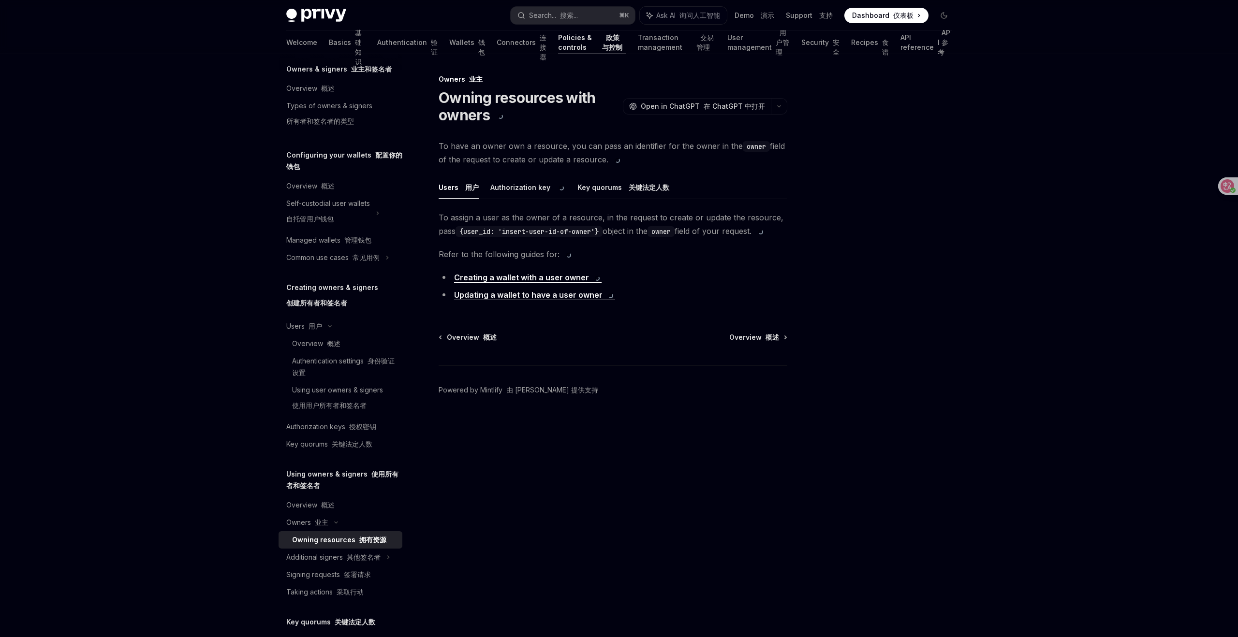
click at [364, 536] on font "拥有资源" at bounding box center [372, 540] width 27 height 8
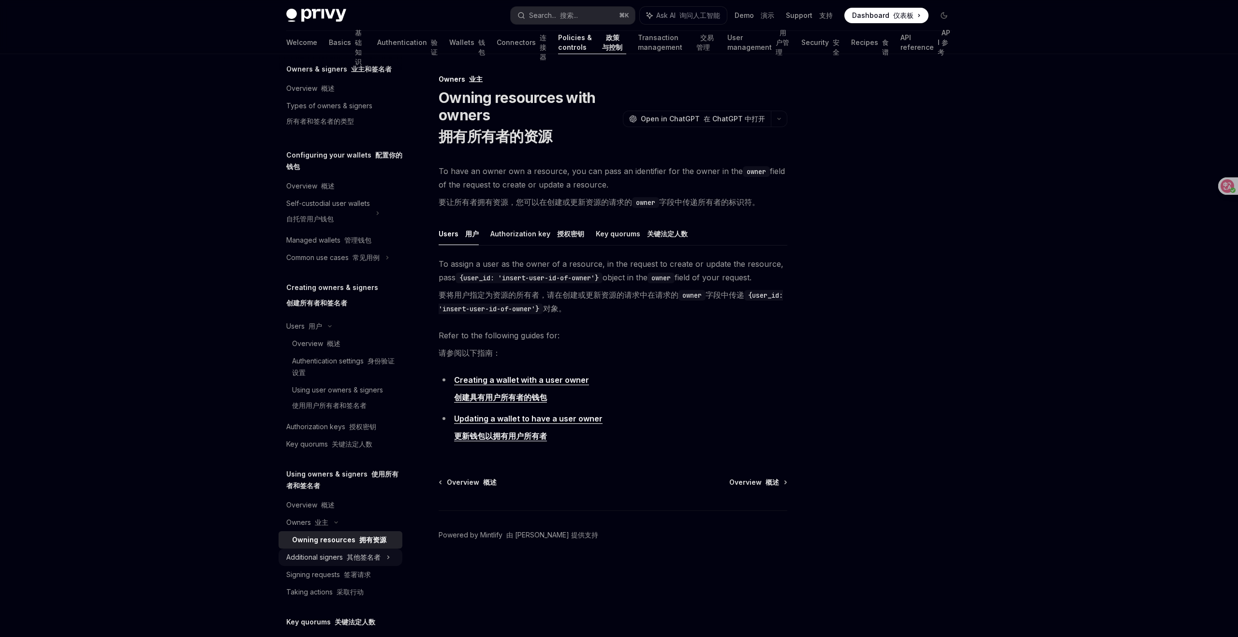
click at [350, 556] on font "其他签名者" at bounding box center [364, 557] width 34 height 8
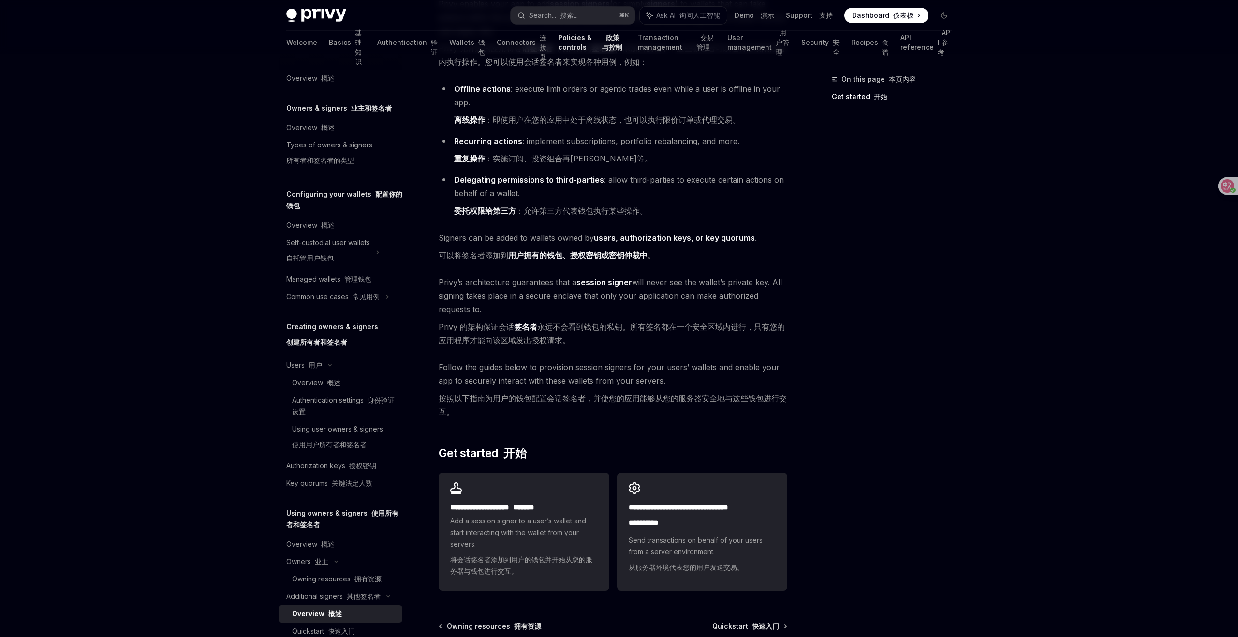
scroll to position [226, 0]
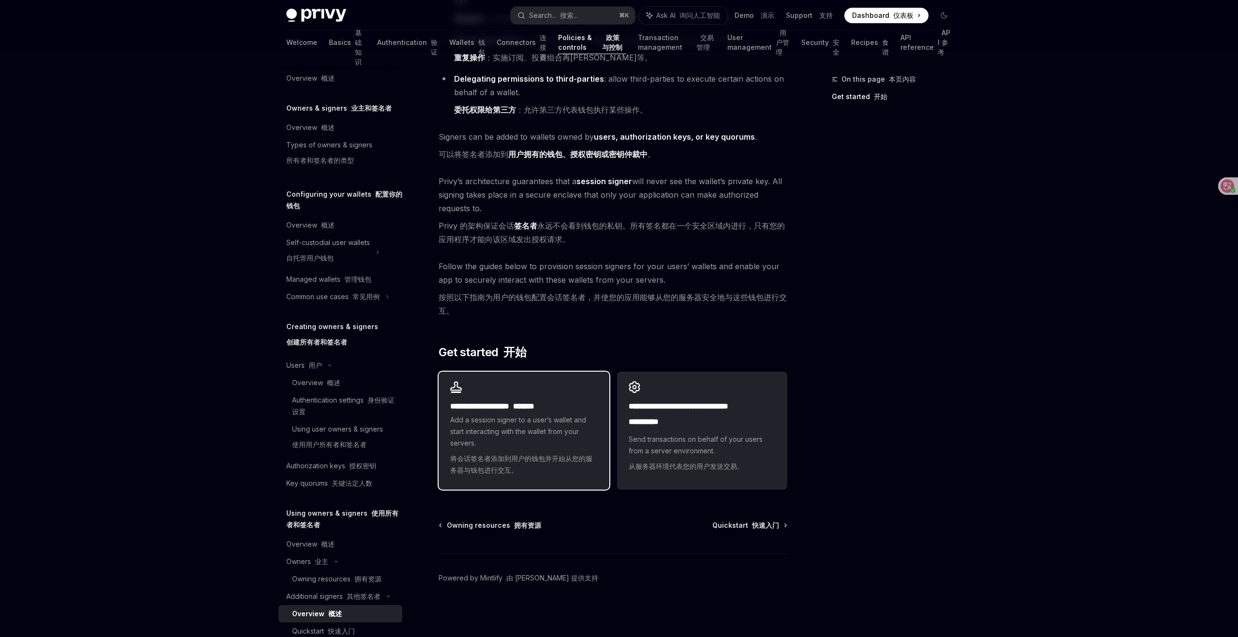
click at [497, 439] on span "Add a session signer to a user’s wallet and start interacting with the wallet f…" at bounding box center [523, 447] width 147 height 66
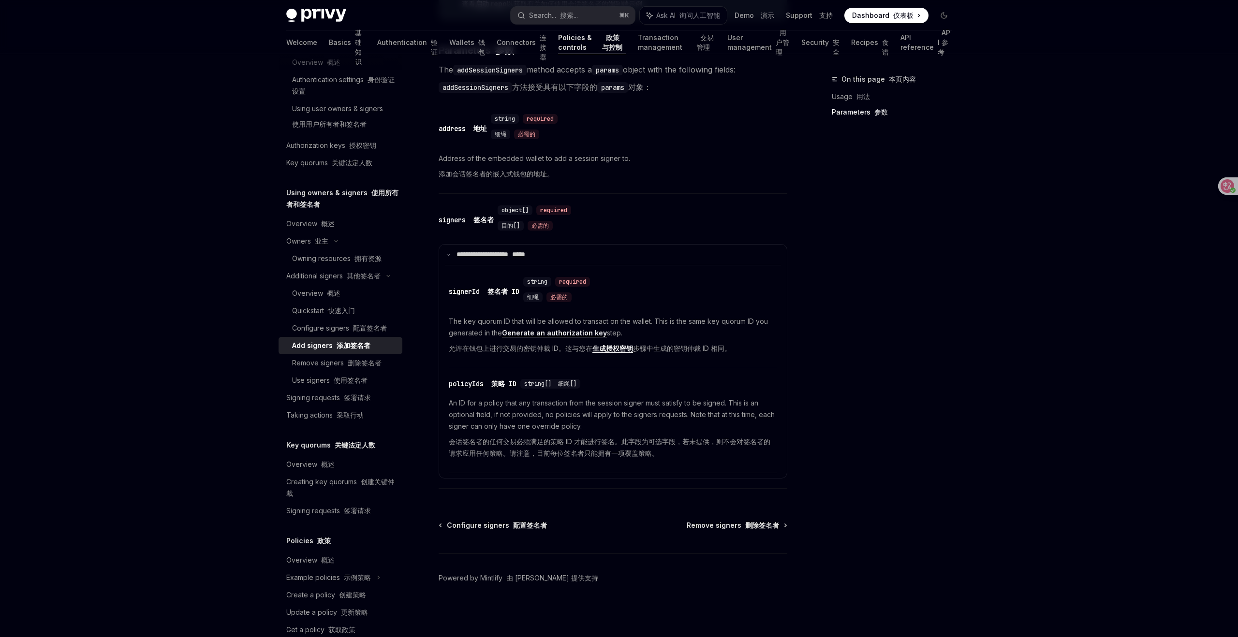
scroll to position [475, 0]
click at [357, 327] on font "配置签名者" at bounding box center [370, 328] width 34 height 8
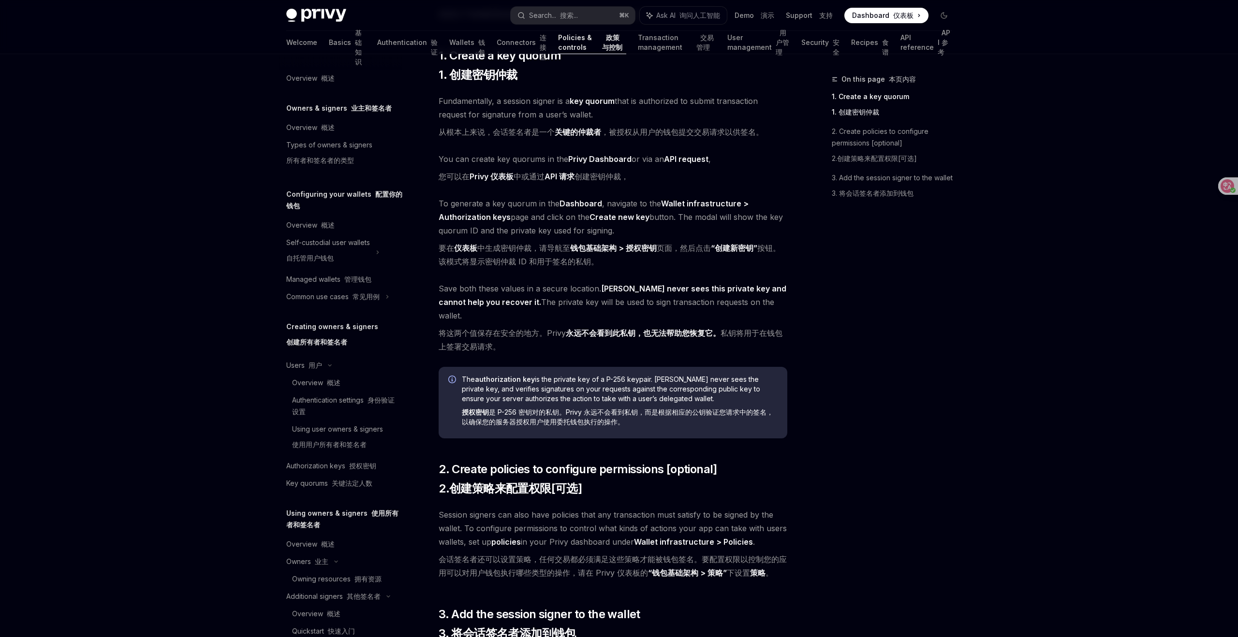
type textarea "*"
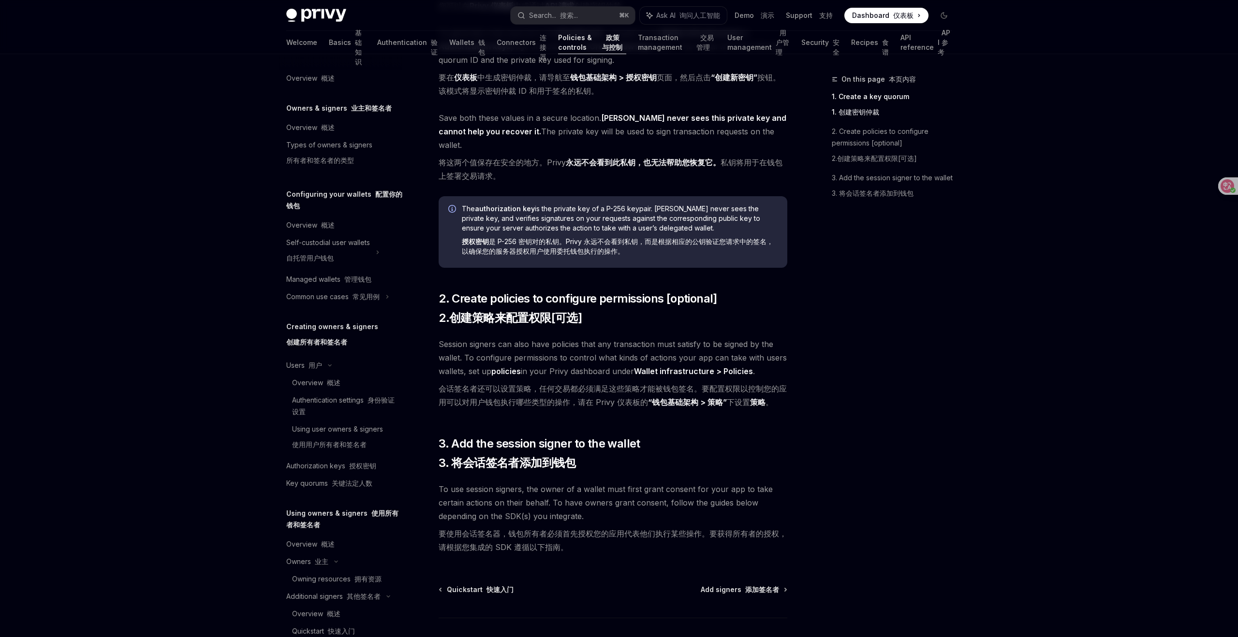
scroll to position [333, 0]
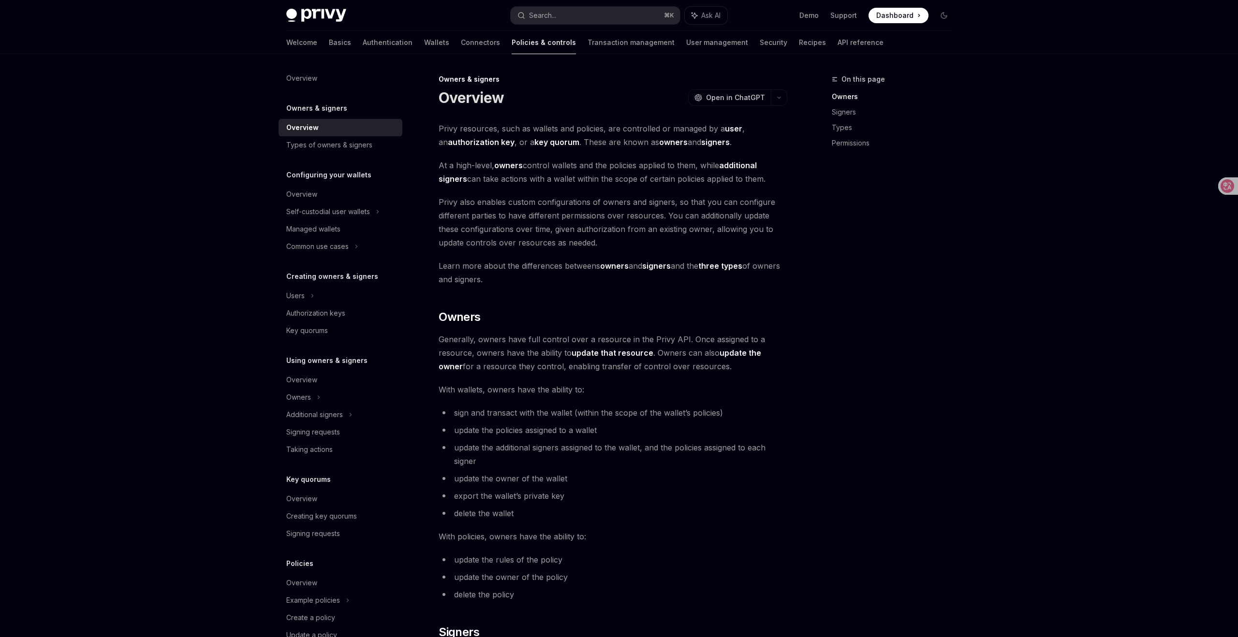
type textarea "*"
